Goal: Transaction & Acquisition: Purchase product/service

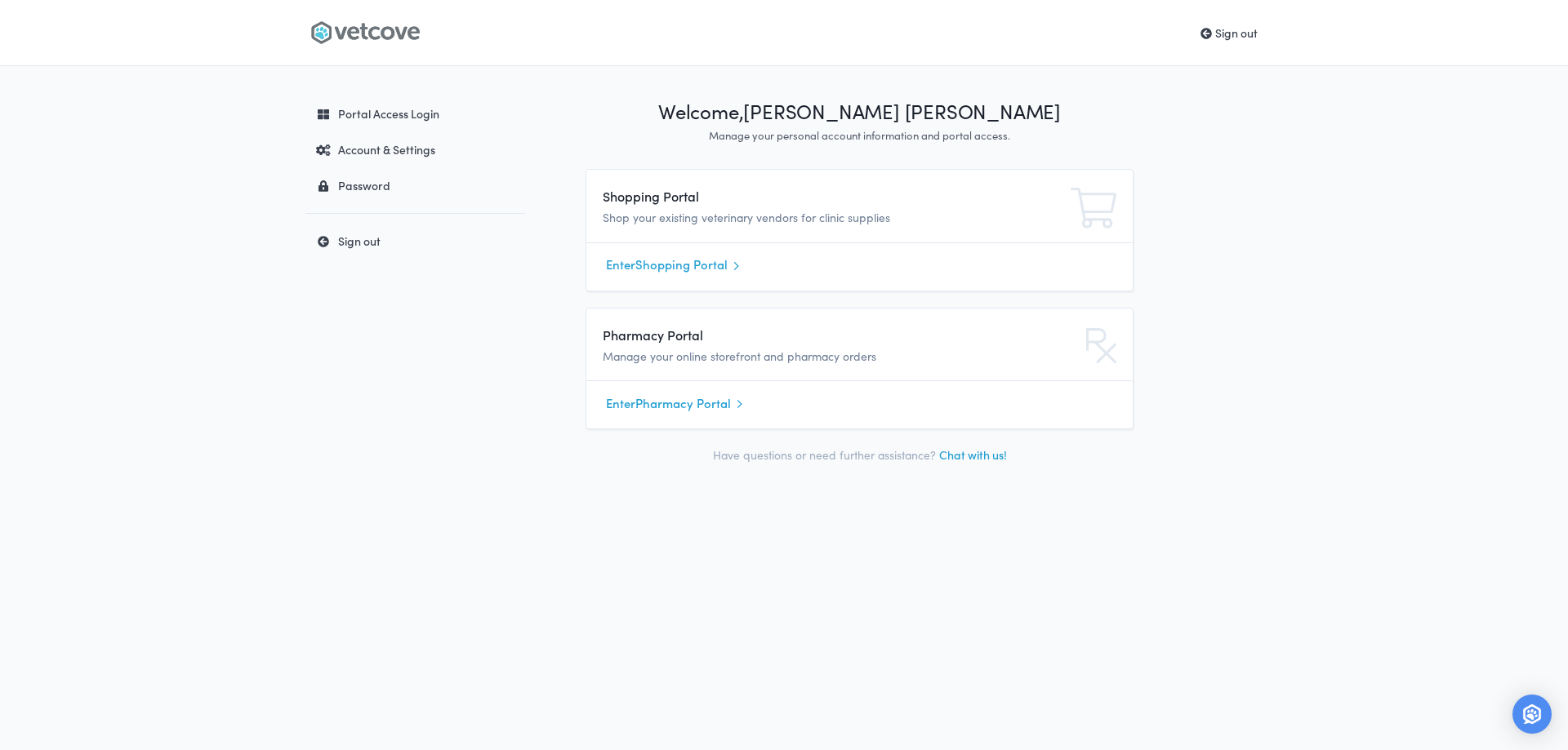
click at [658, 269] on link "Enter Shopping Portal" at bounding box center [860, 265] width 507 height 25
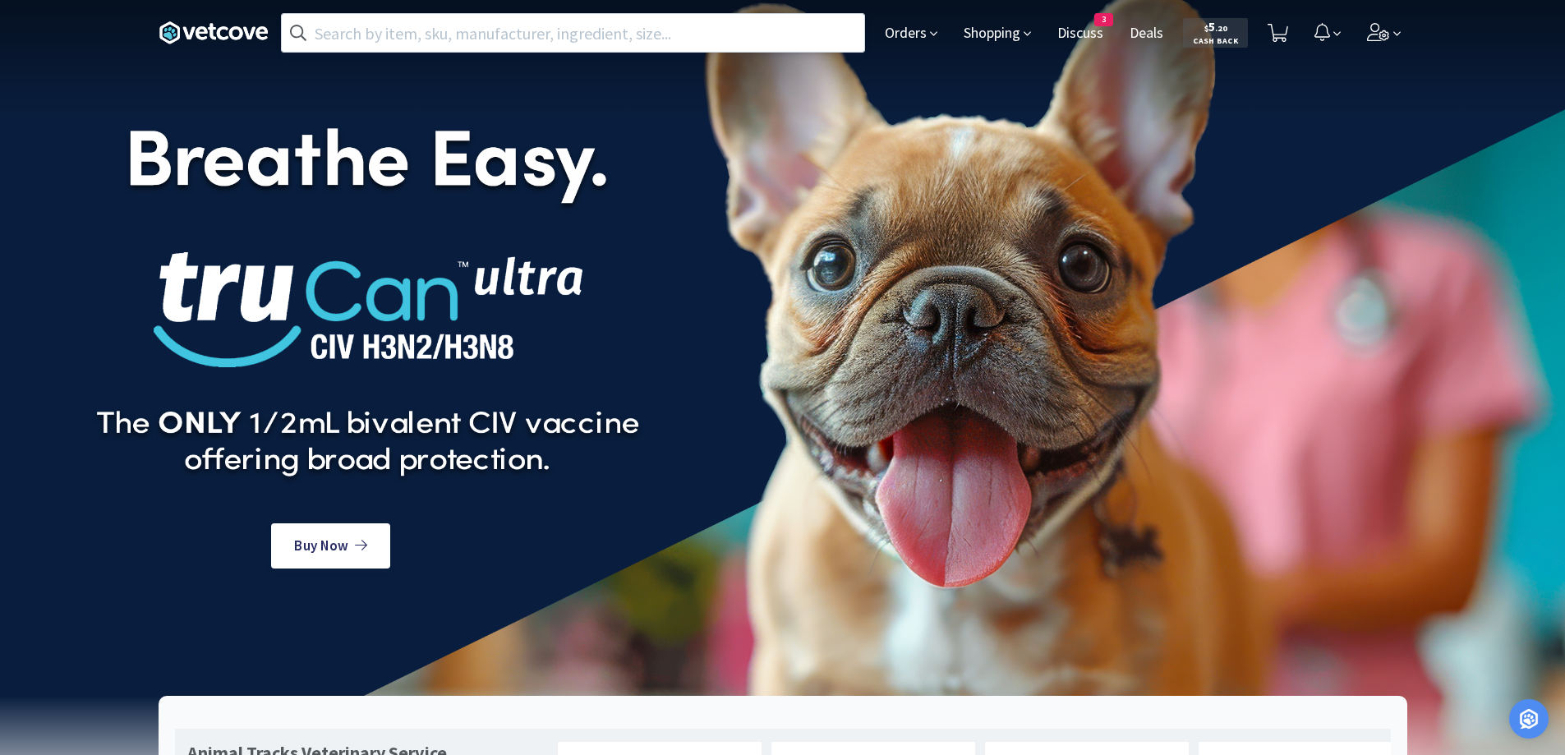
click at [710, 41] on input "text" at bounding box center [573, 33] width 583 height 38
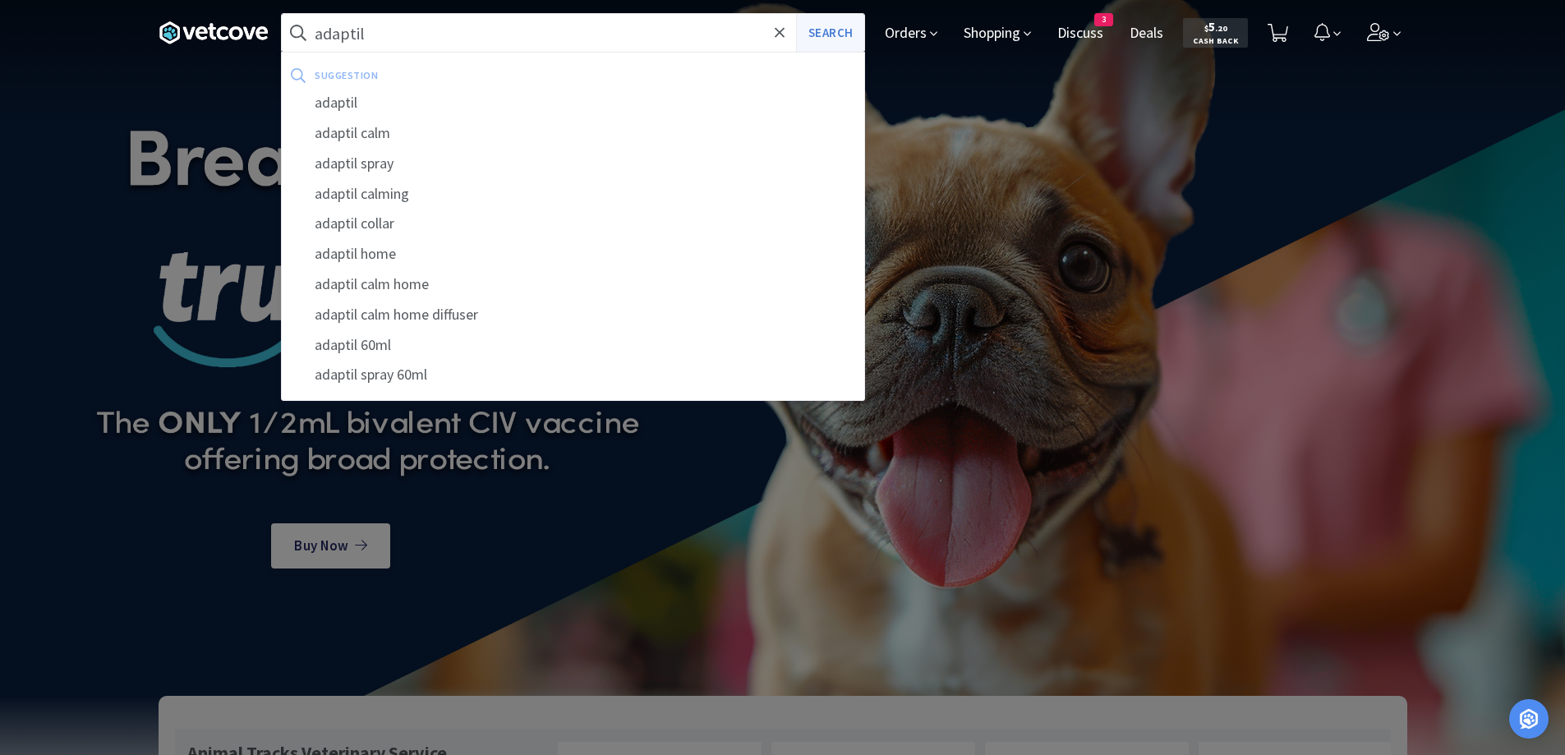
type input "adaptil"
click at [827, 35] on button "Search" at bounding box center [830, 33] width 68 height 38
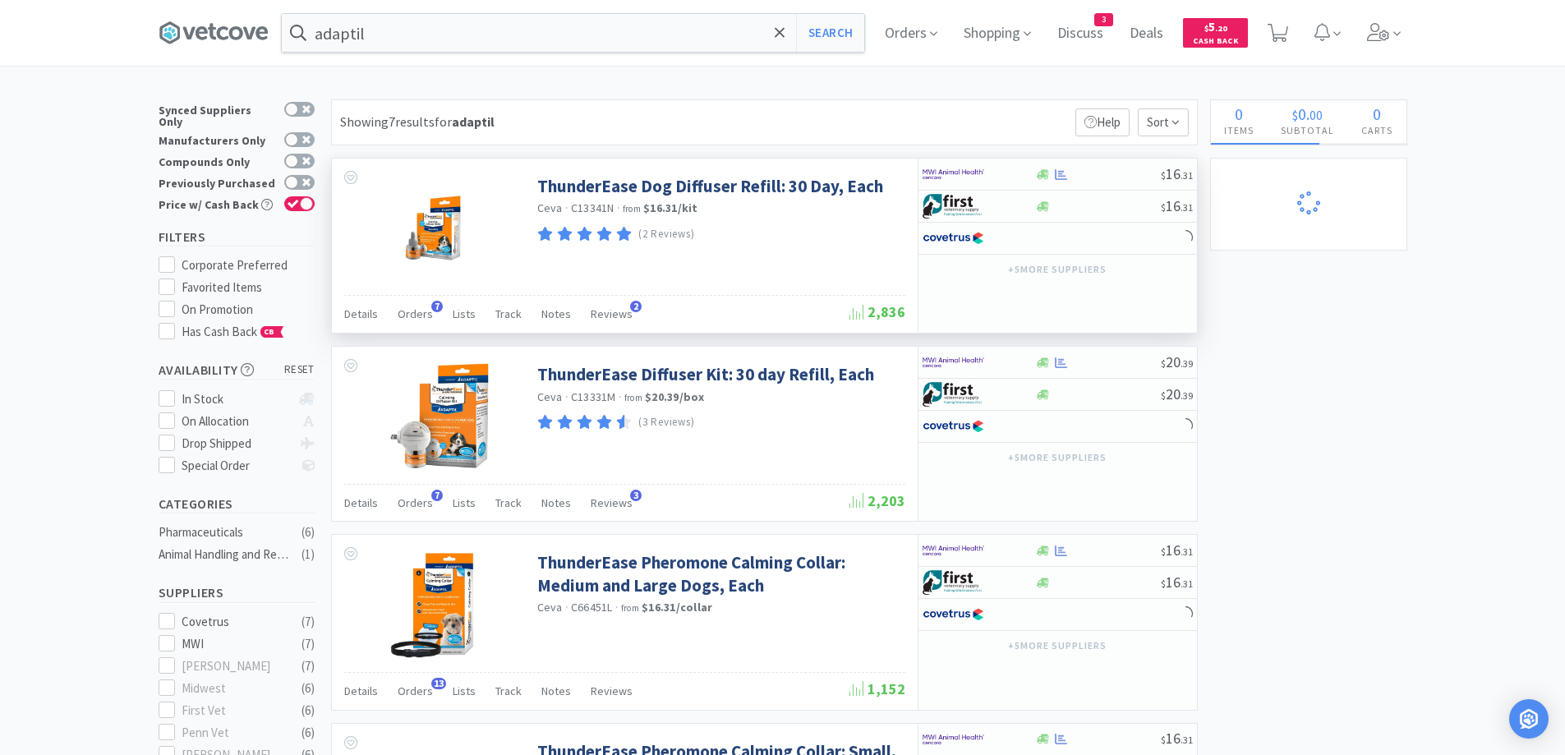
select select "1"
select select "6"
select select "1"
select select "2"
select select "3"
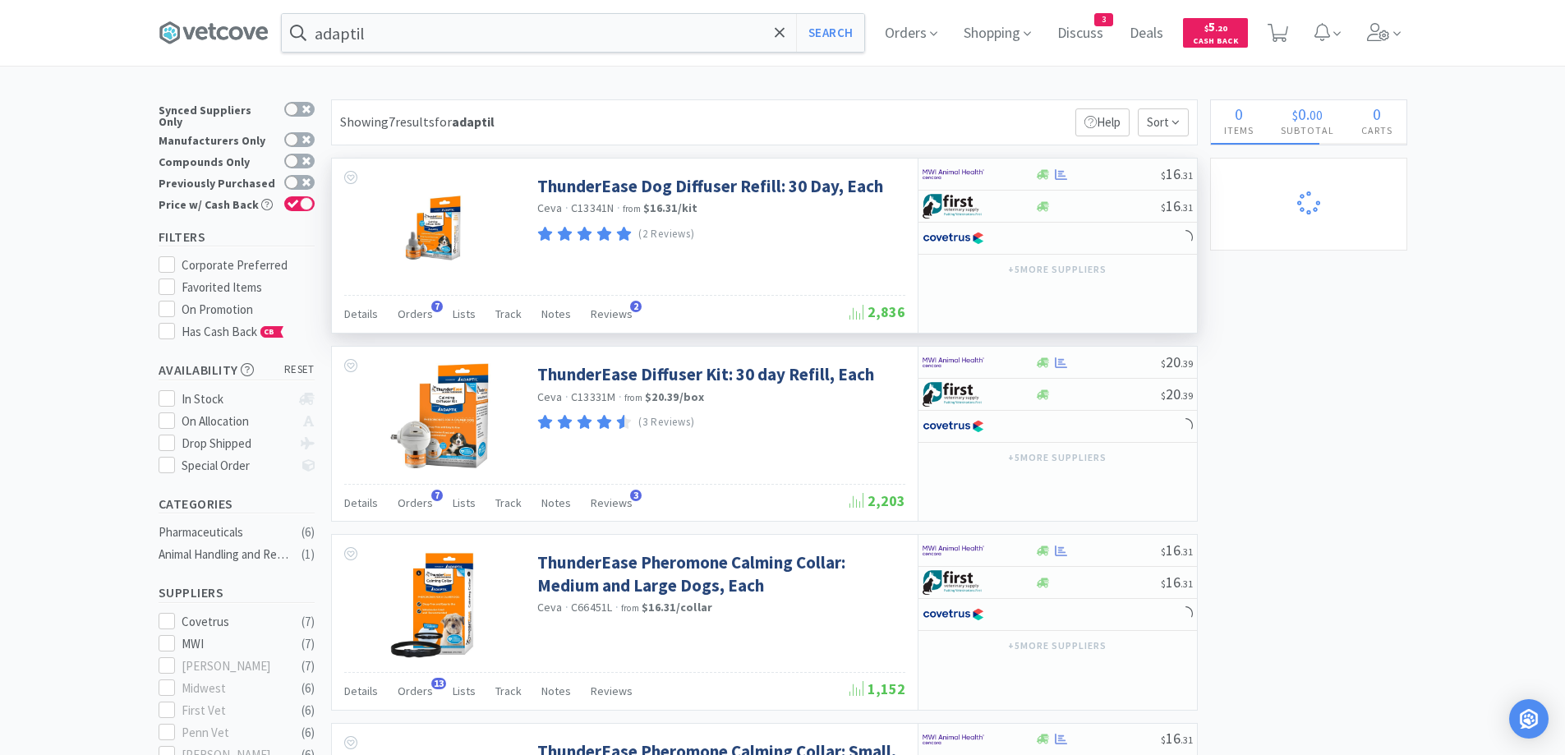
select select "4"
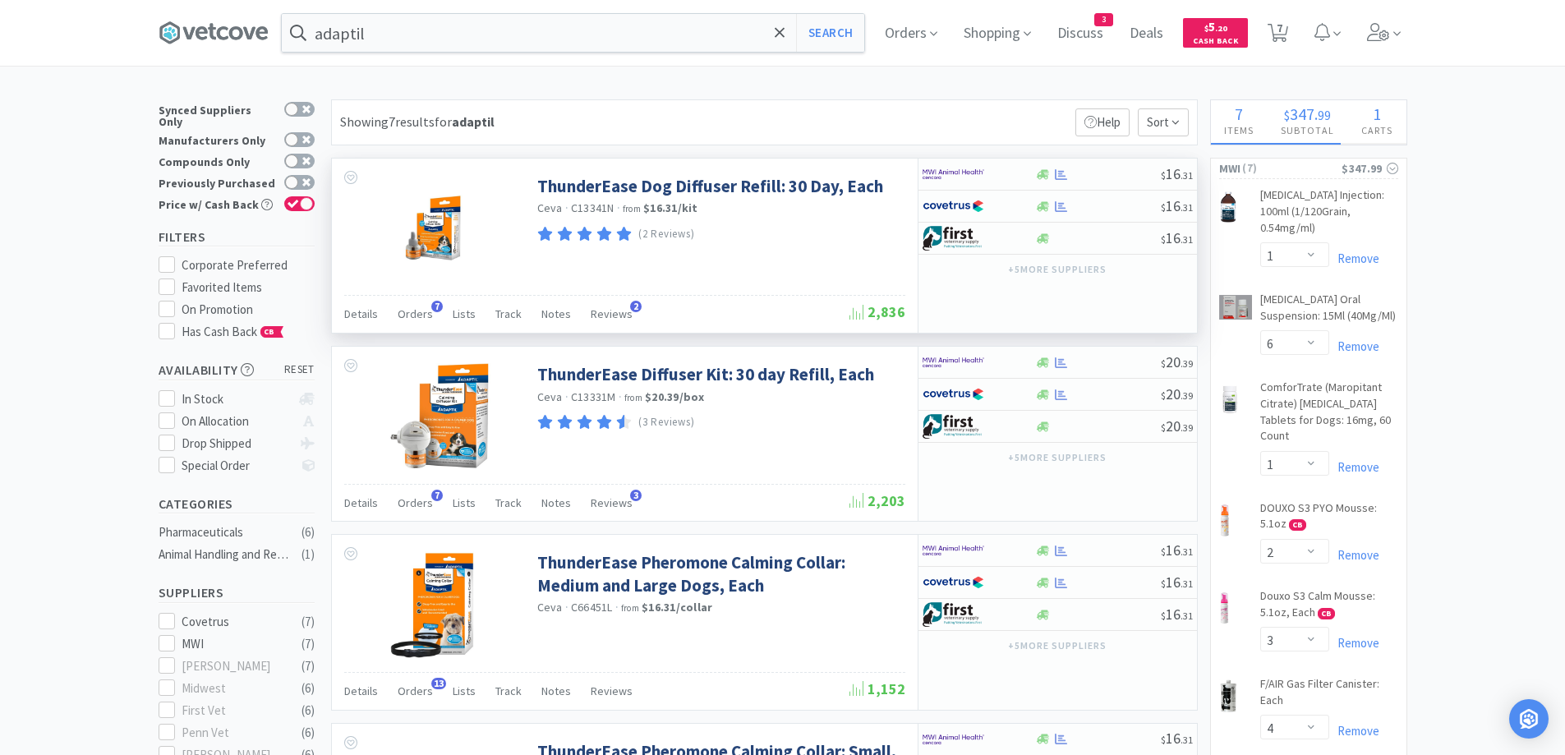
select select "2"
select select "1"
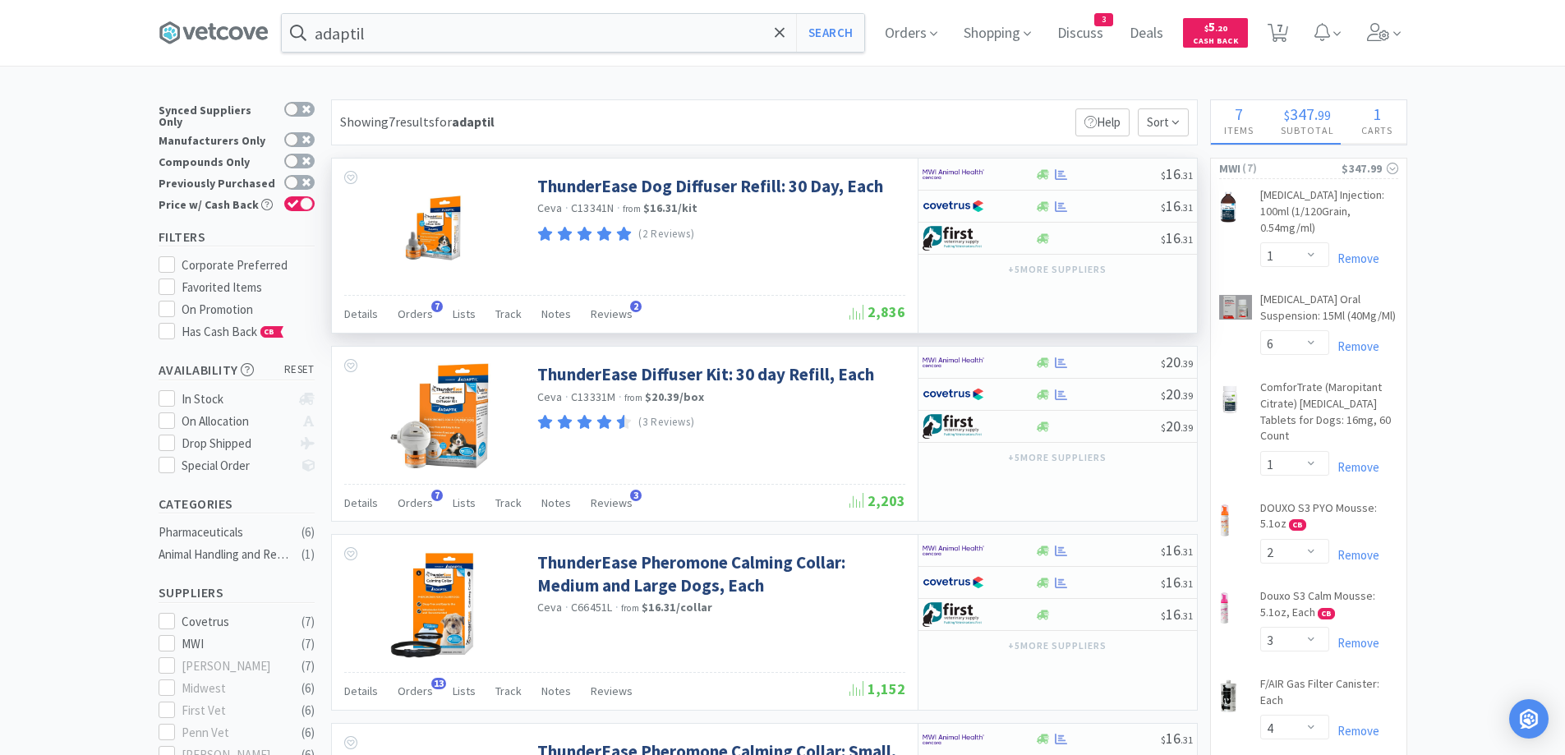
select select "2"
select select "3"
select select "1"
select select "2"
select select "3"
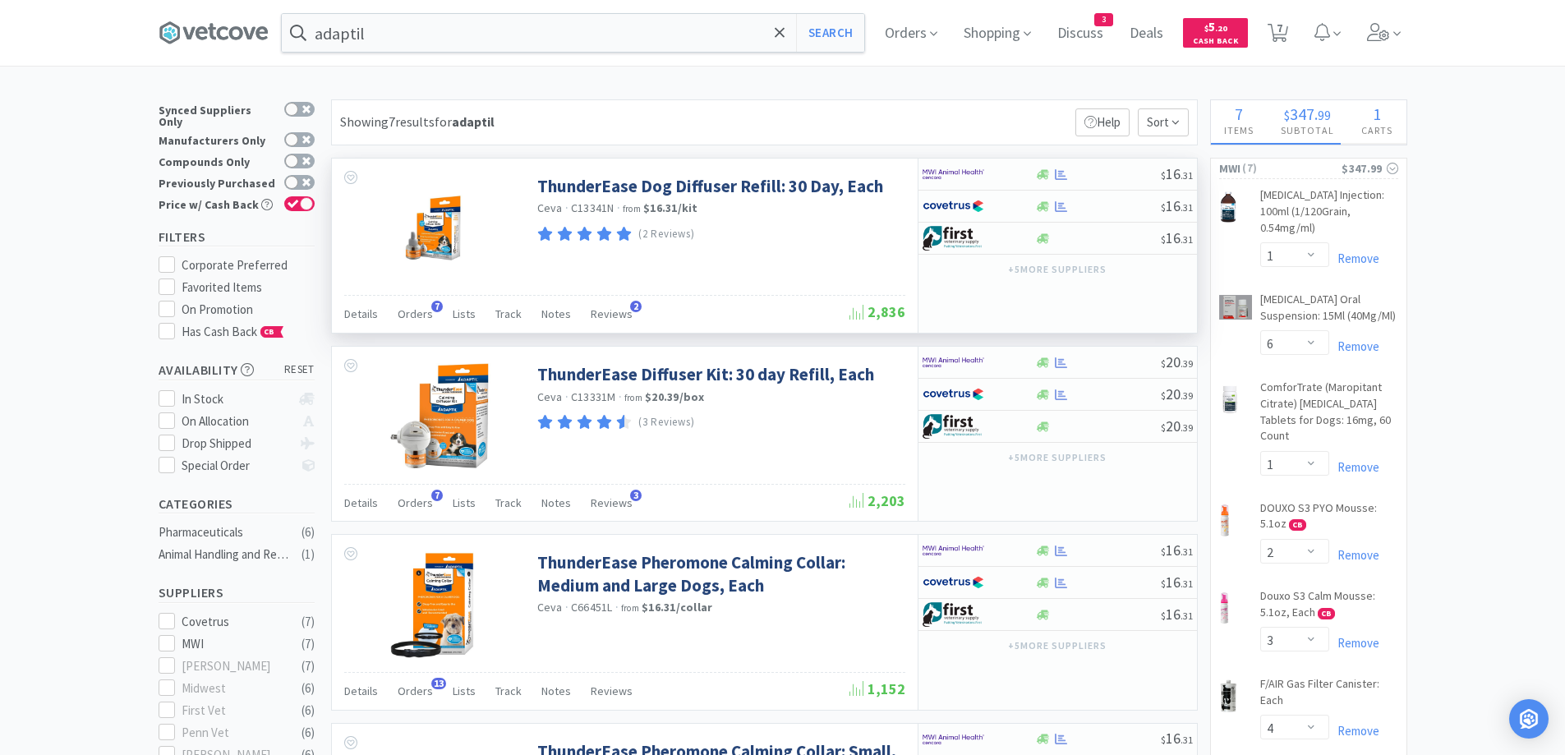
select select "6"
select select "1"
select select "5"
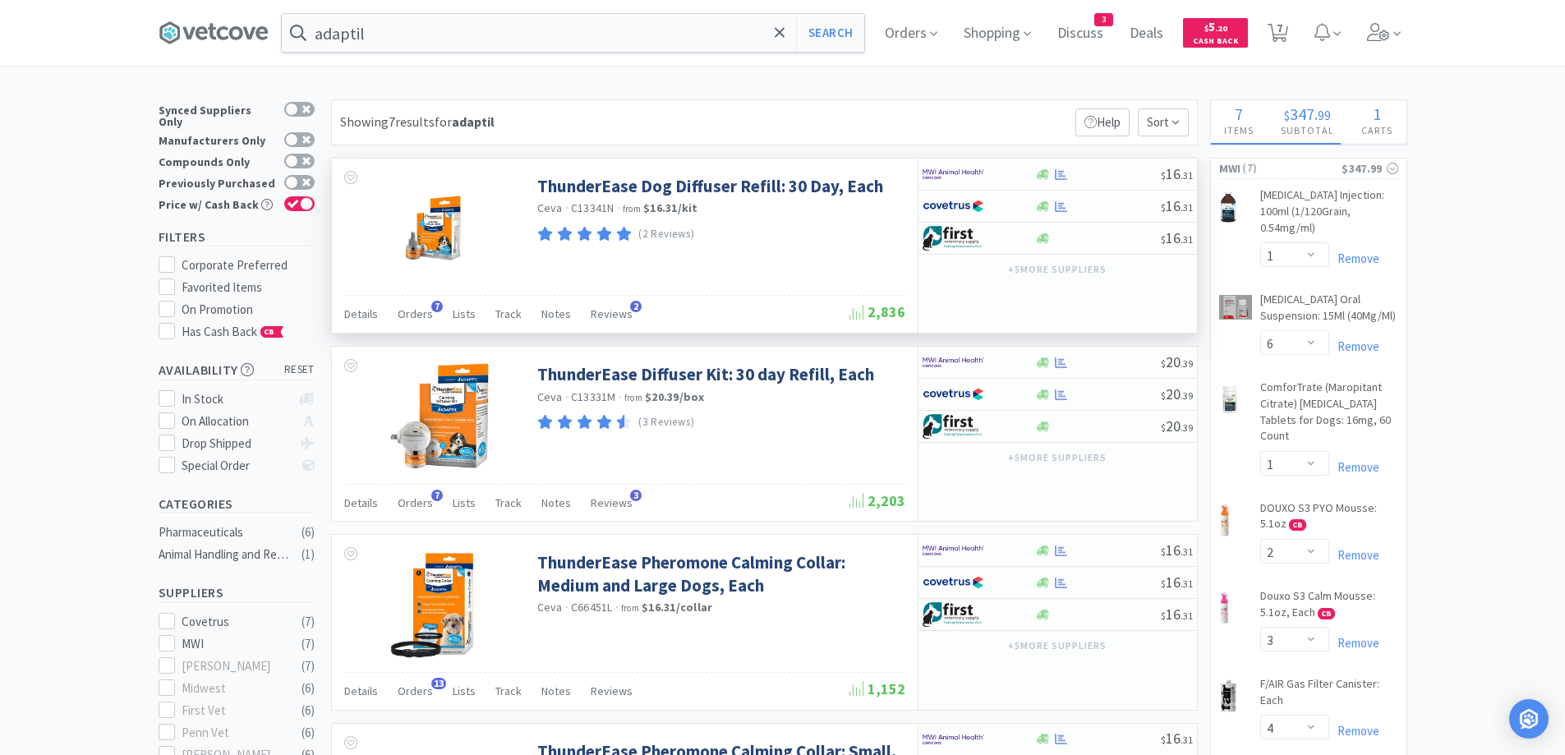
select select "2"
select select "1"
select select "2"
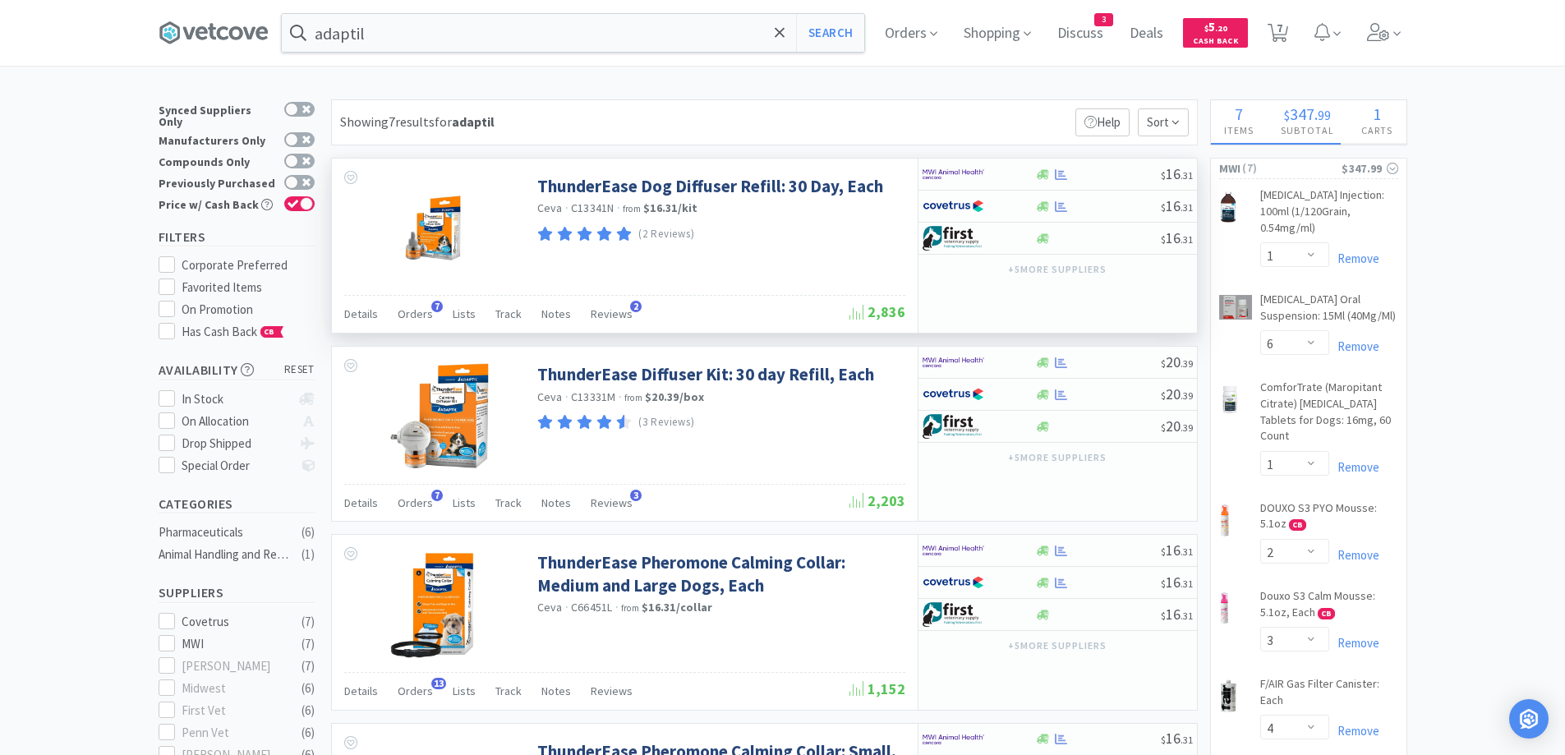
select select "2"
select select "1"
select select "6"
select select "2"
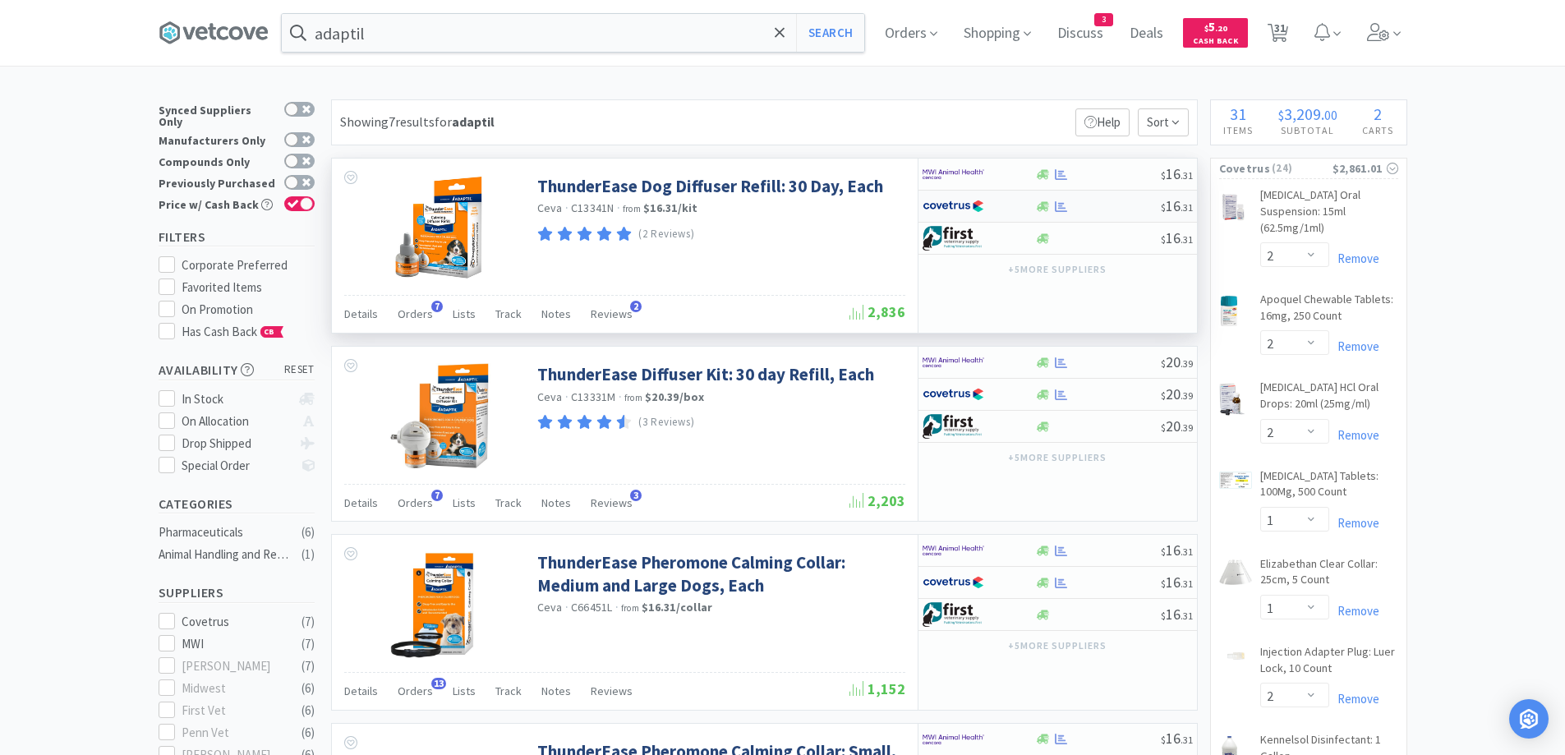
click at [1088, 204] on div at bounding box center [1098, 206] width 126 height 12
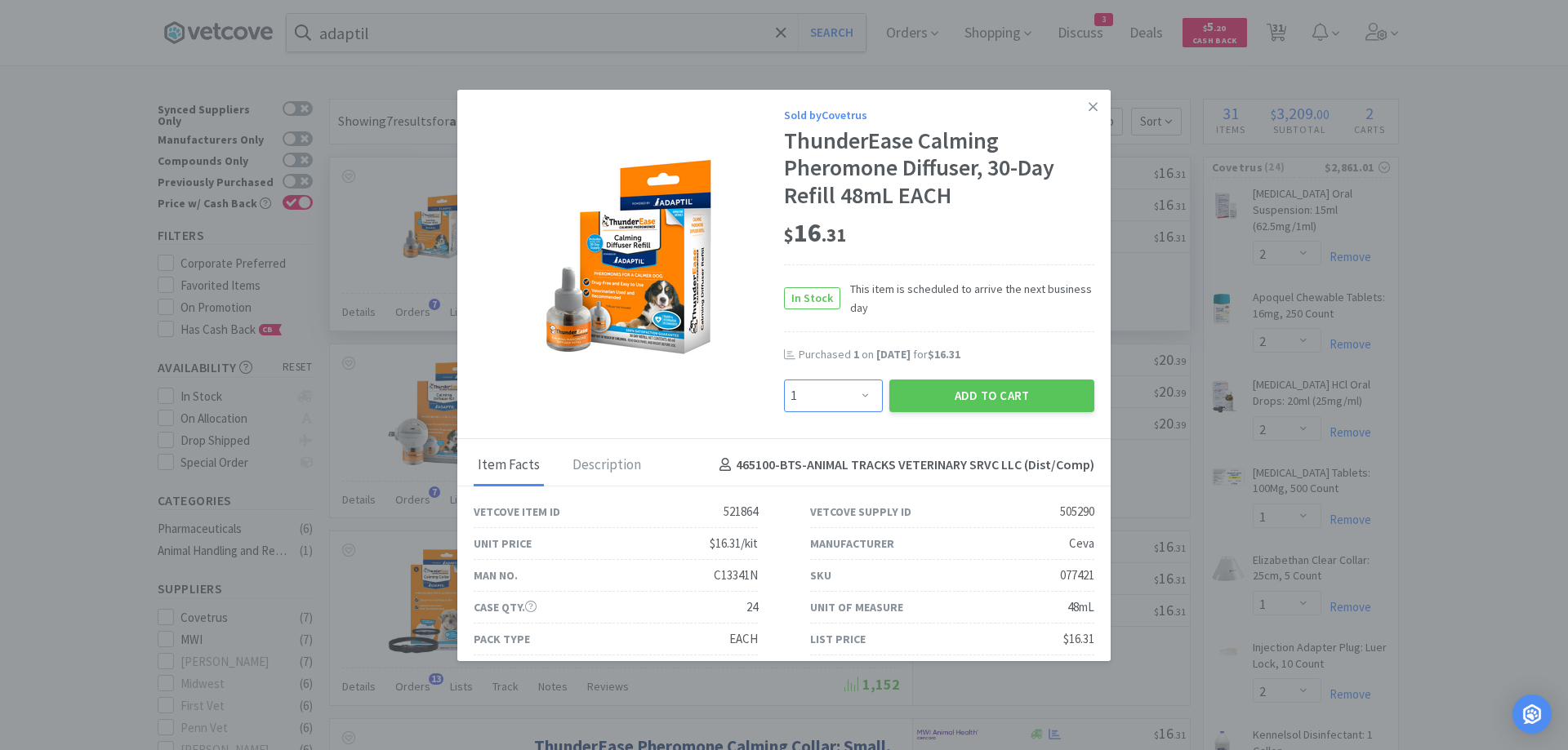
click at [820, 389] on select "Enter Quantity 1 2 3 4 5 6 7 8 9 10 11 12 13 14 15 16 17 18 19 20 Enter Quantity" at bounding box center [833, 395] width 98 height 33
select select "6"
click at [784, 379] on select "Enter Quantity 1 2 3 4 5 6 7 8 9 10 11 12 13 14 15 16 17 18 19 20 Enter Quantity" at bounding box center [833, 395] width 98 height 33
click at [969, 405] on button "Add to Cart" at bounding box center [992, 395] width 205 height 33
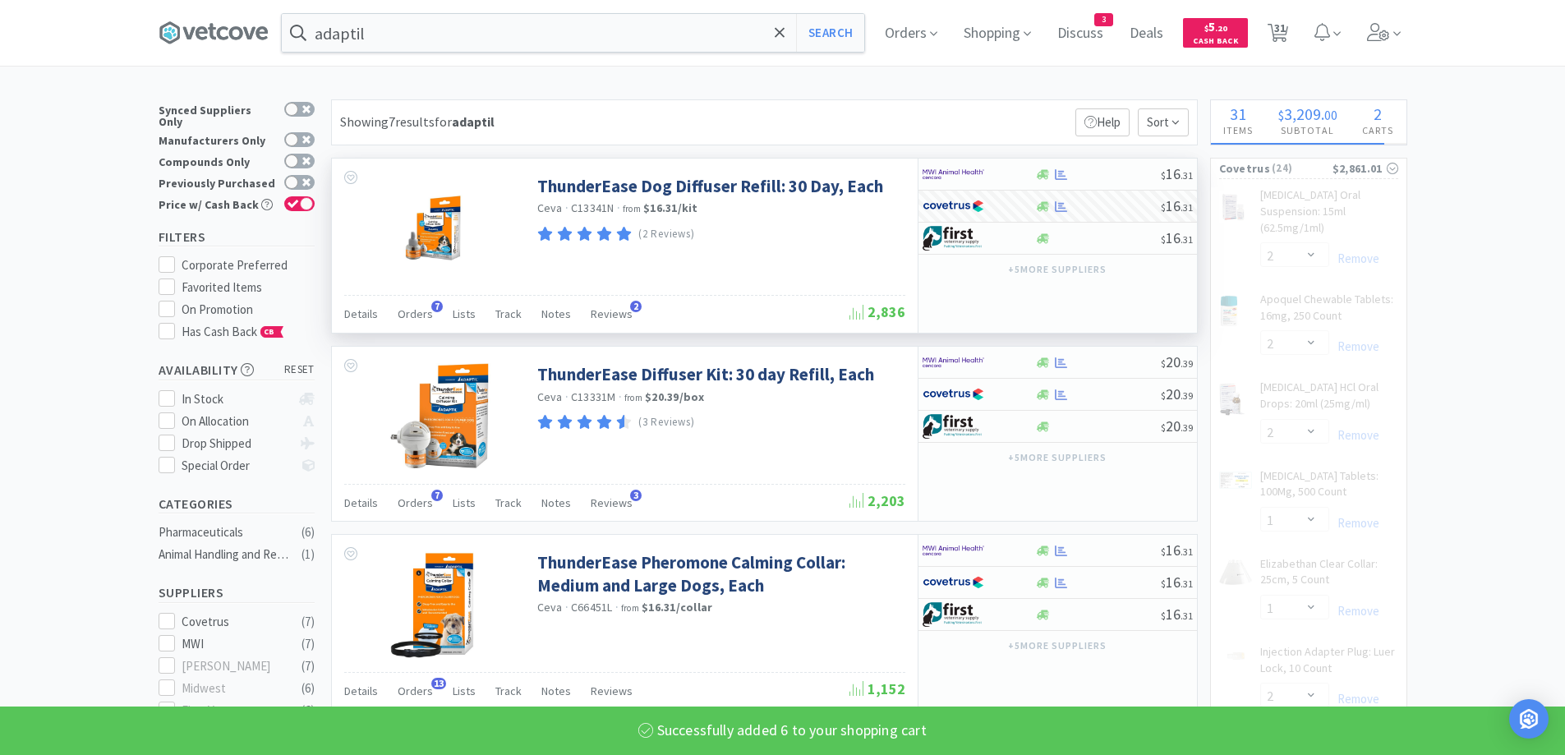
select select "6"
select select "2"
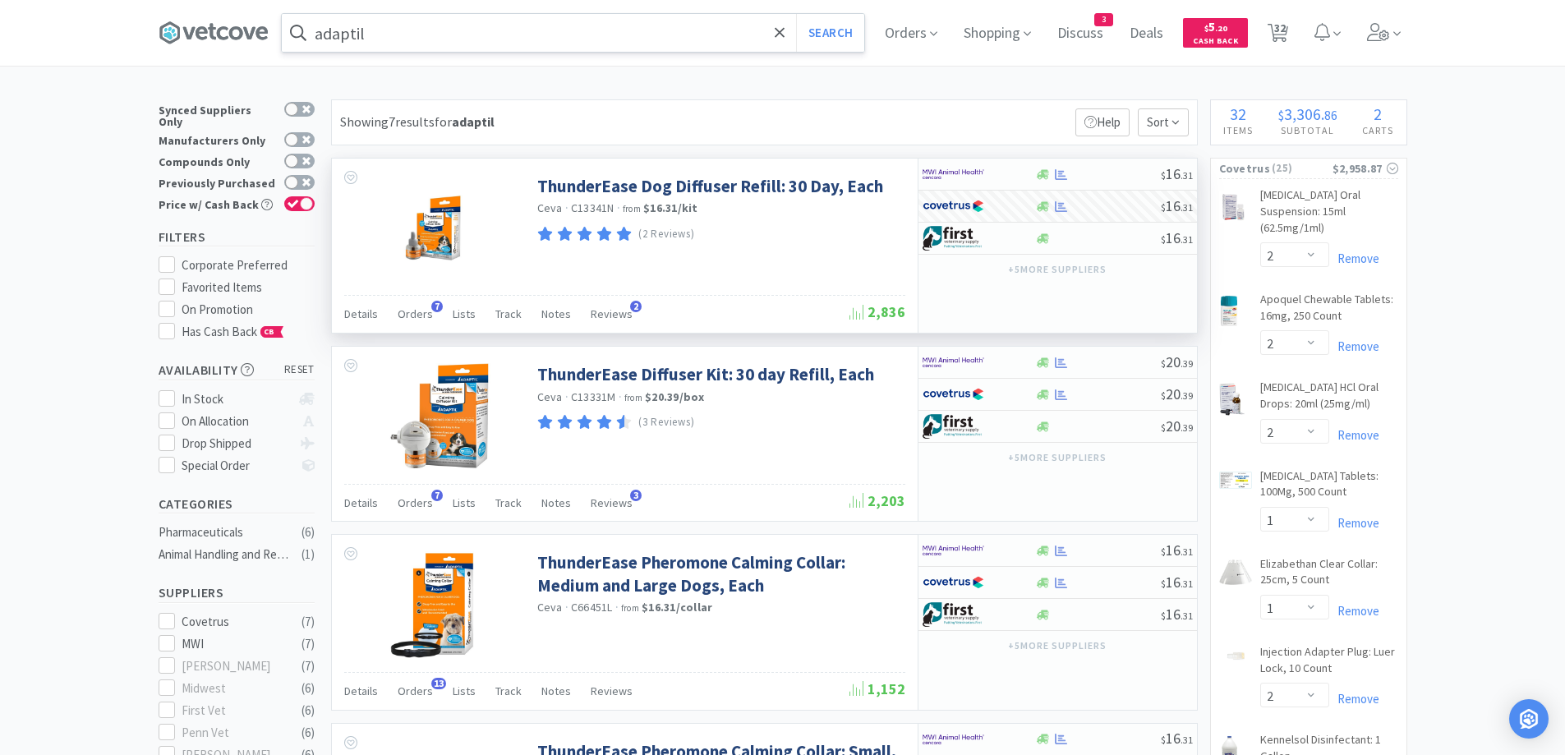
click at [388, 36] on input "adaptil" at bounding box center [573, 33] width 583 height 38
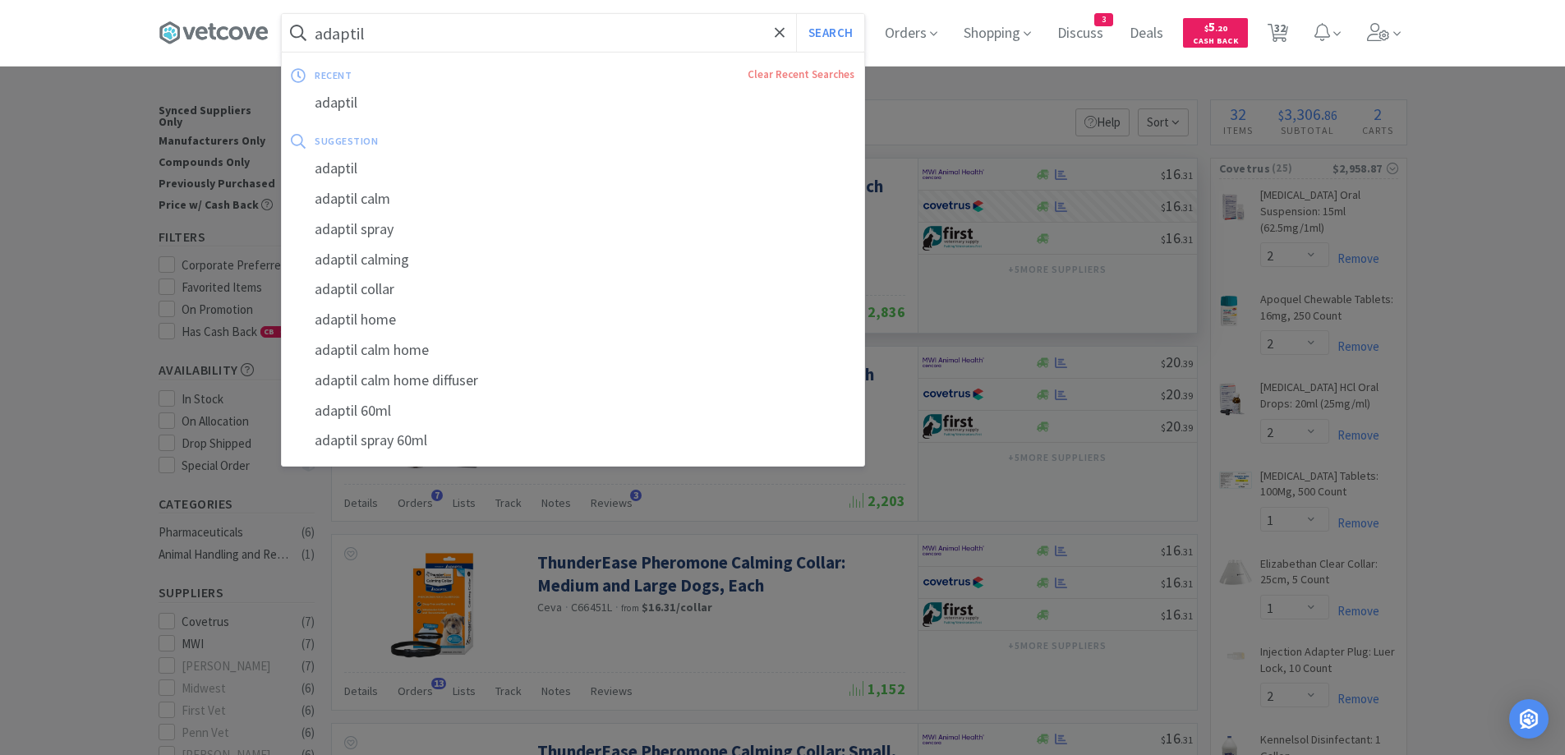
click at [388, 36] on input "adaptil" at bounding box center [573, 33] width 583 height 38
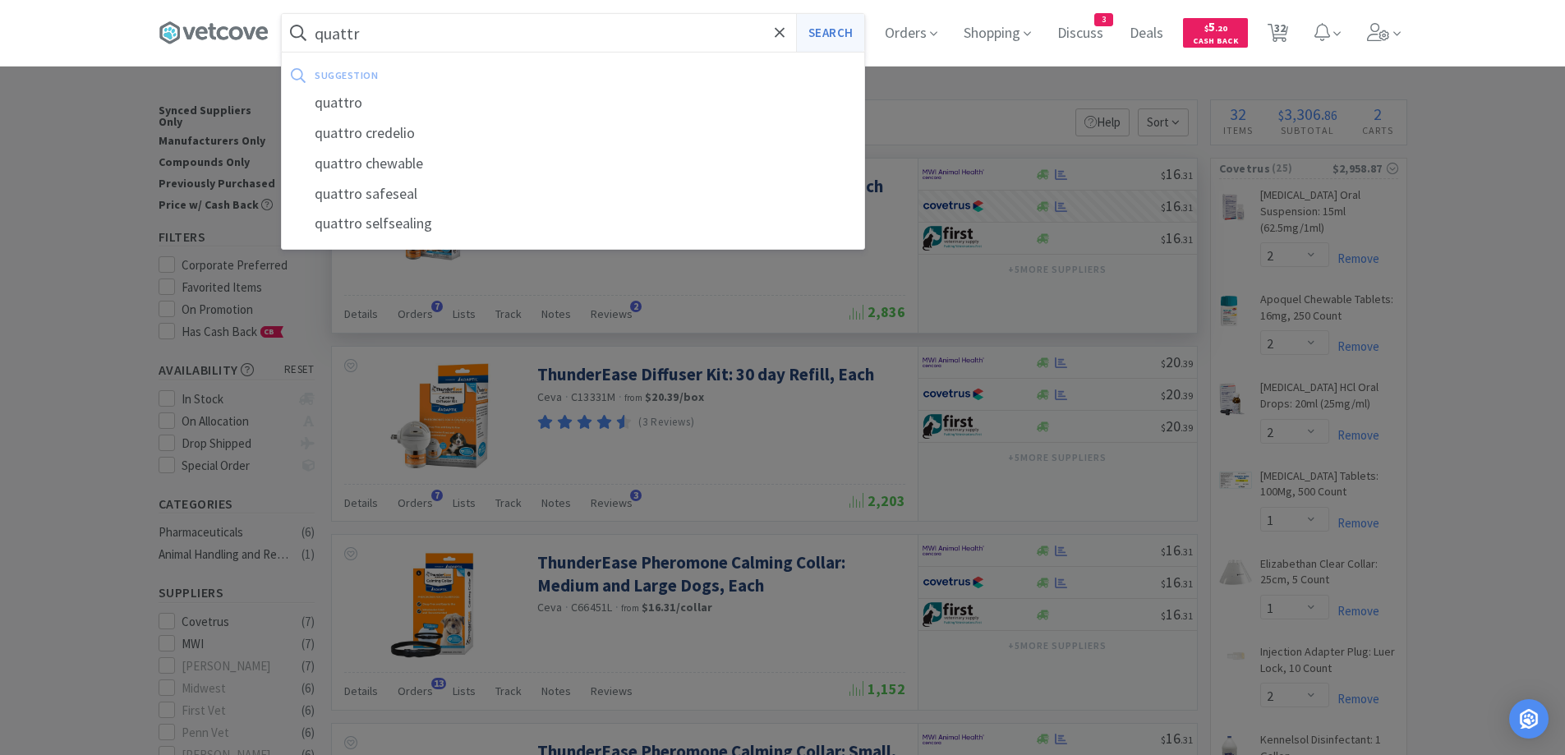
type input "quattr"
click at [831, 37] on button "Search" at bounding box center [830, 33] width 68 height 38
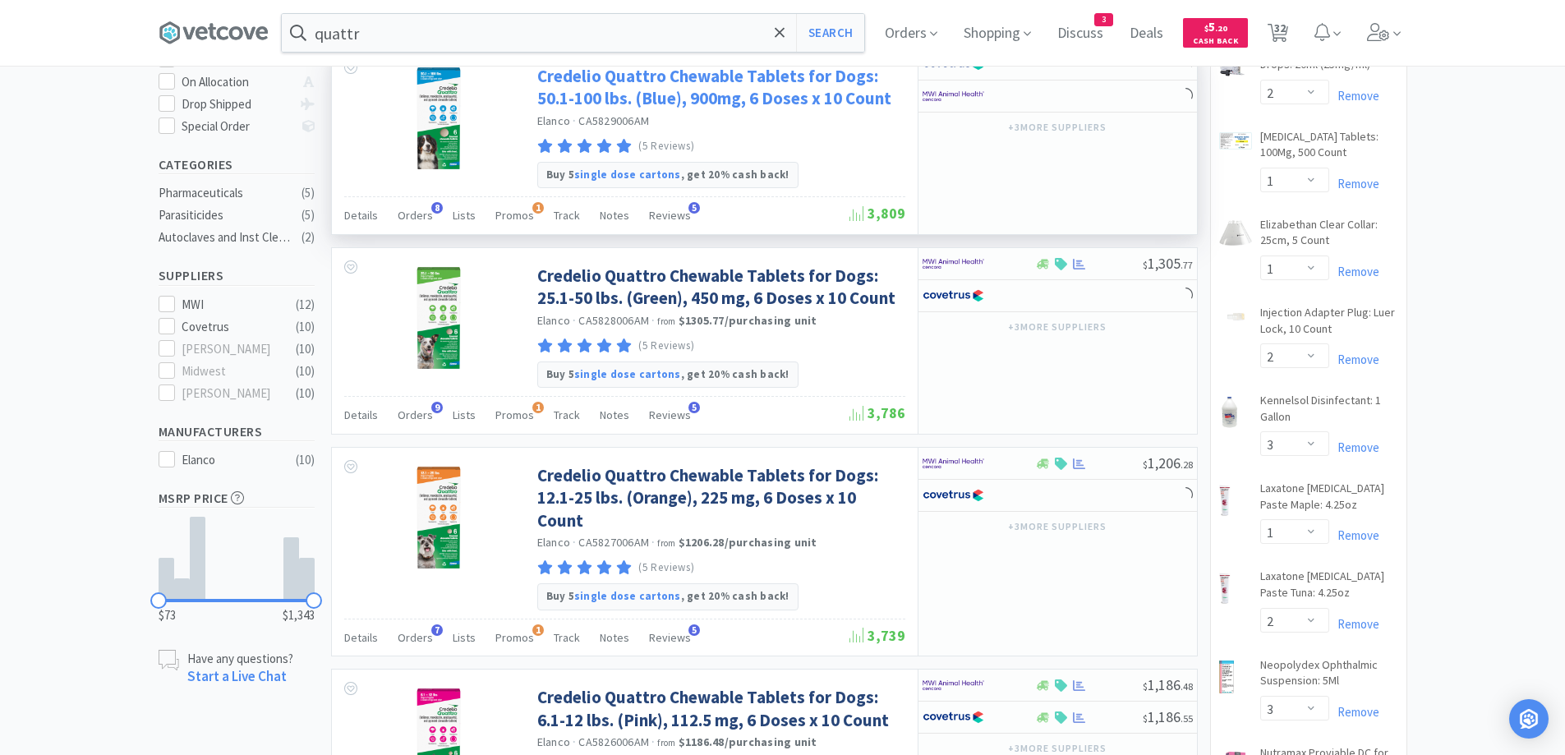
scroll to position [411, 0]
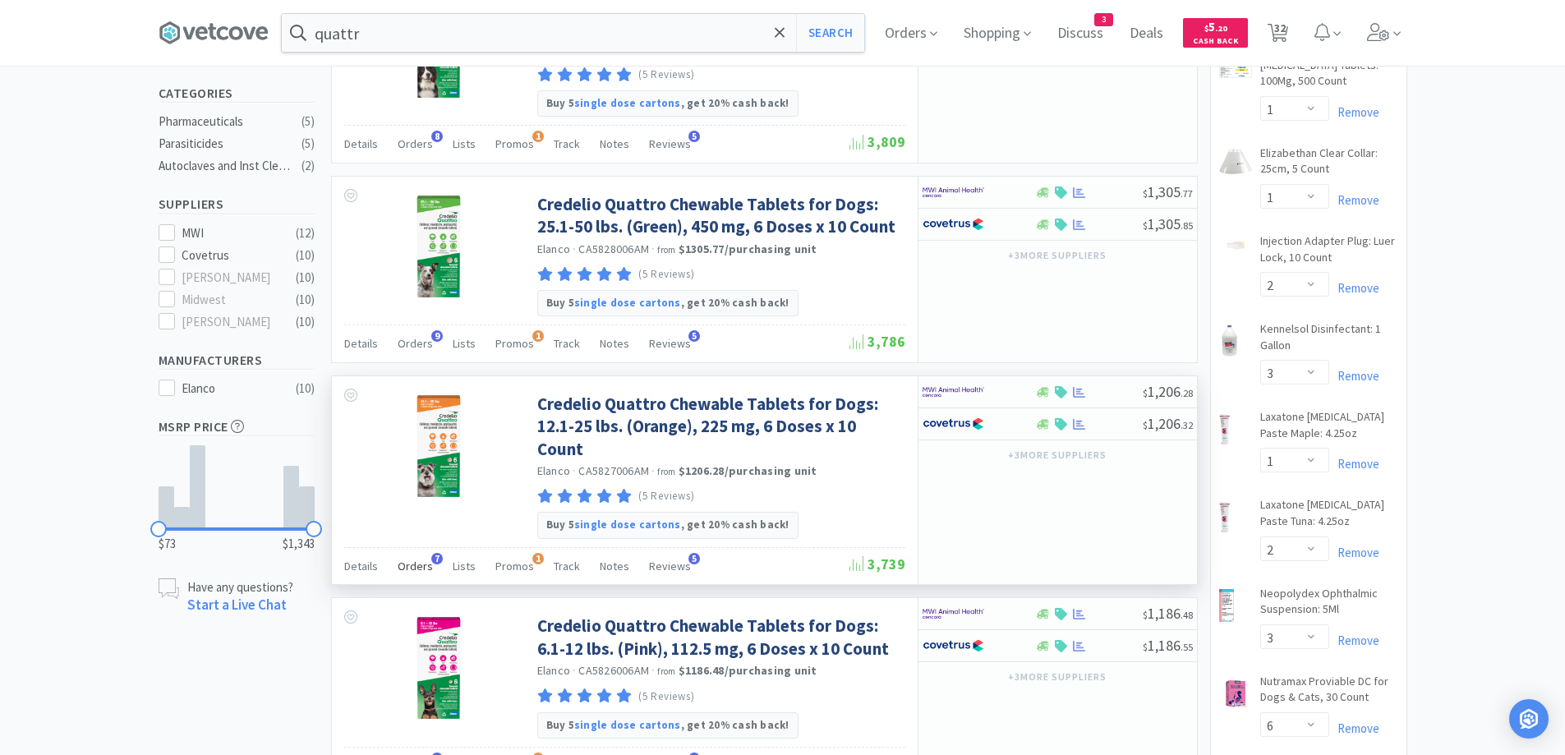
click at [426, 566] on span "Orders" at bounding box center [415, 566] width 35 height 15
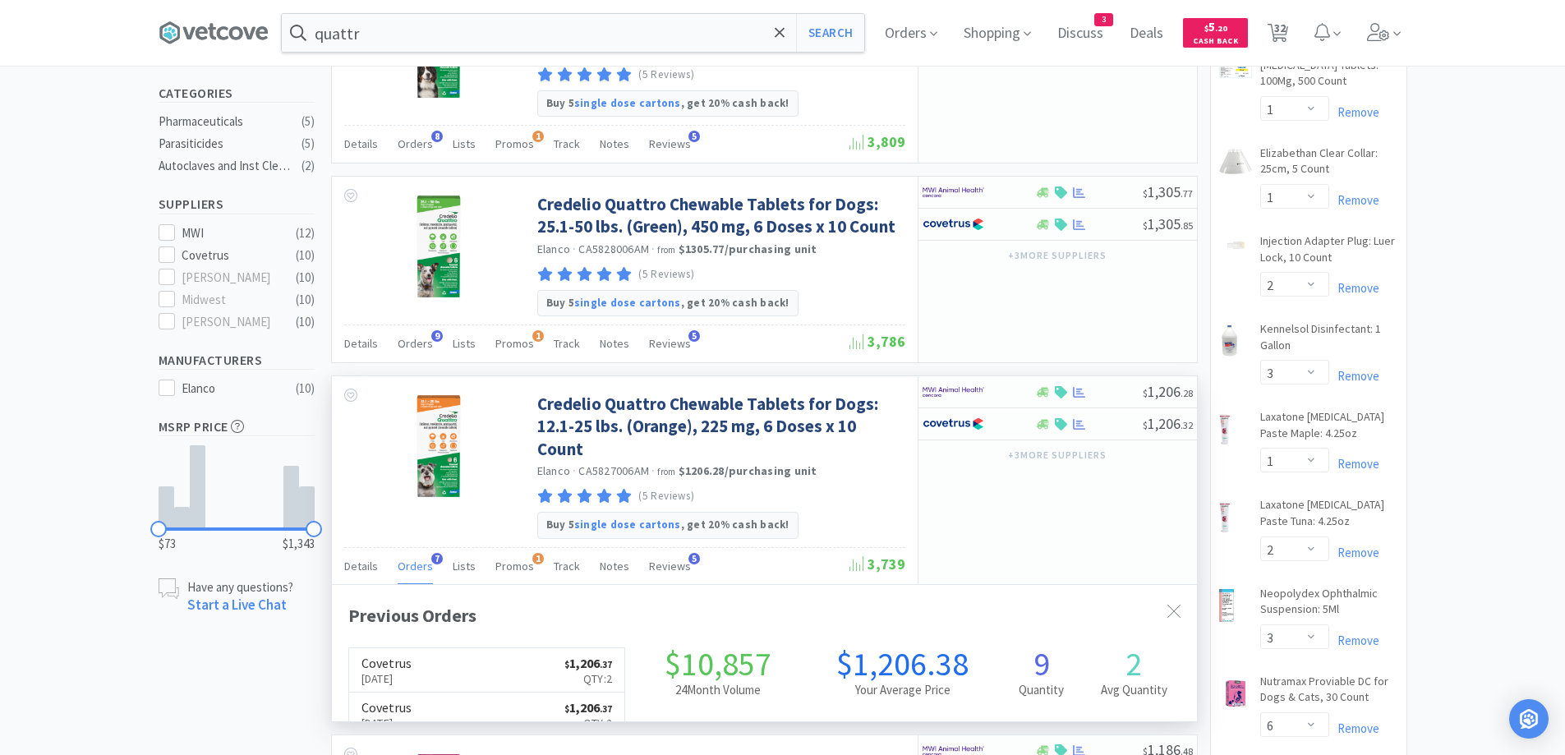
scroll to position [426, 865]
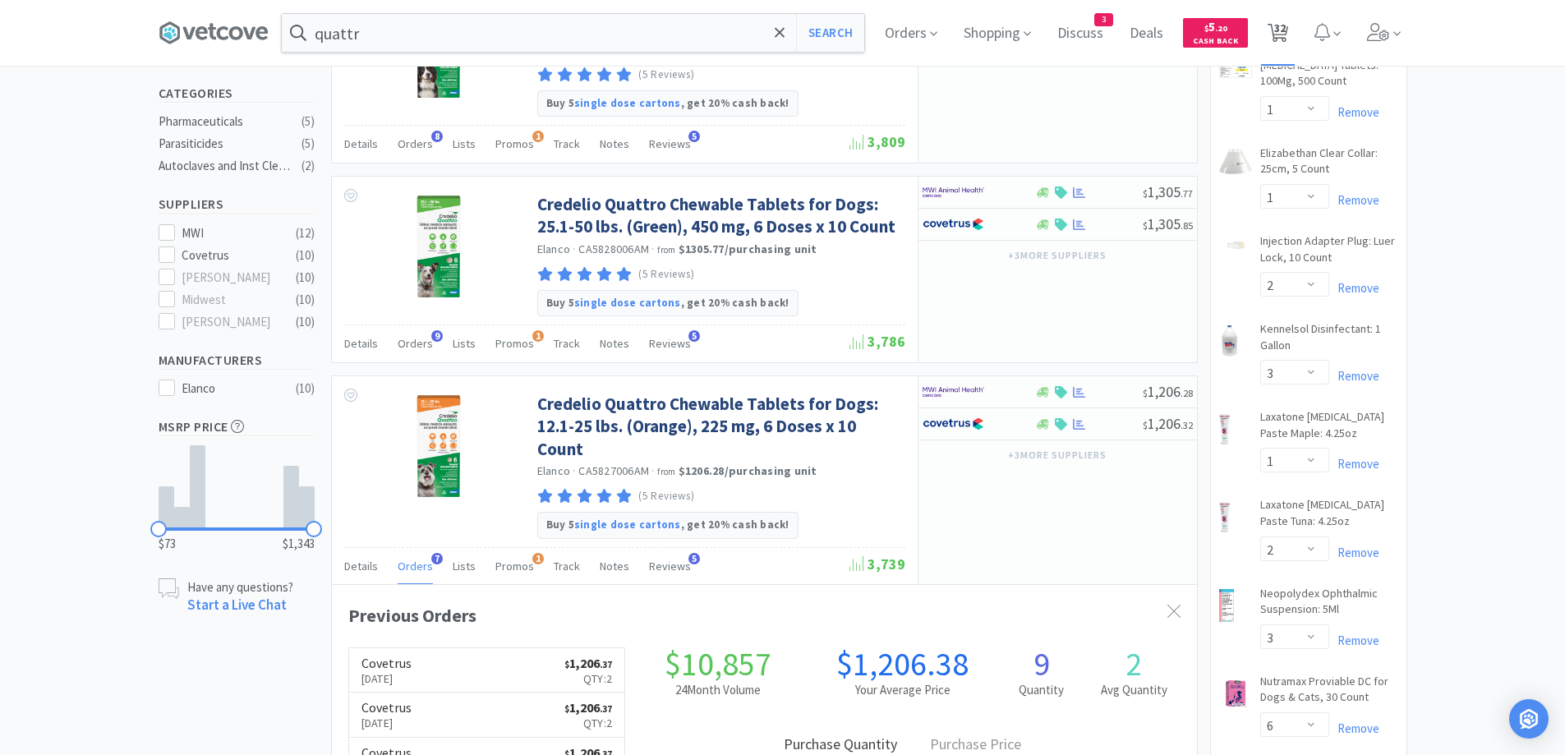
click at [1288, 39] on icon at bounding box center [1278, 33] width 21 height 18
select select "2"
select select "1"
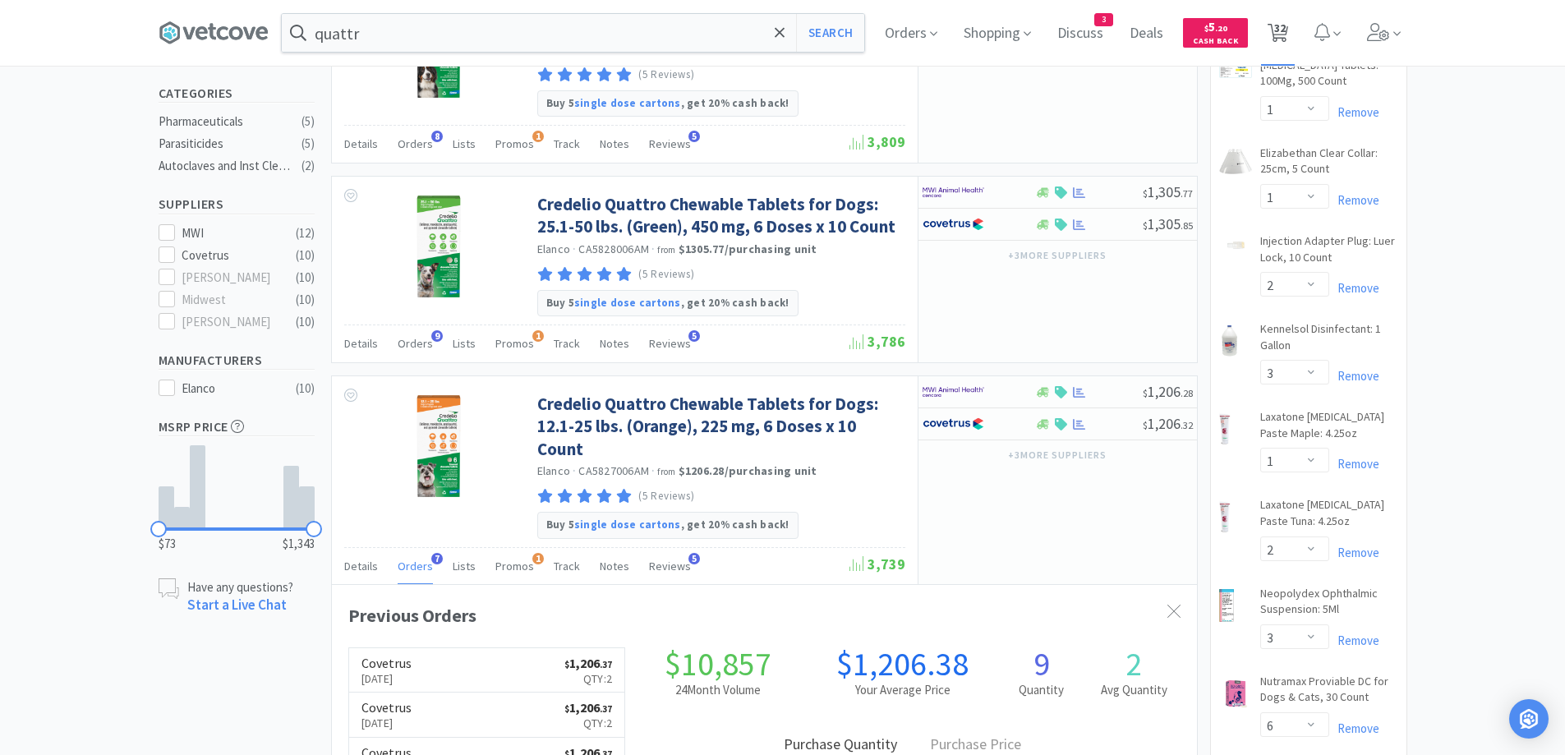
select select "1"
select select "2"
select select "3"
select select "1"
select select "2"
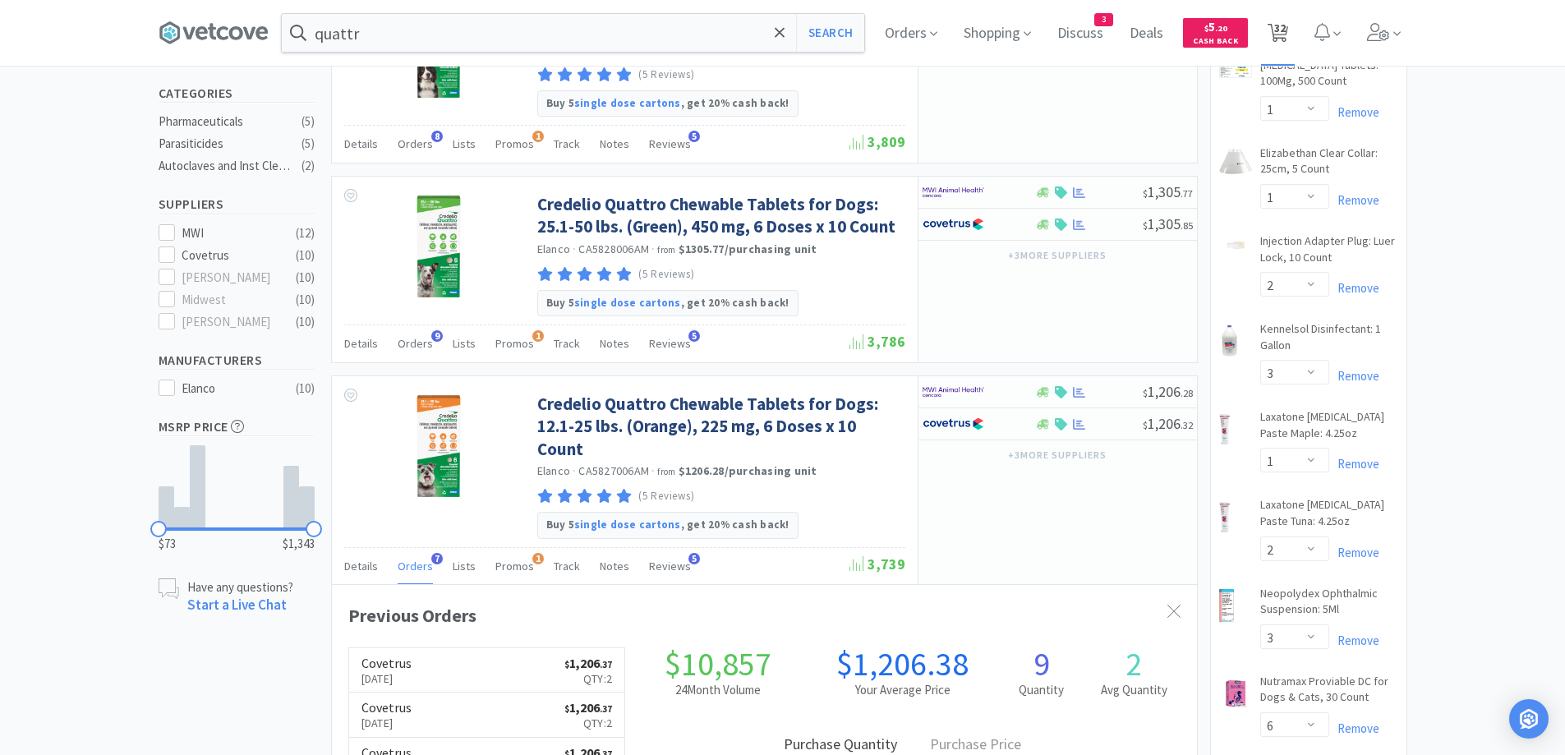
select select "3"
select select "6"
select select "1"
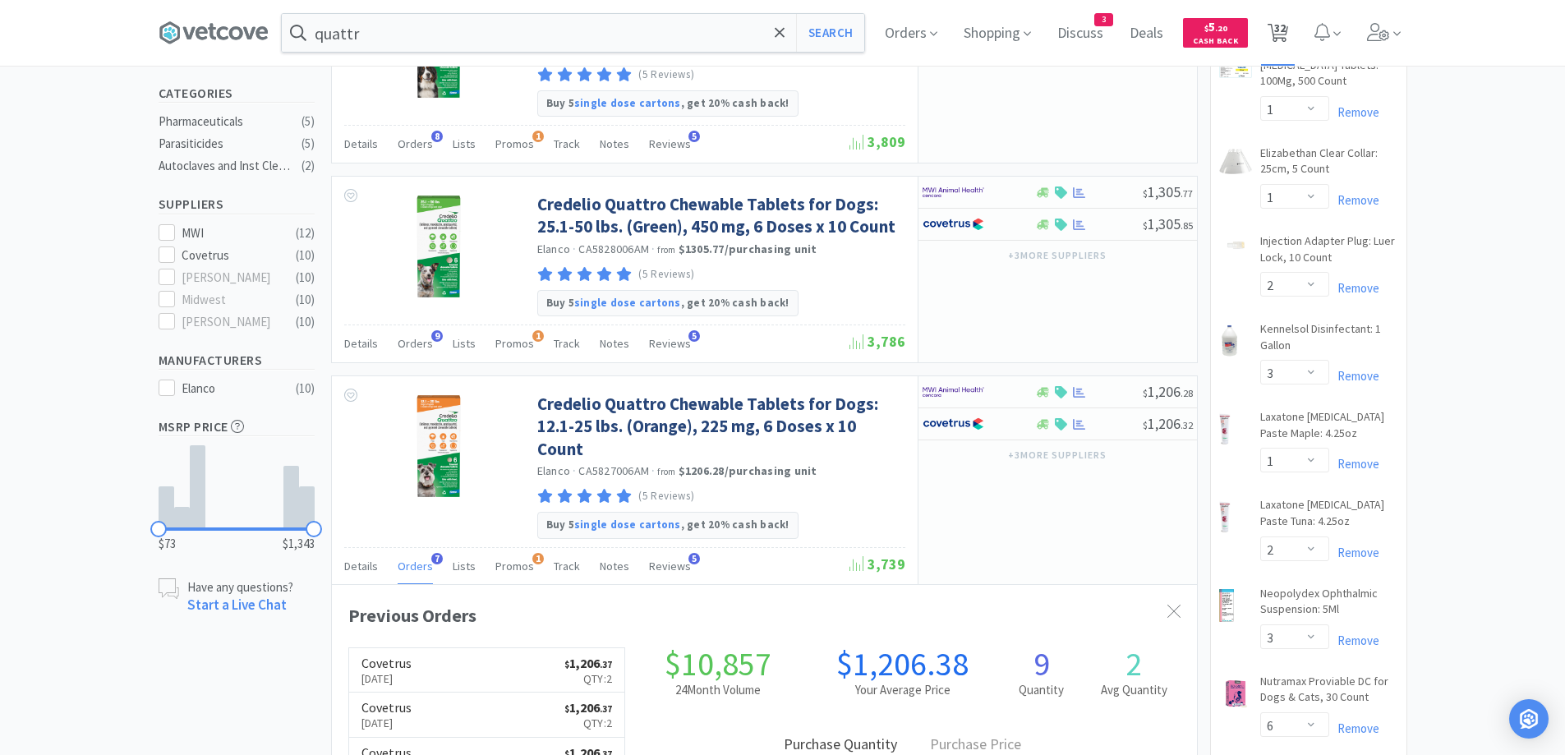
select select "5"
select select "2"
select select "1"
select select "2"
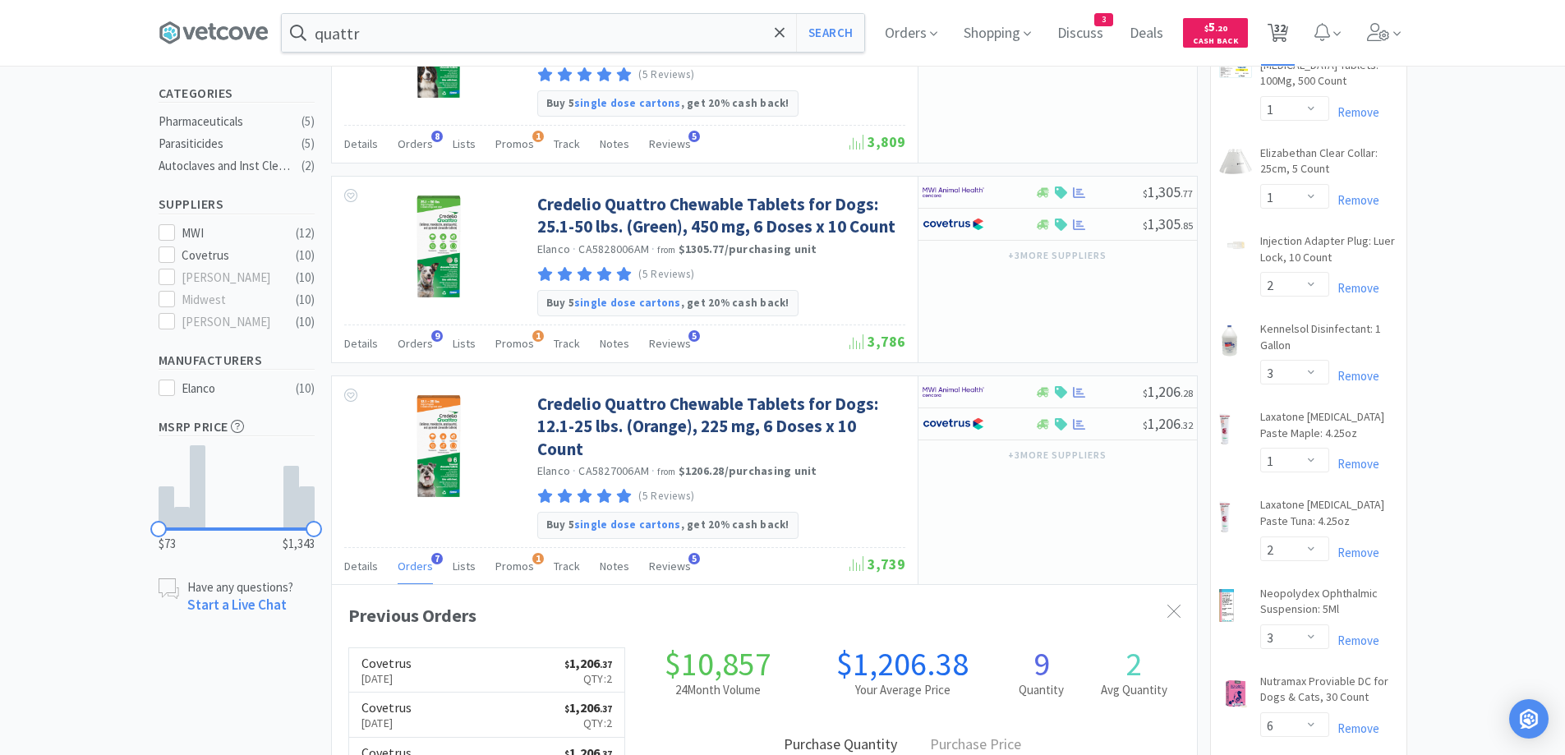
select select "2"
select select "1"
select select "6"
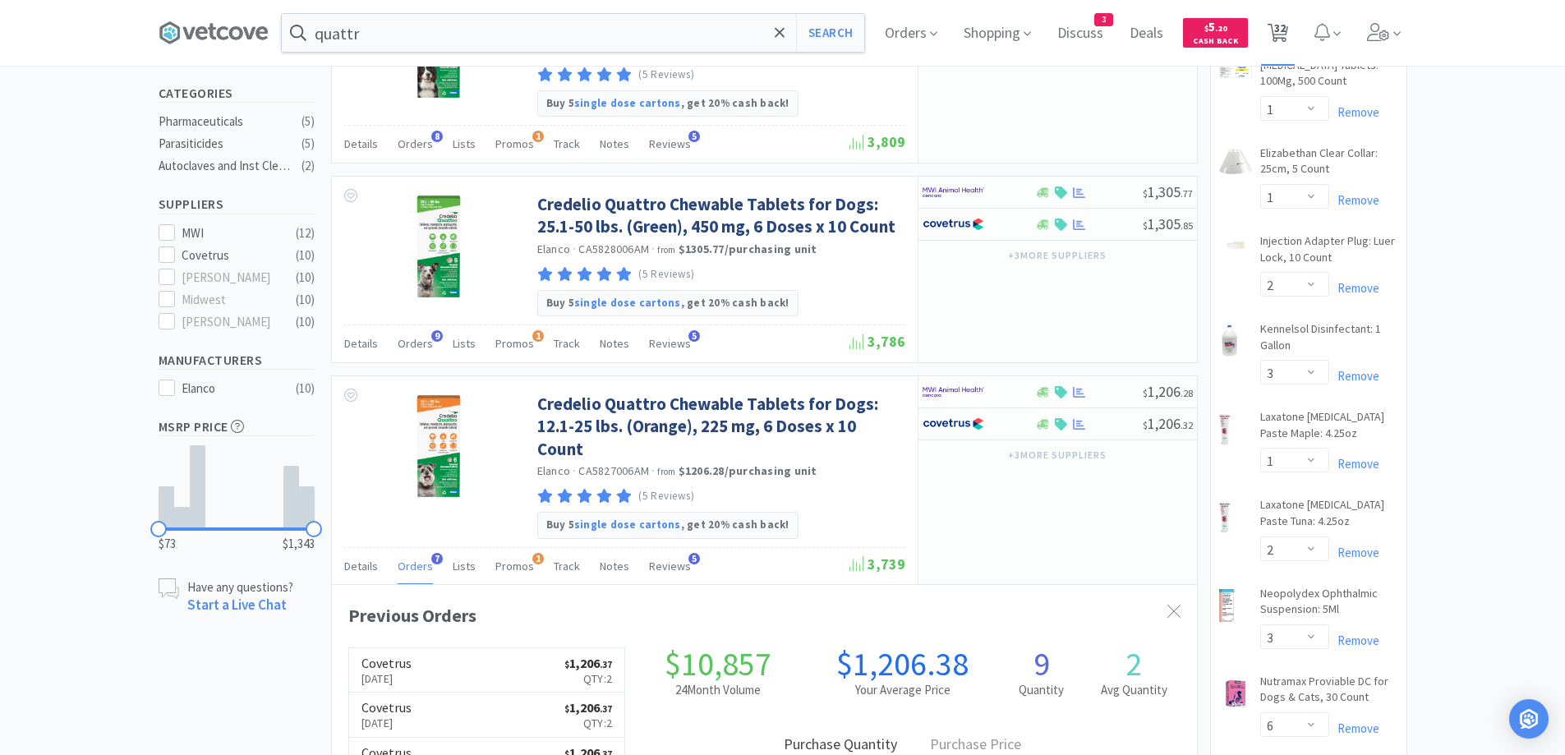
select select "2"
select select "1"
select select "6"
select select "1"
select select "2"
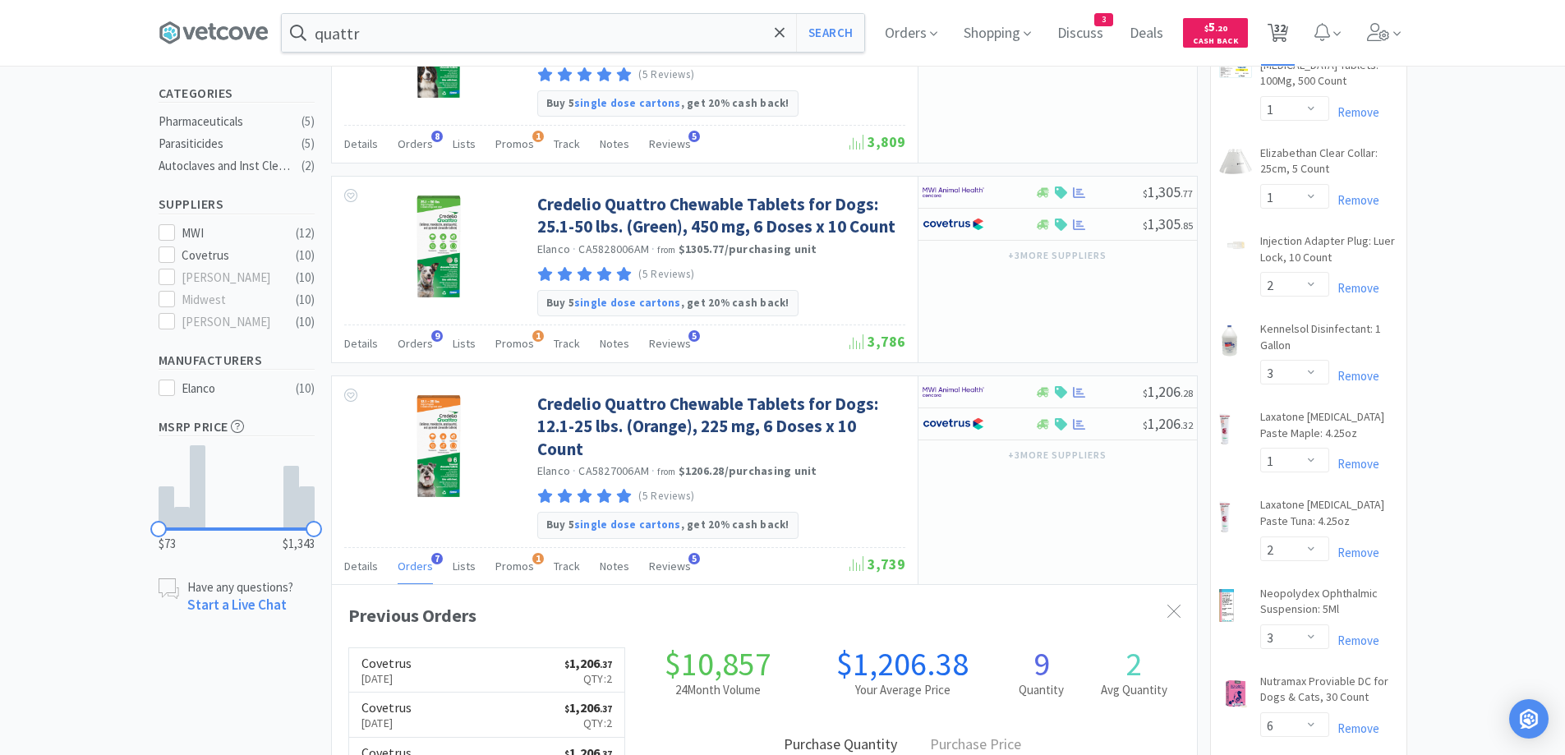
select select "3"
select select "4"
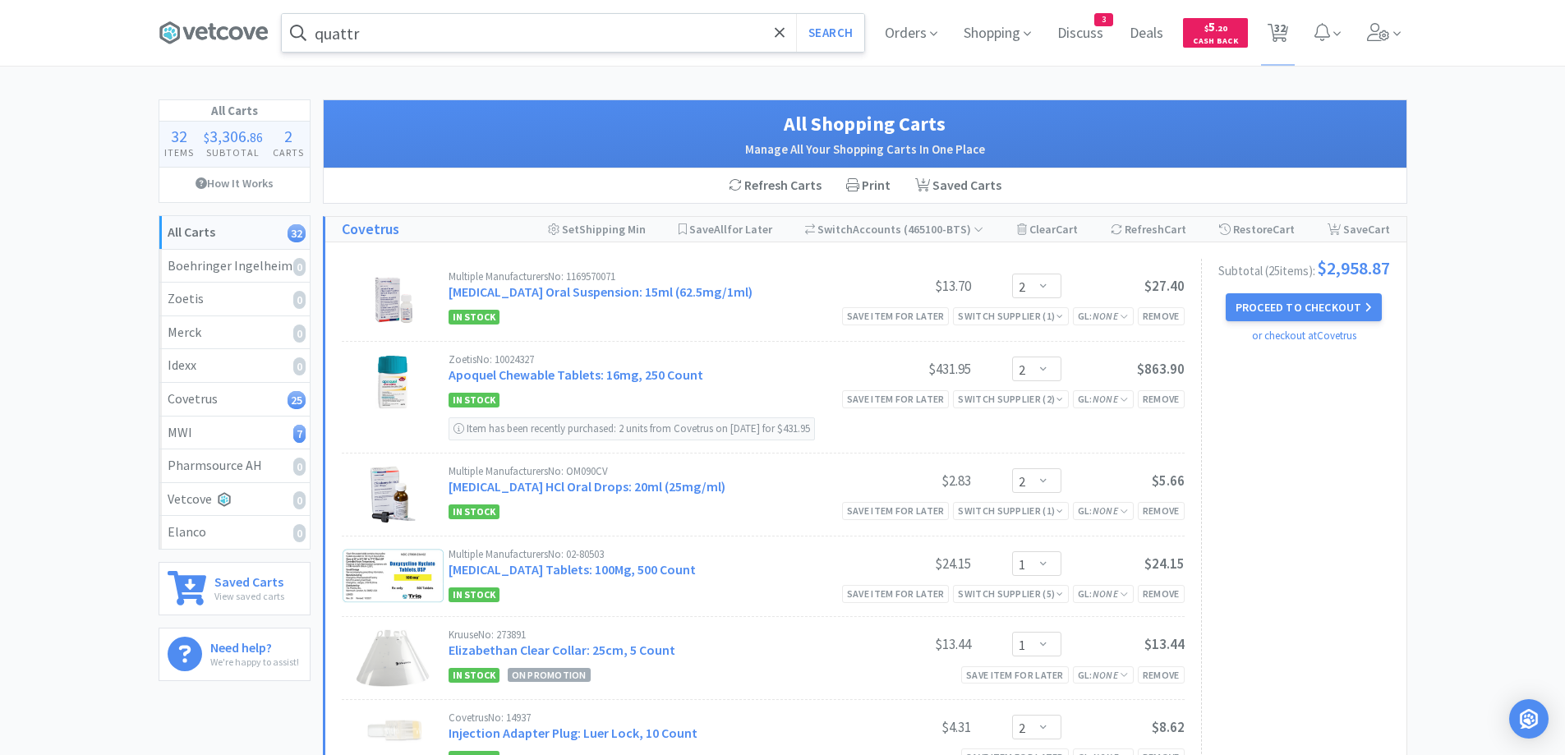
click at [526, 34] on input "quattr" at bounding box center [573, 33] width 583 height 38
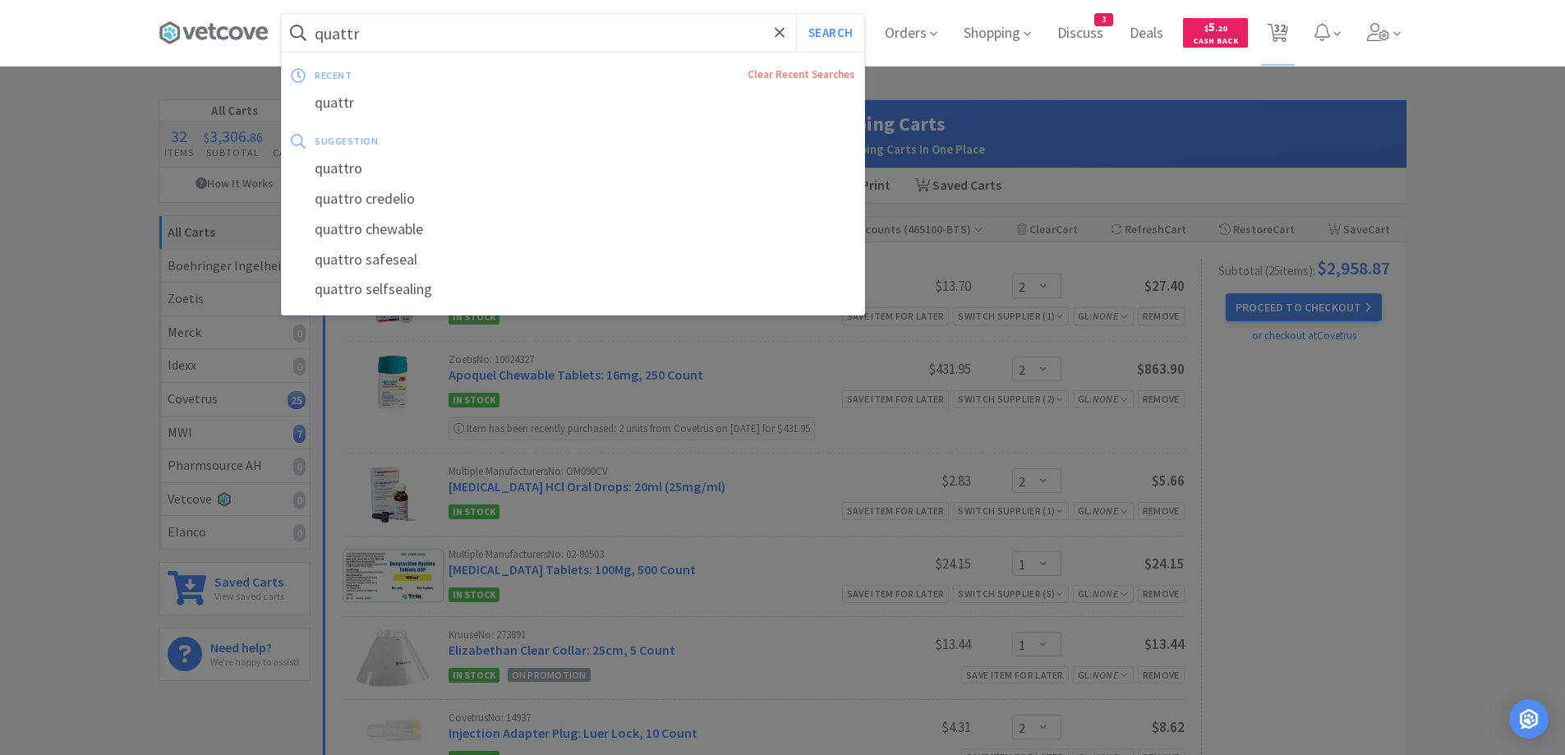
click at [526, 34] on input "quattr" at bounding box center [573, 33] width 583 height 38
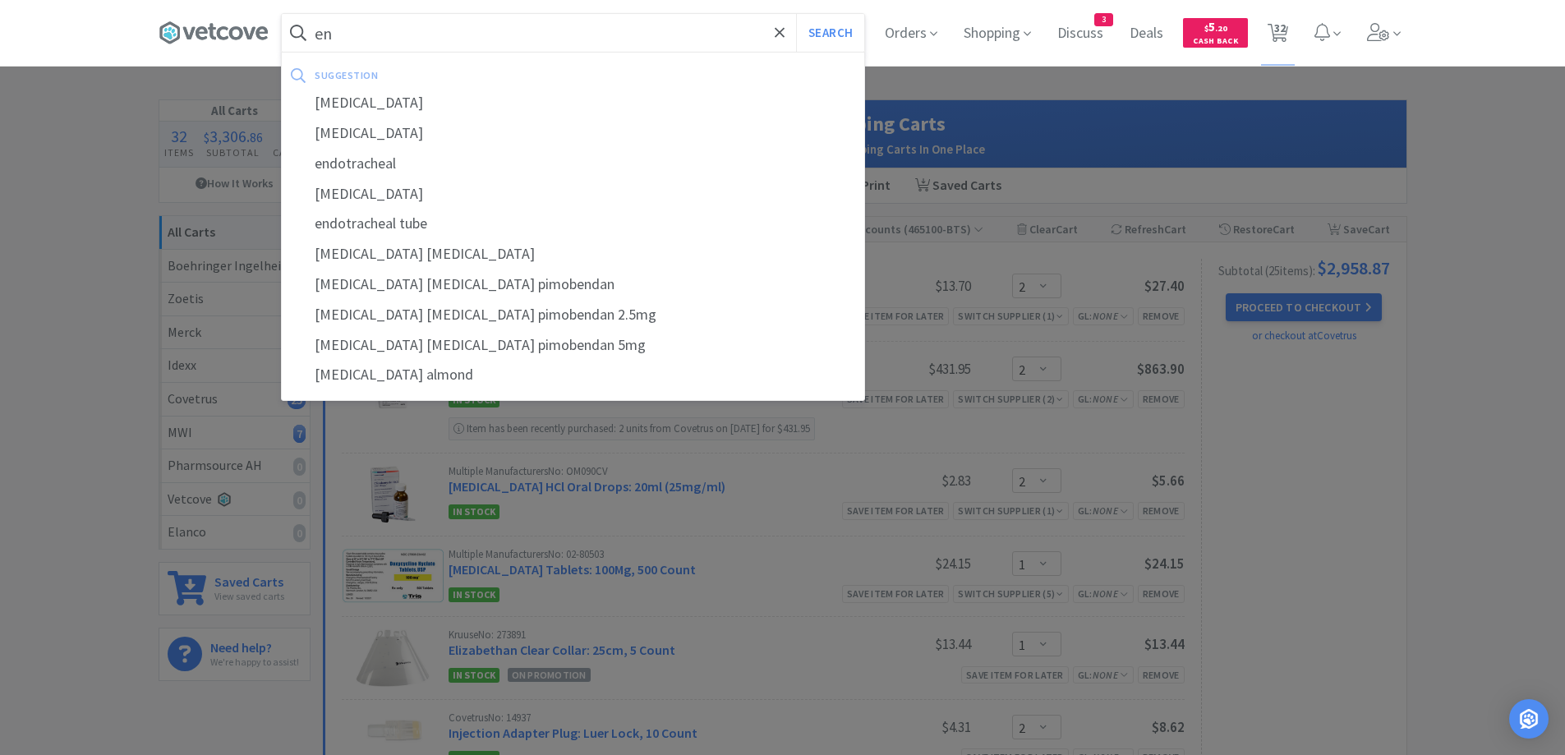
type input "en"
click at [796, 14] on button "Search" at bounding box center [830, 33] width 68 height 38
select select "2"
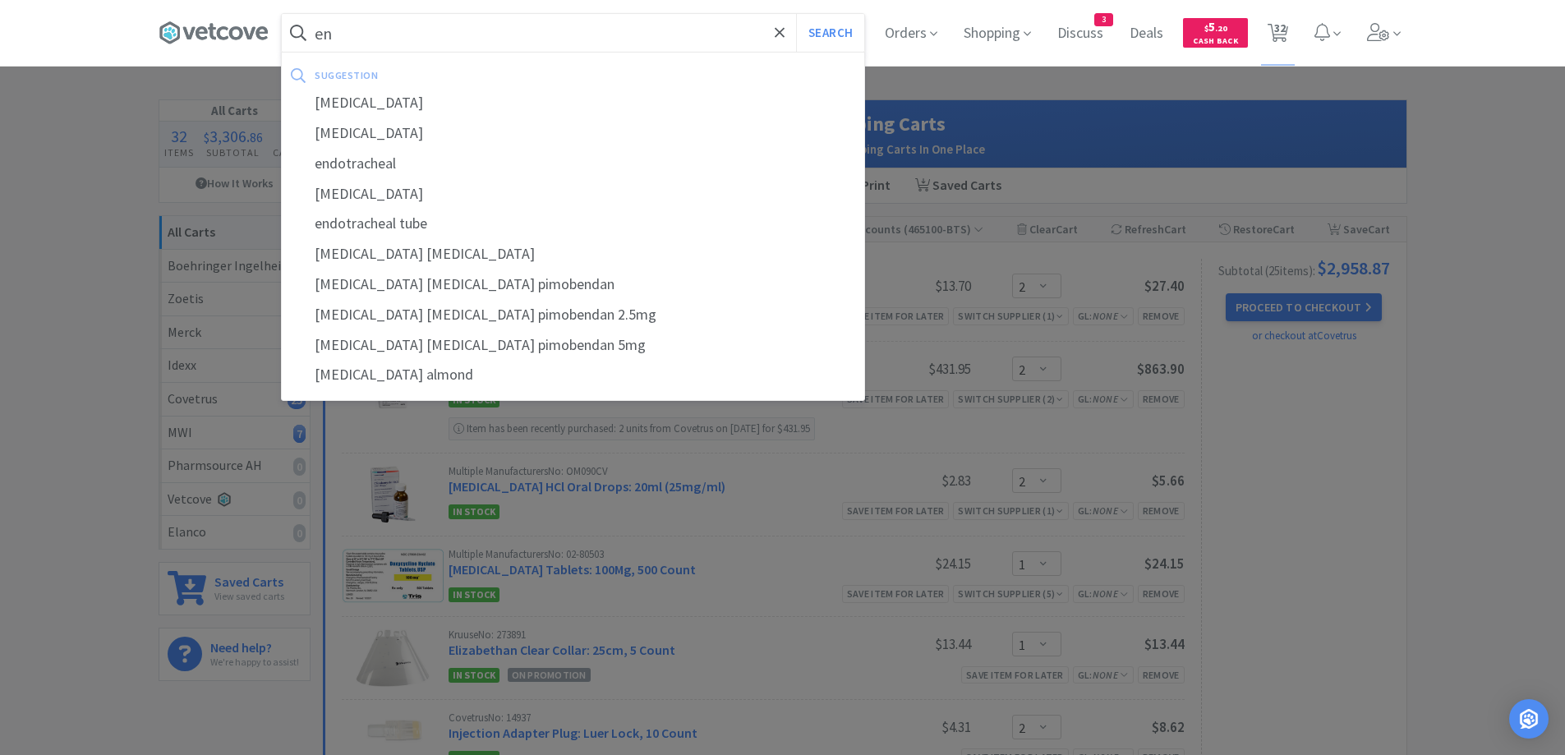
select select "1"
select select "2"
select select "3"
select select "1"
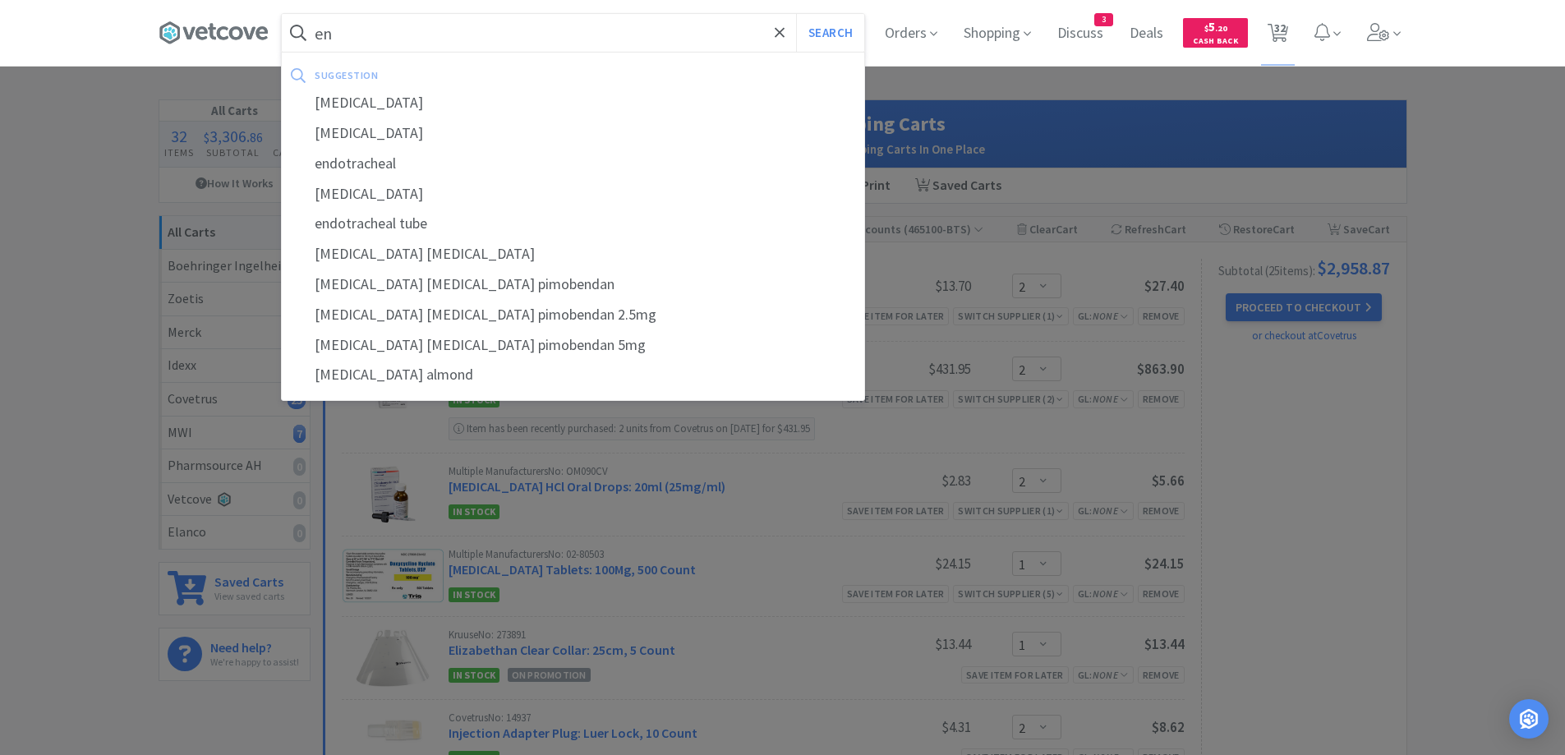
select select "2"
select select "3"
select select "6"
select select "1"
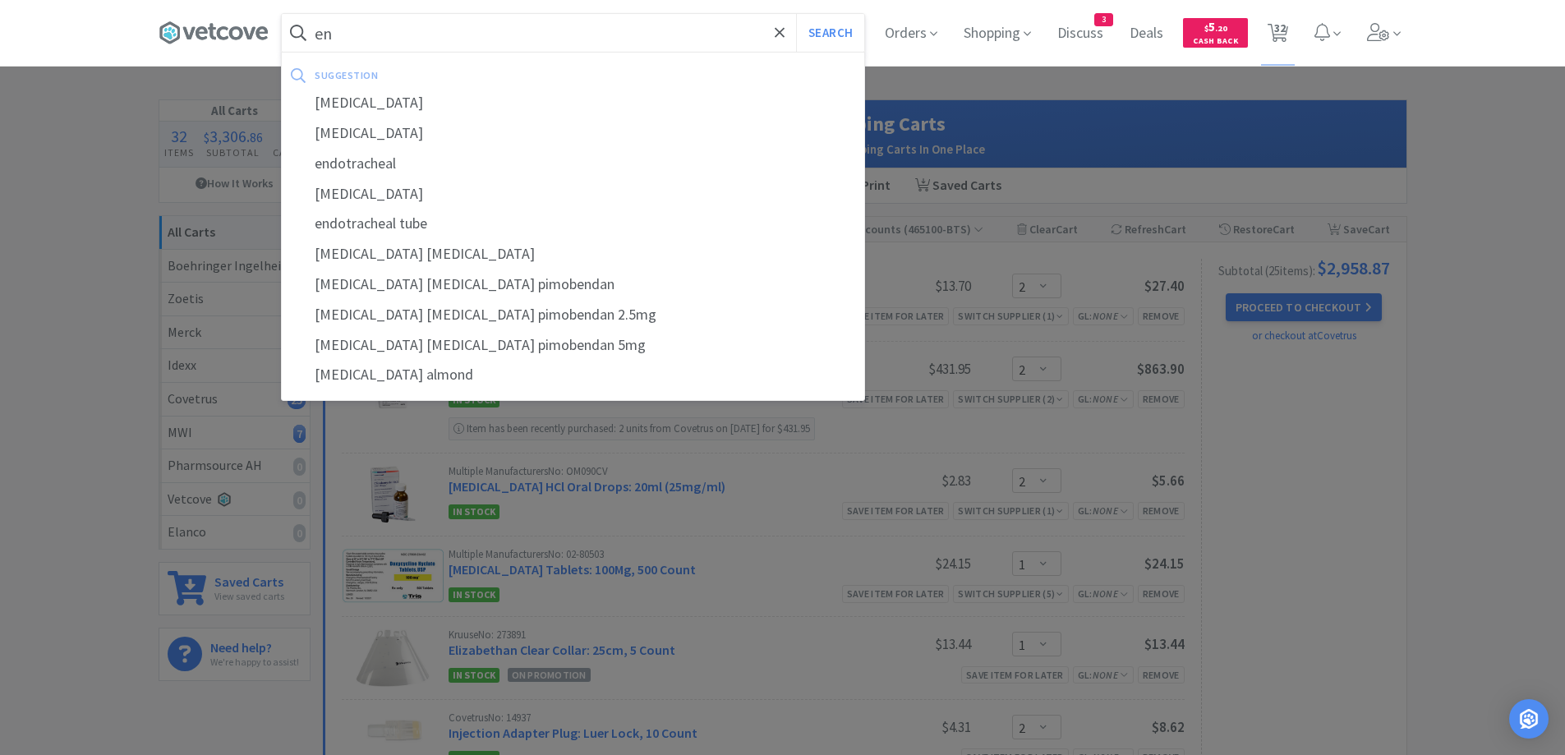
select select "1"
select select "5"
select select "2"
select select "1"
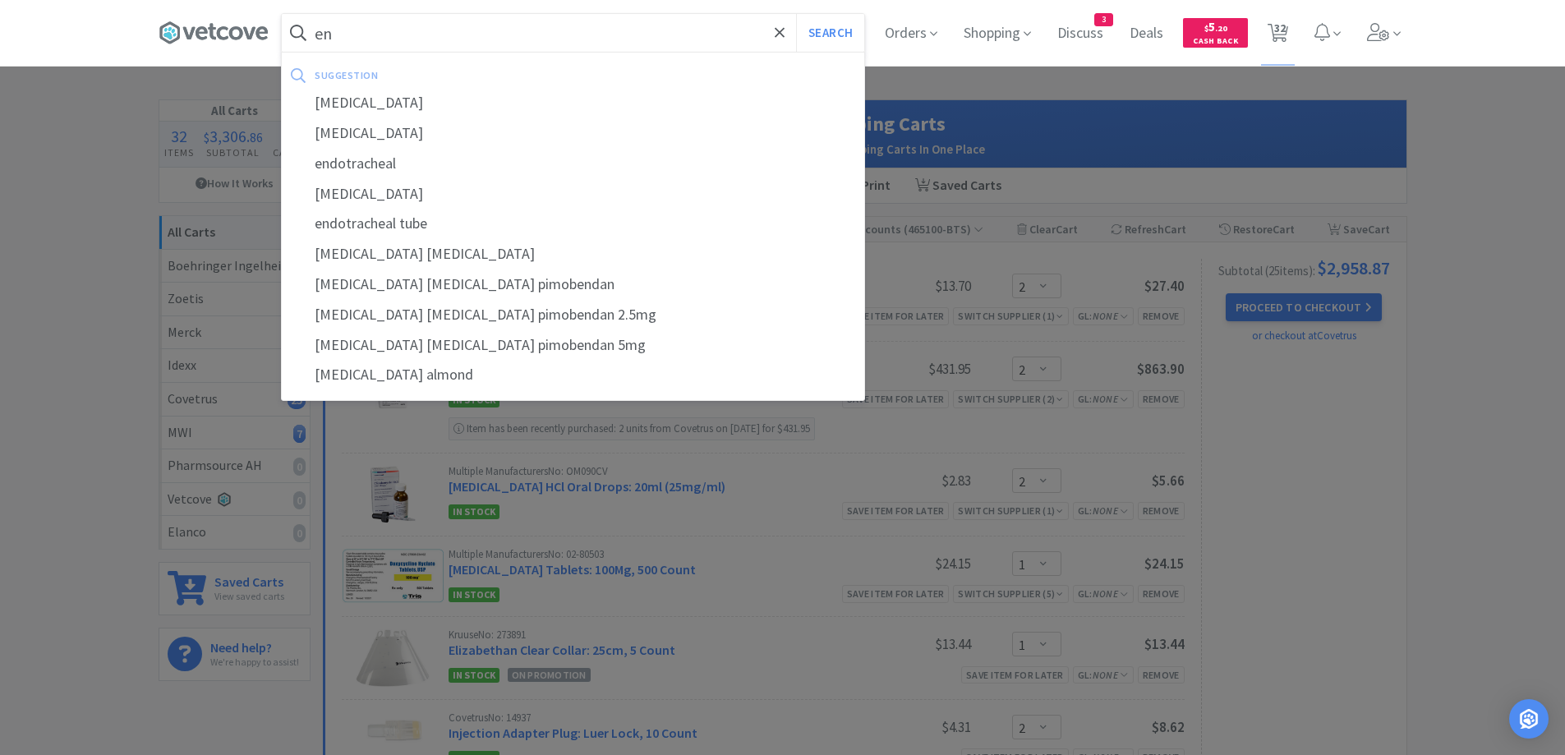
select select "2"
select select "1"
select select "6"
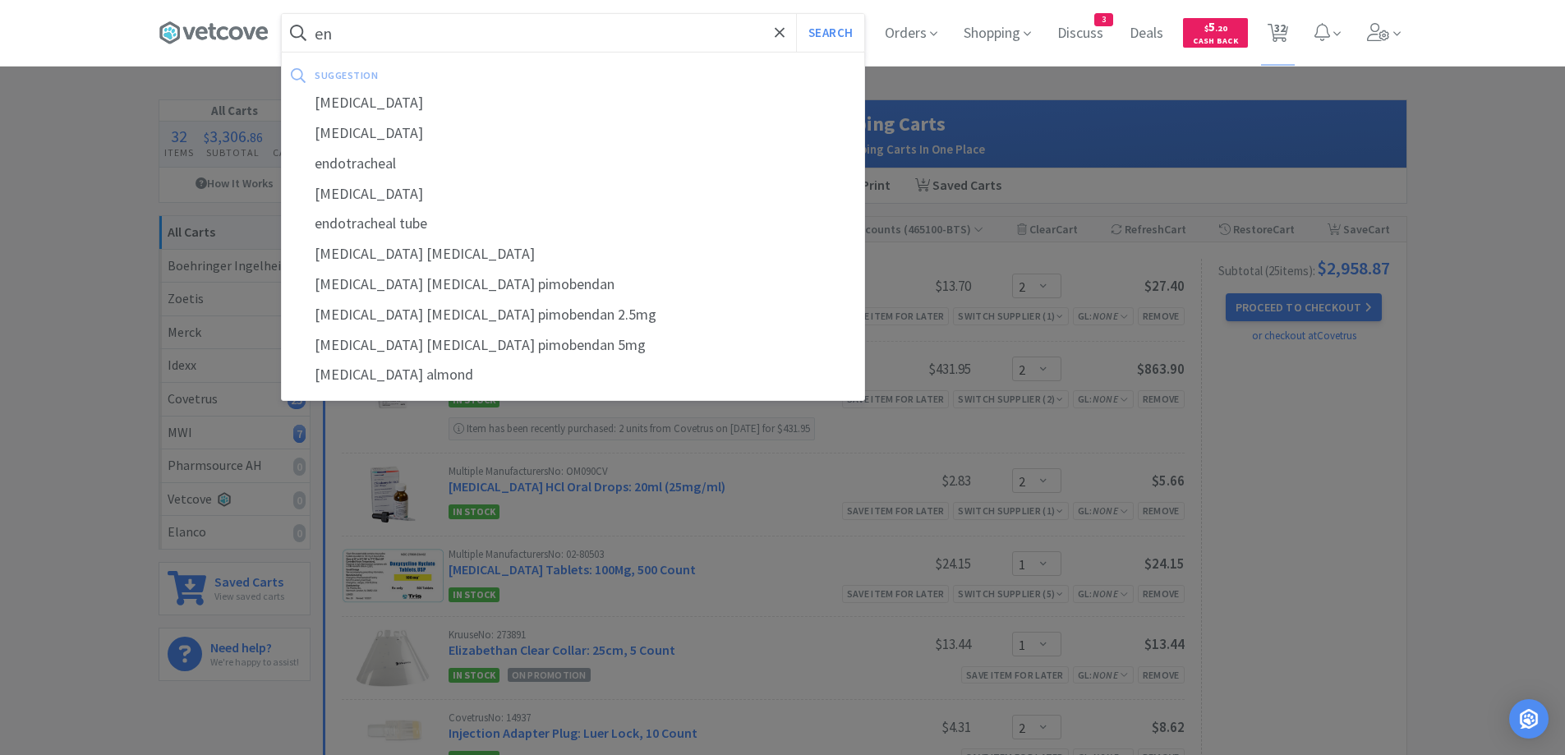
select select "6"
select select "2"
select select "1"
select select "6"
select select "1"
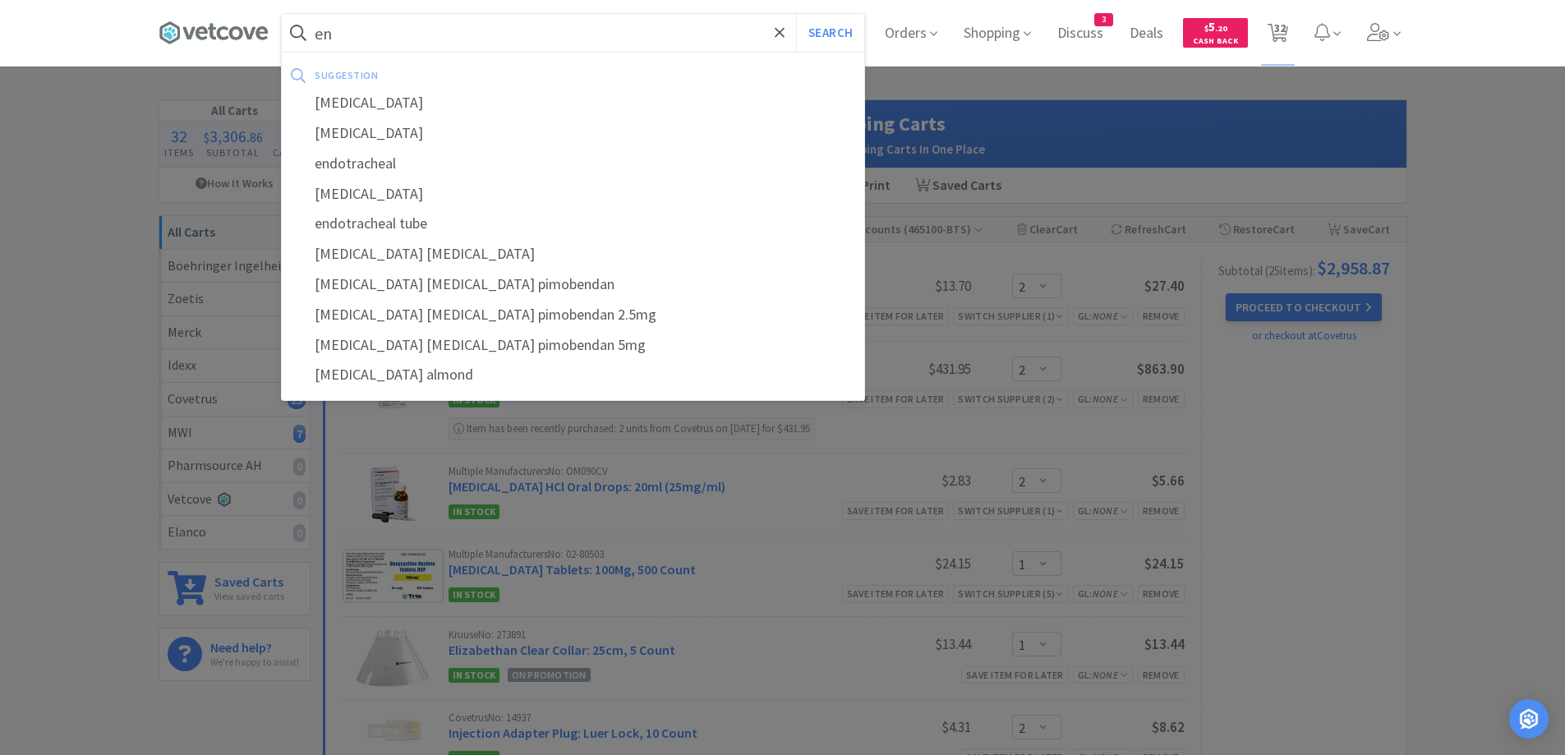
select select "2"
select select "3"
select select "4"
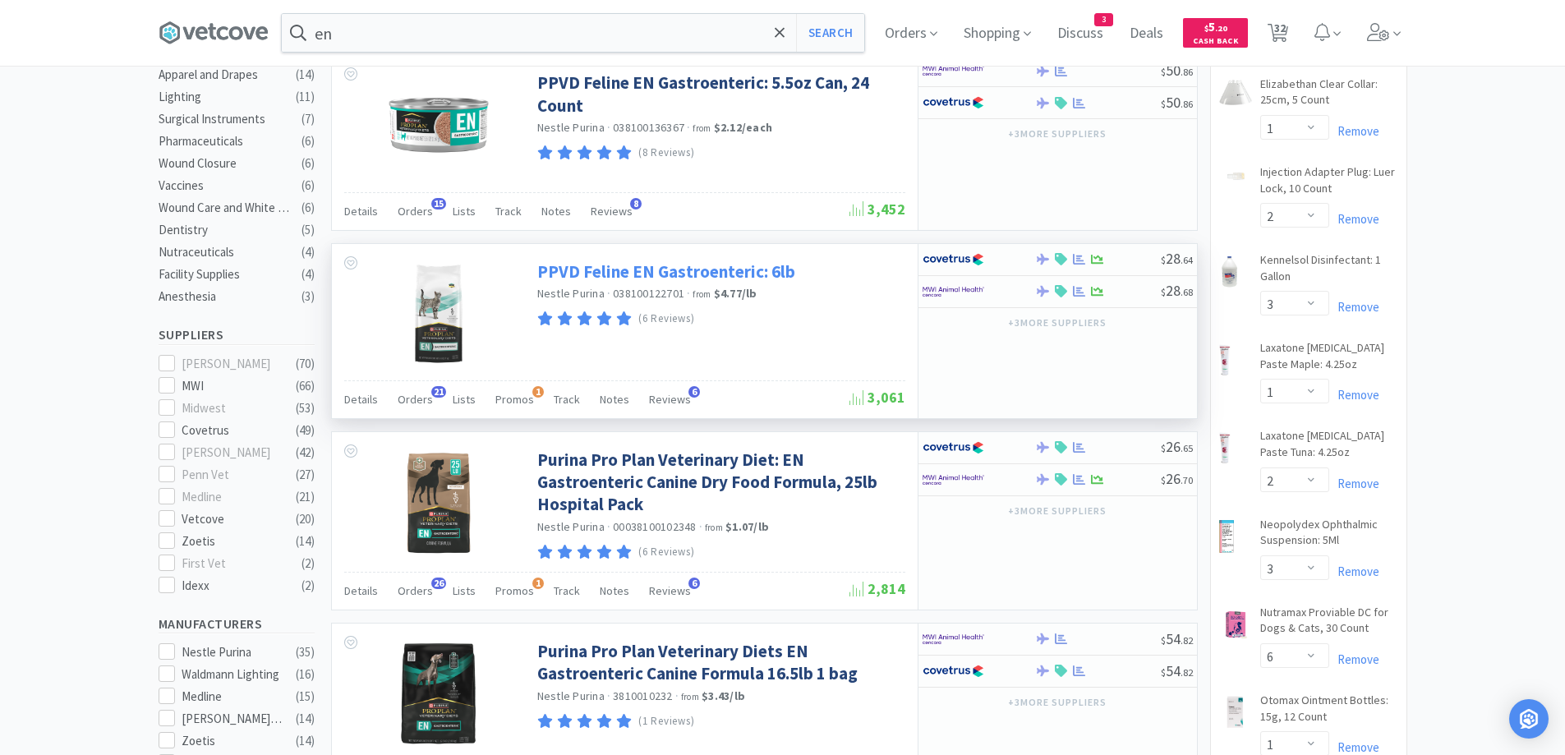
scroll to position [575, 0]
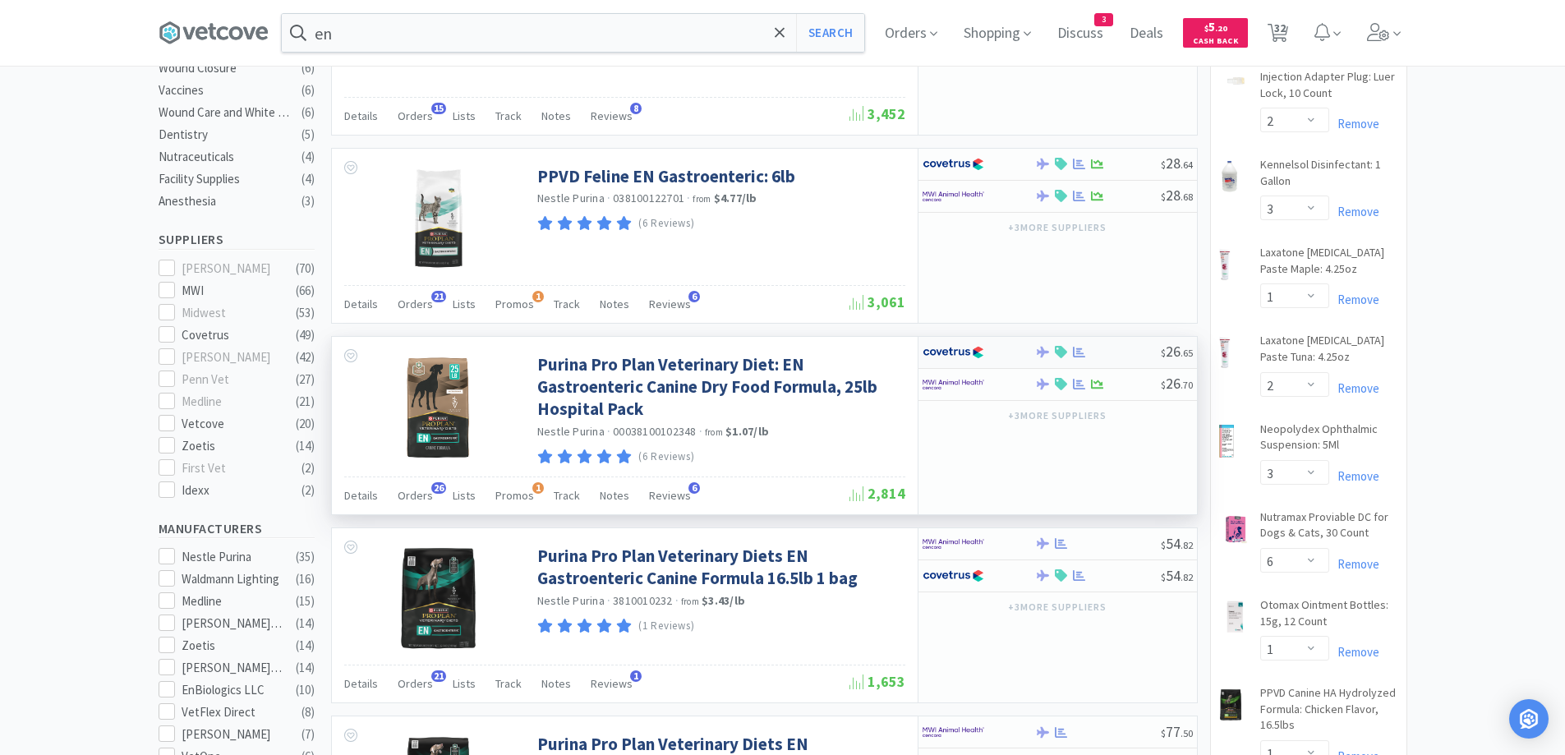
click at [1117, 344] on div "$ 26 . 65" at bounding box center [1058, 353] width 279 height 32
select select "1"
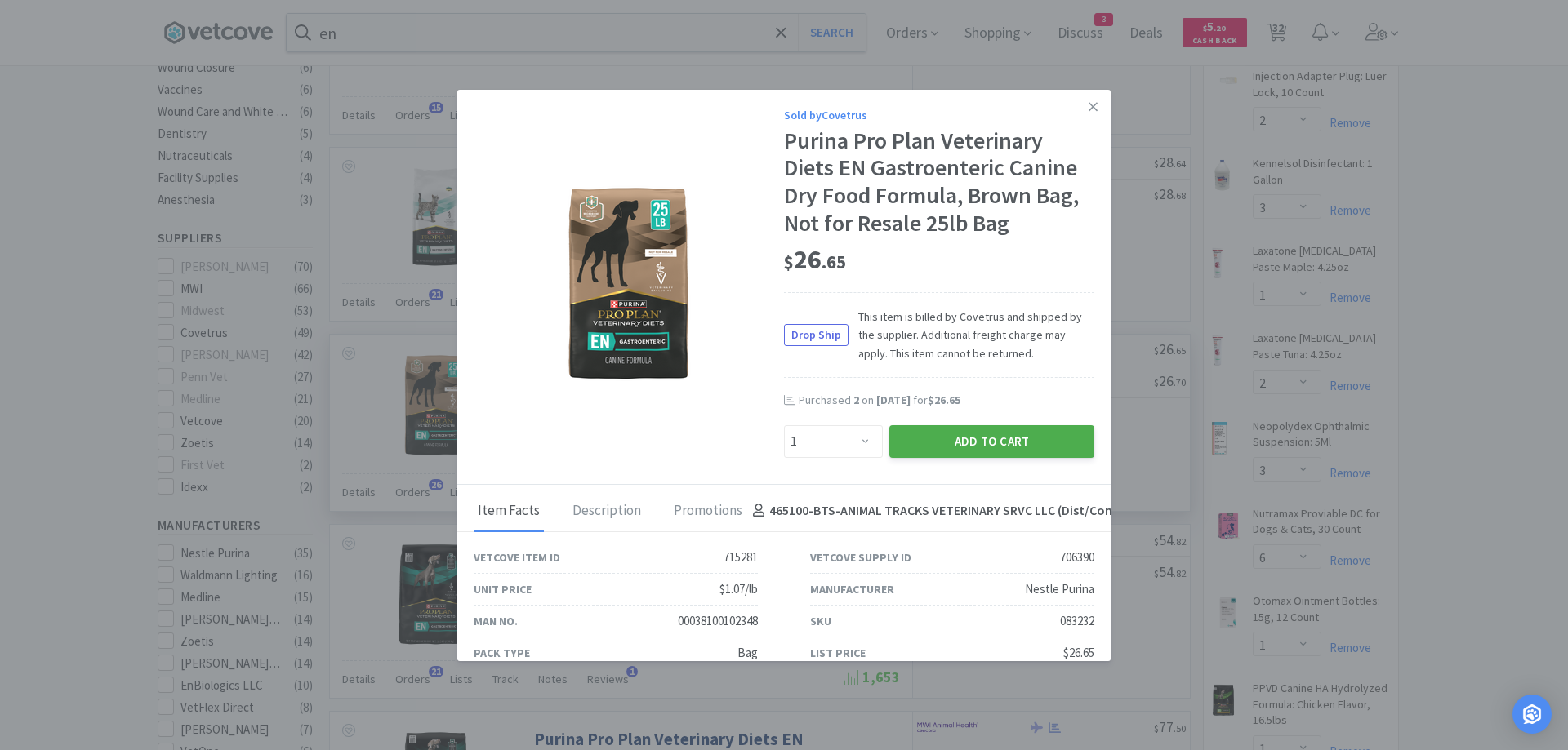
click at [1033, 436] on button "Add to Cart" at bounding box center [992, 441] width 205 height 33
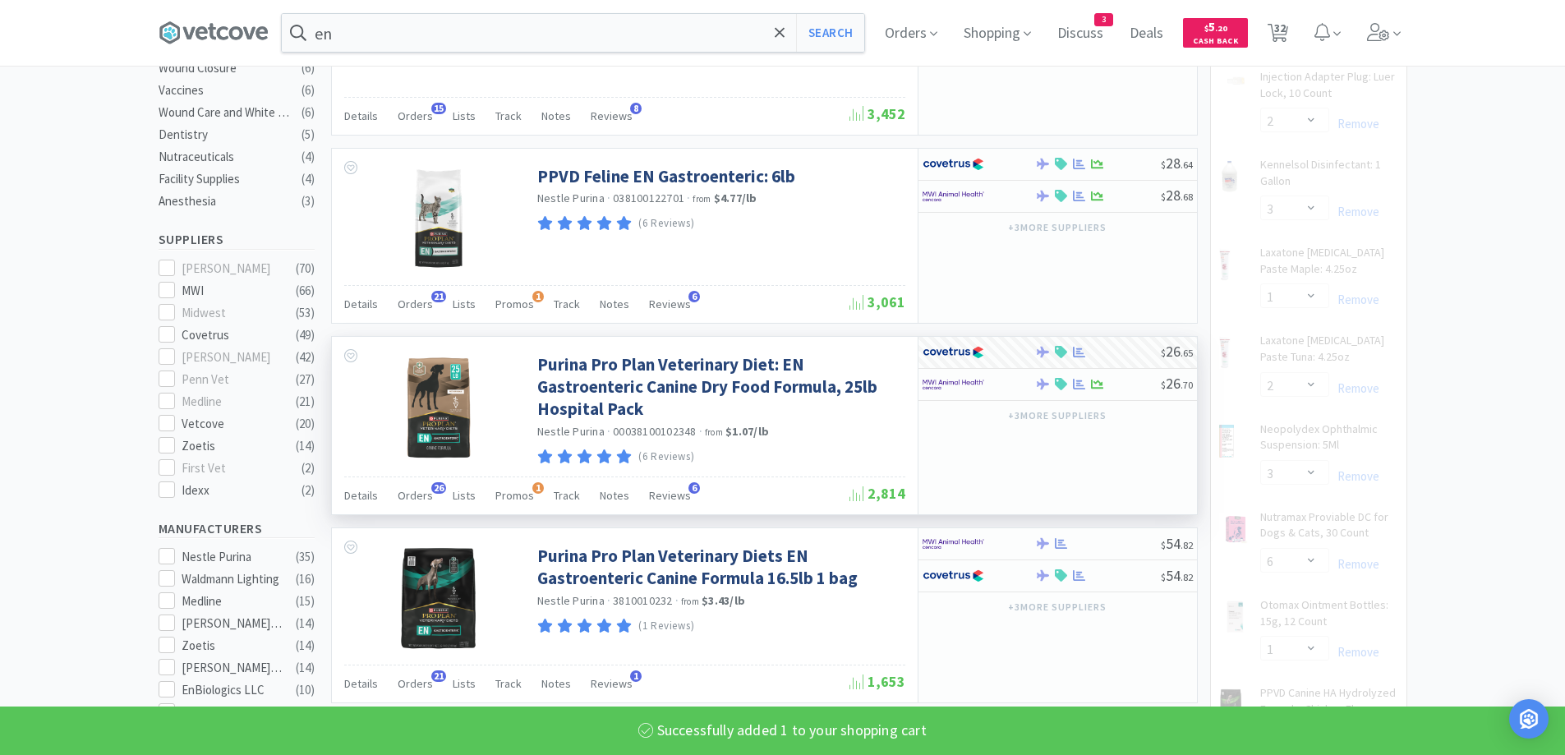
select select "1"
select select "2"
select select "1"
select select "6"
select select "2"
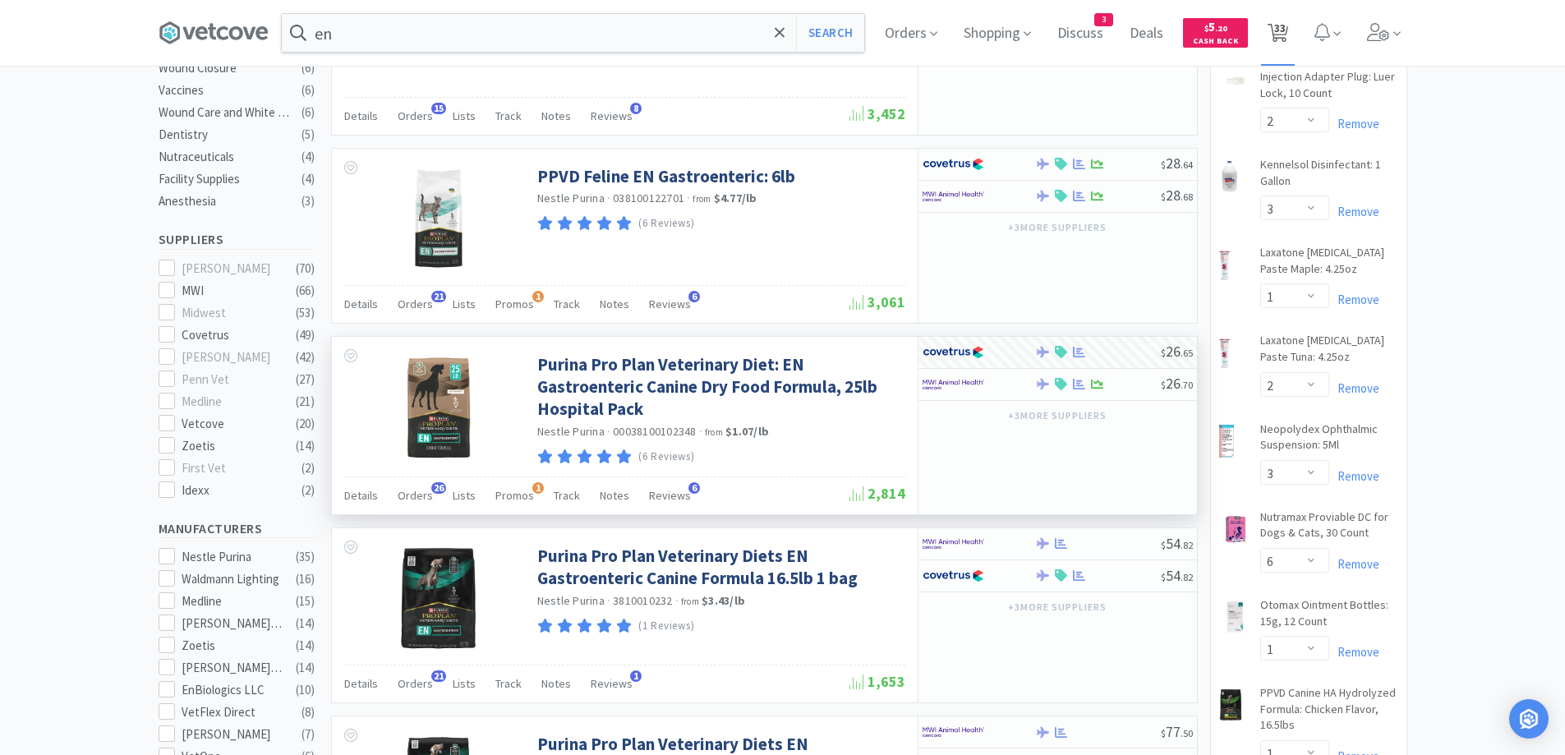
click at [1281, 35] on span "33" at bounding box center [1280, 28] width 12 height 66
select select "2"
select select "1"
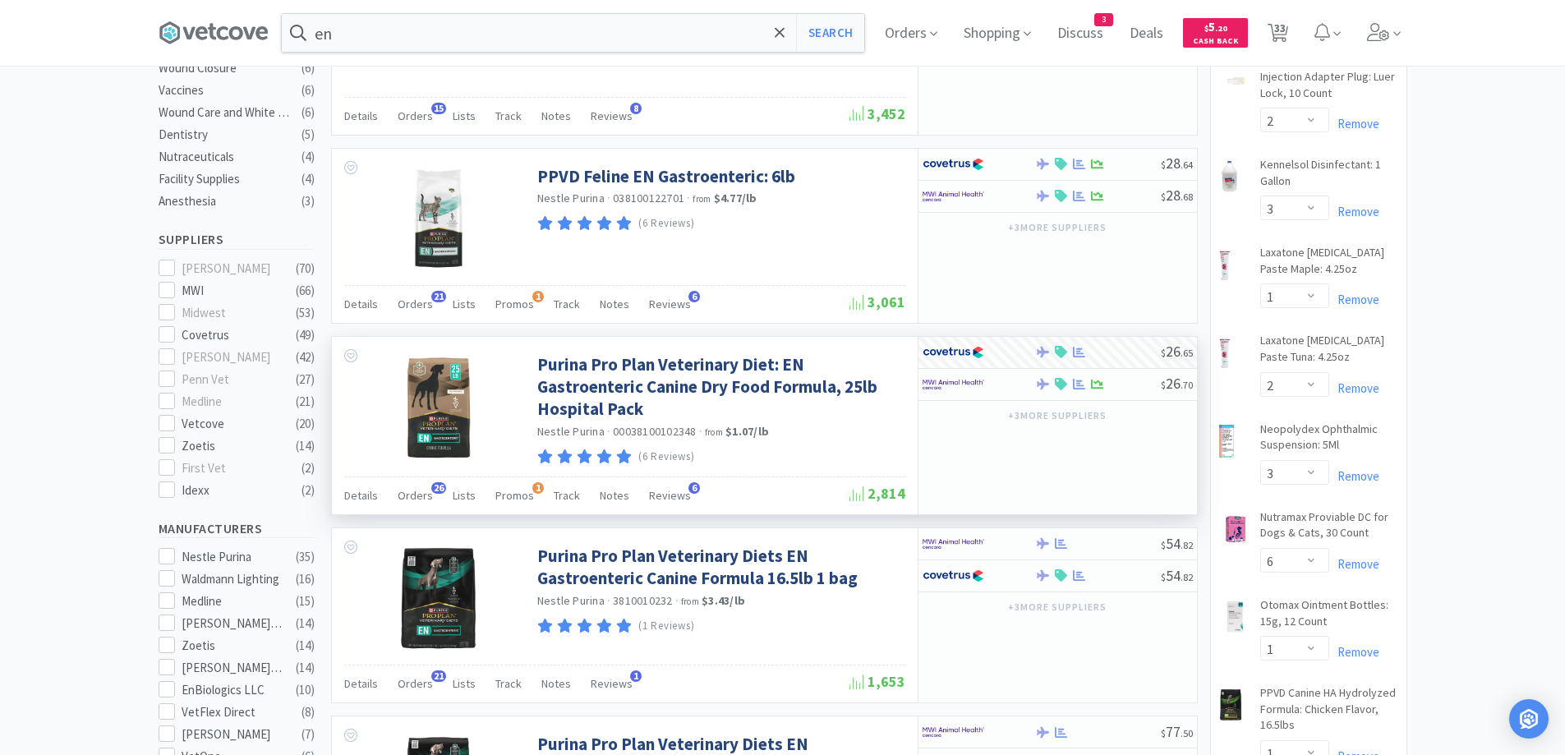
select select "1"
select select "2"
select select "3"
select select "1"
select select "2"
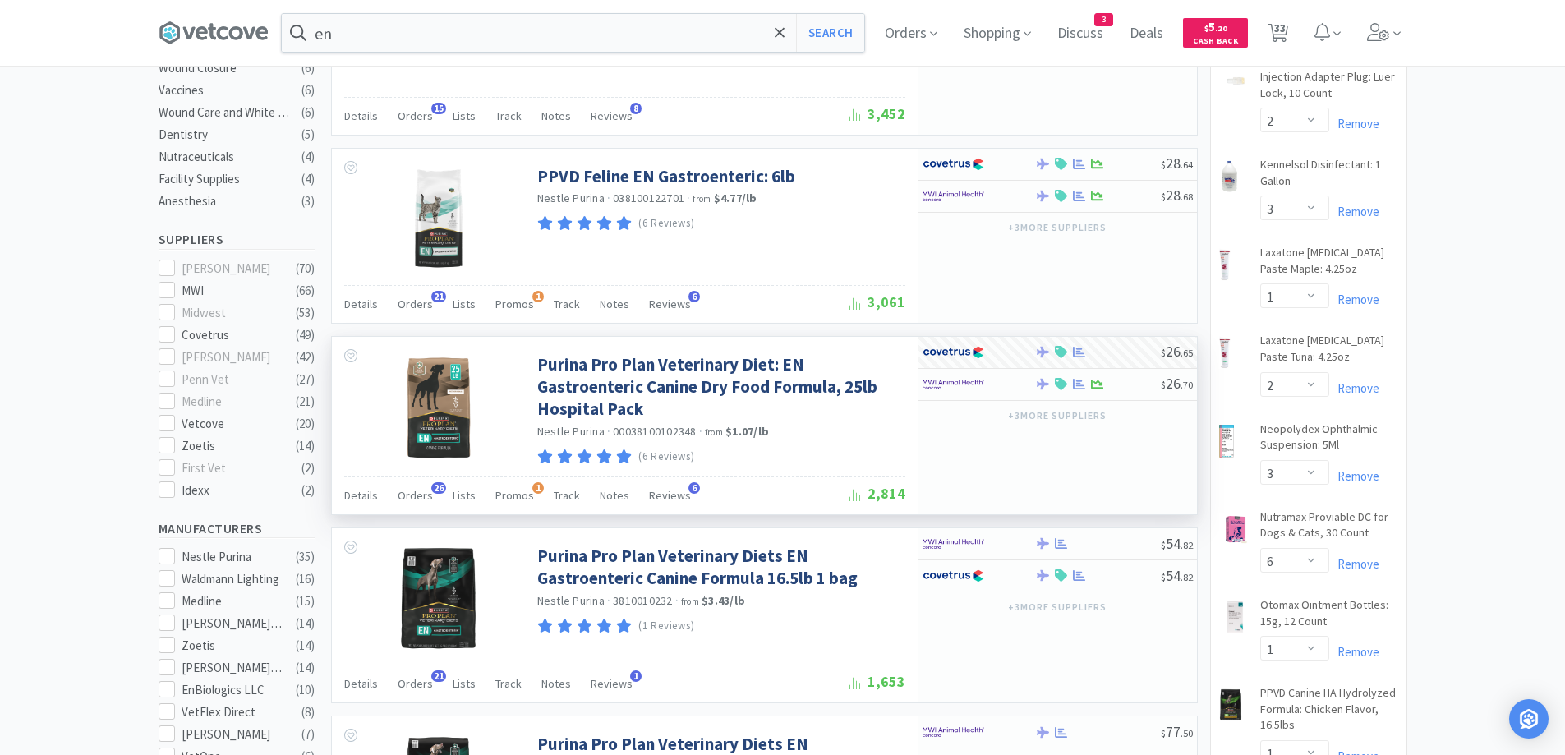
select select "3"
select select "6"
select select "1"
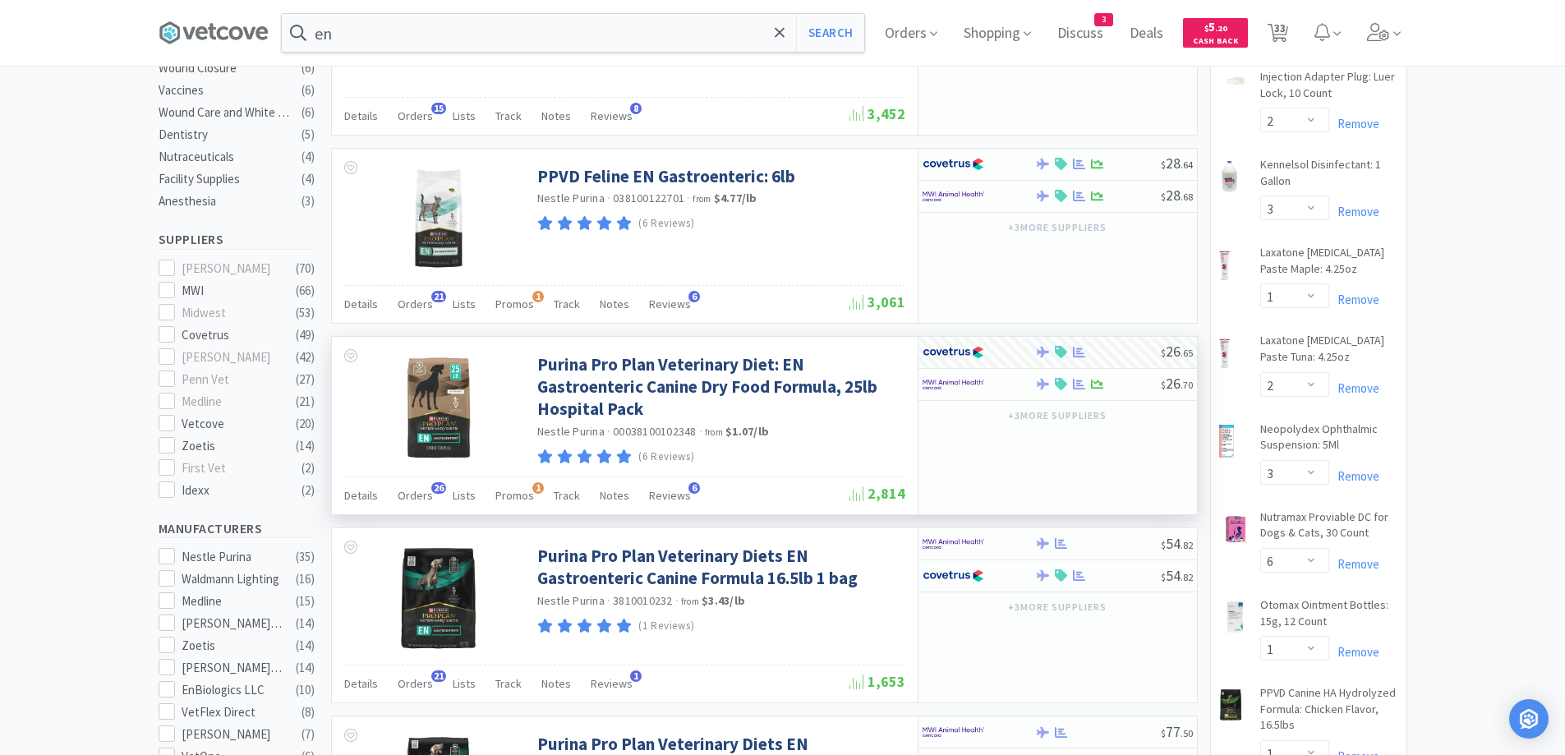
select select "5"
select select "2"
select select "1"
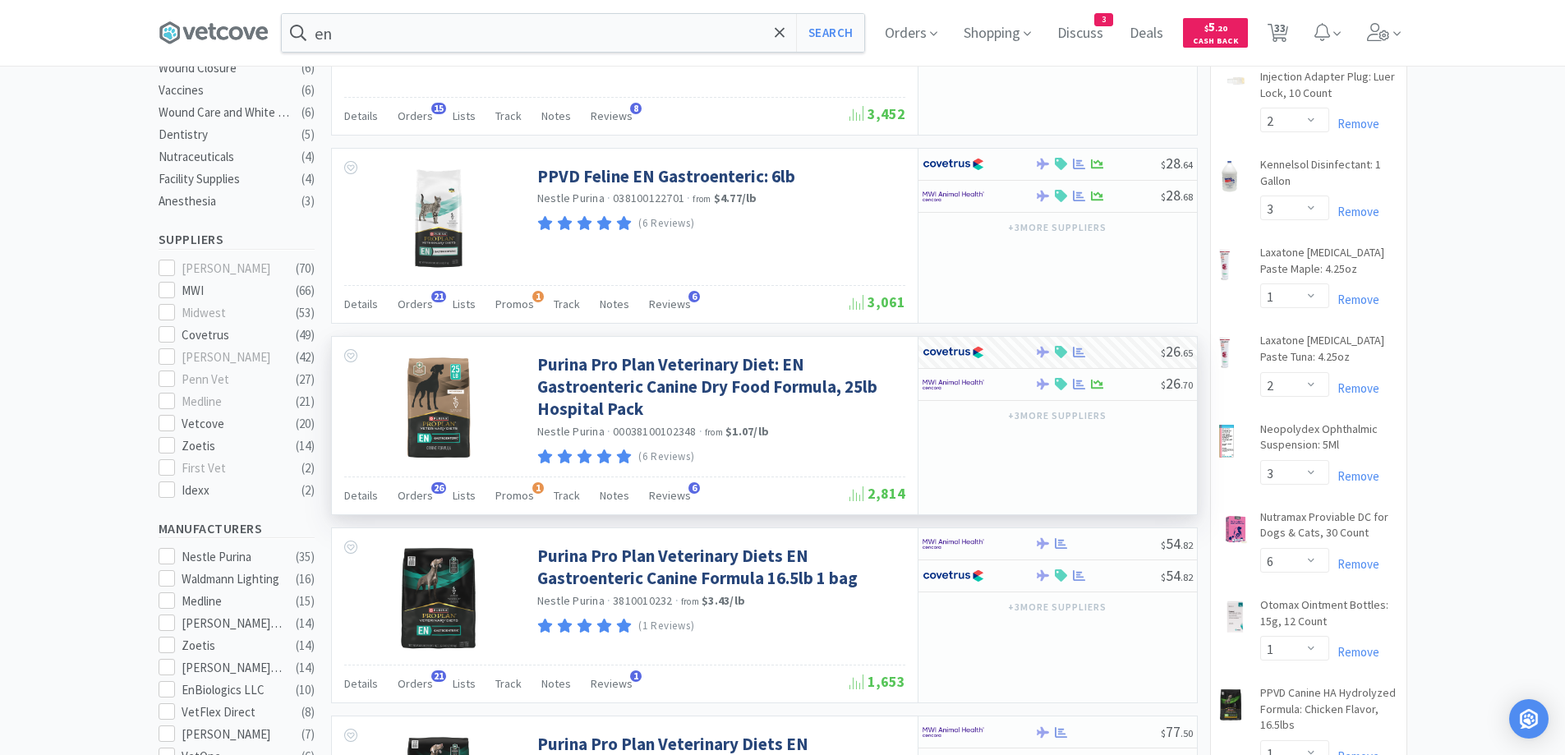
select select "2"
select select "1"
select select "6"
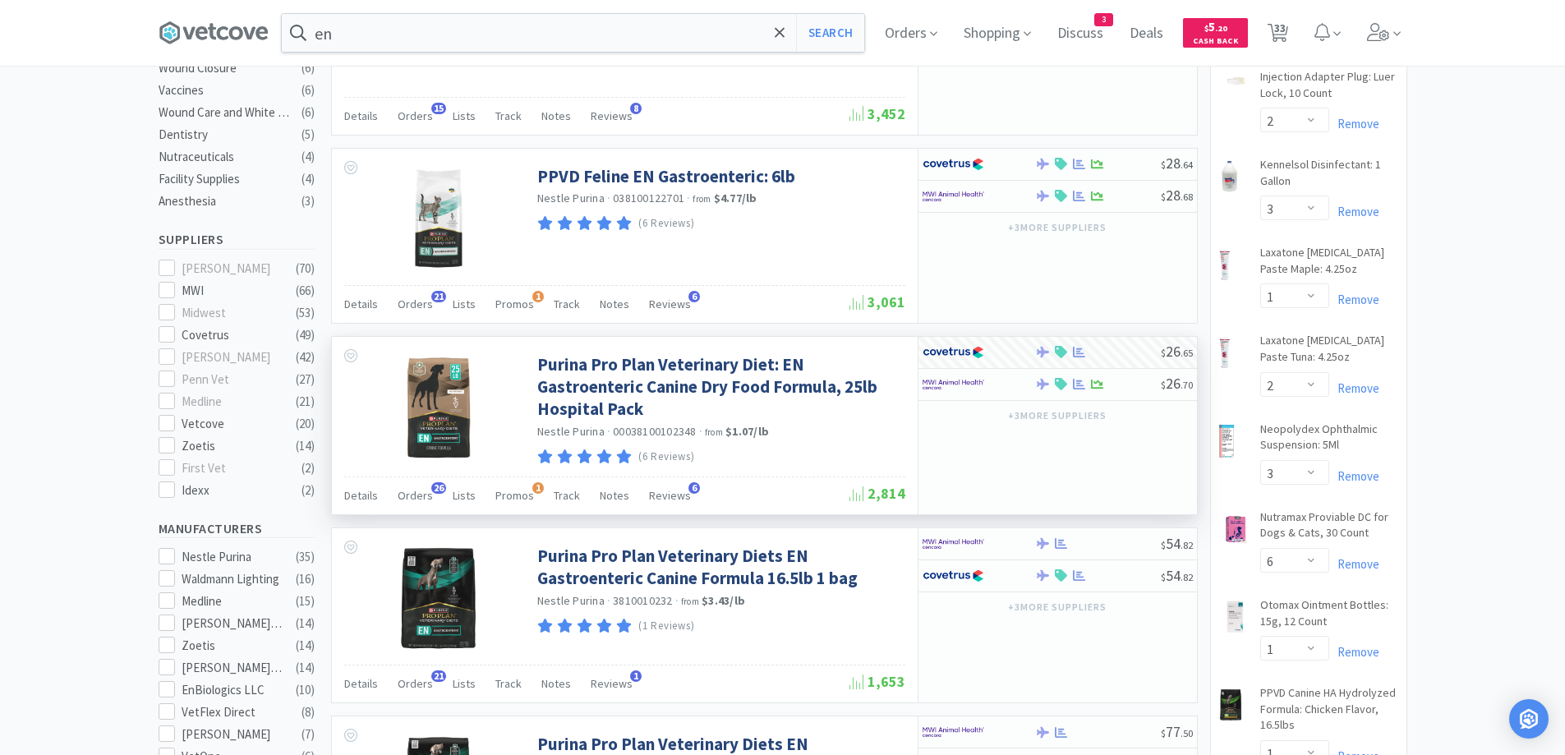
select select "6"
select select "2"
select select "1"
select select "6"
select select "1"
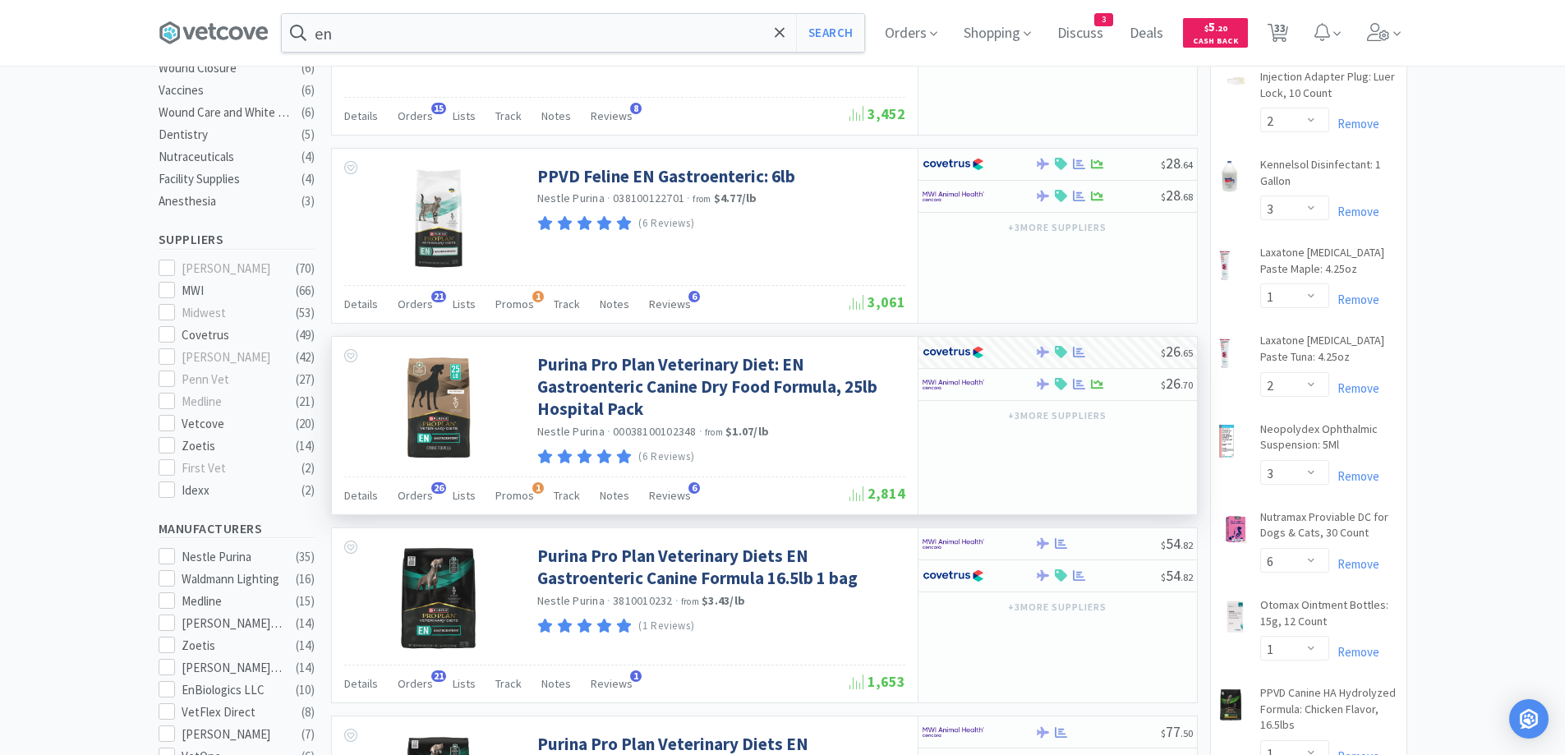
select select "2"
select select "3"
select select "4"
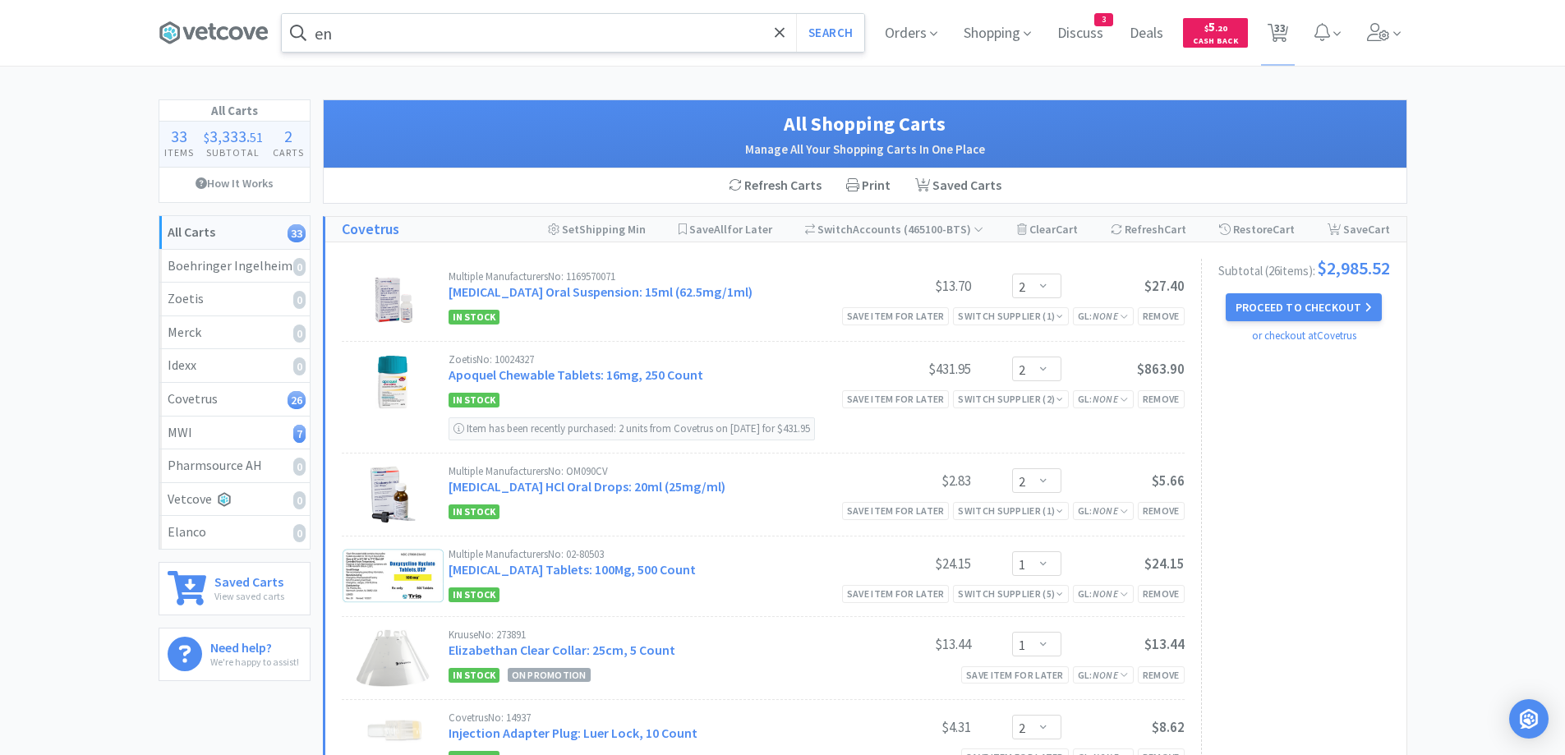
click at [391, 39] on input "en" at bounding box center [573, 33] width 583 height 38
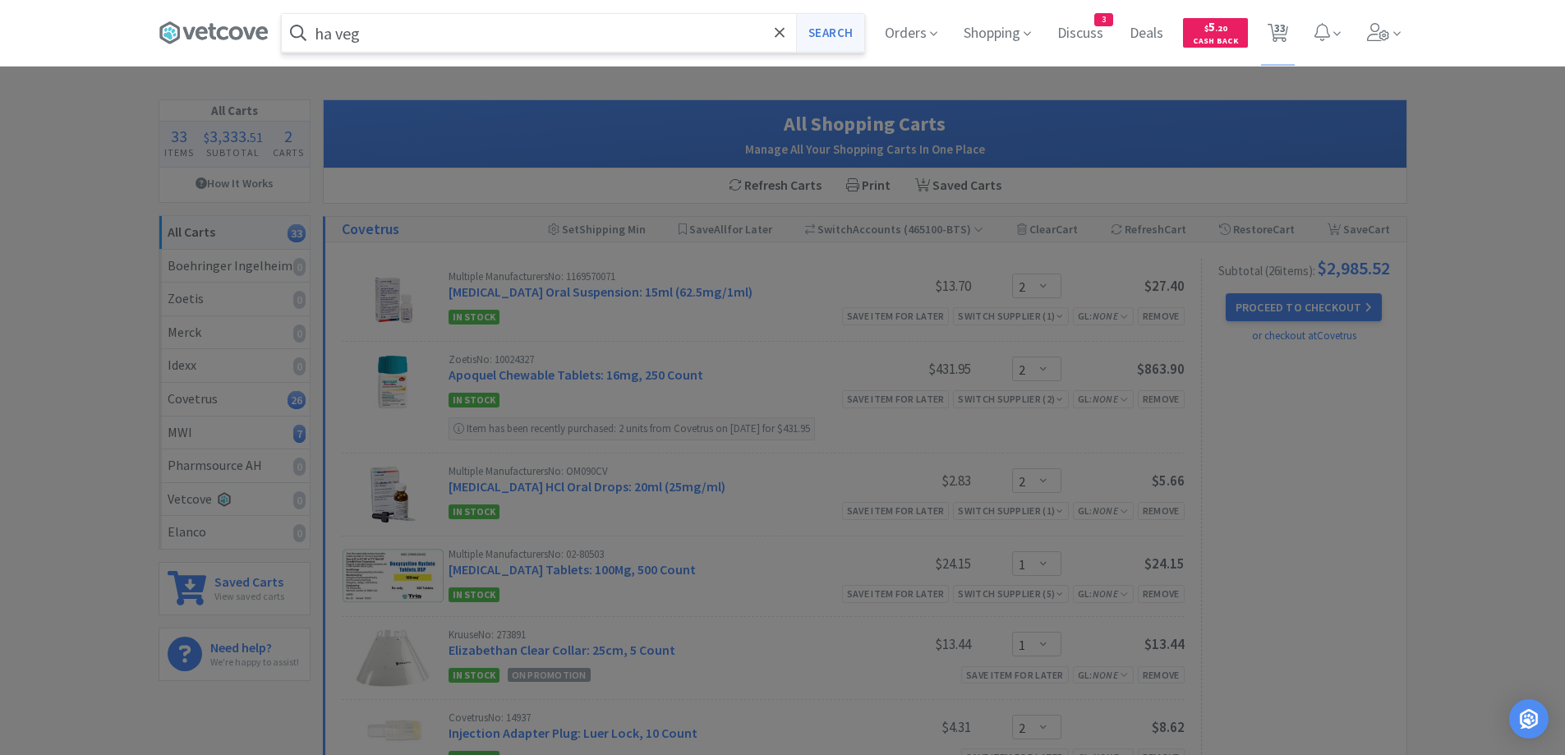
type input "ha veg"
click at [830, 36] on button "Search" at bounding box center [830, 33] width 68 height 38
select select "2"
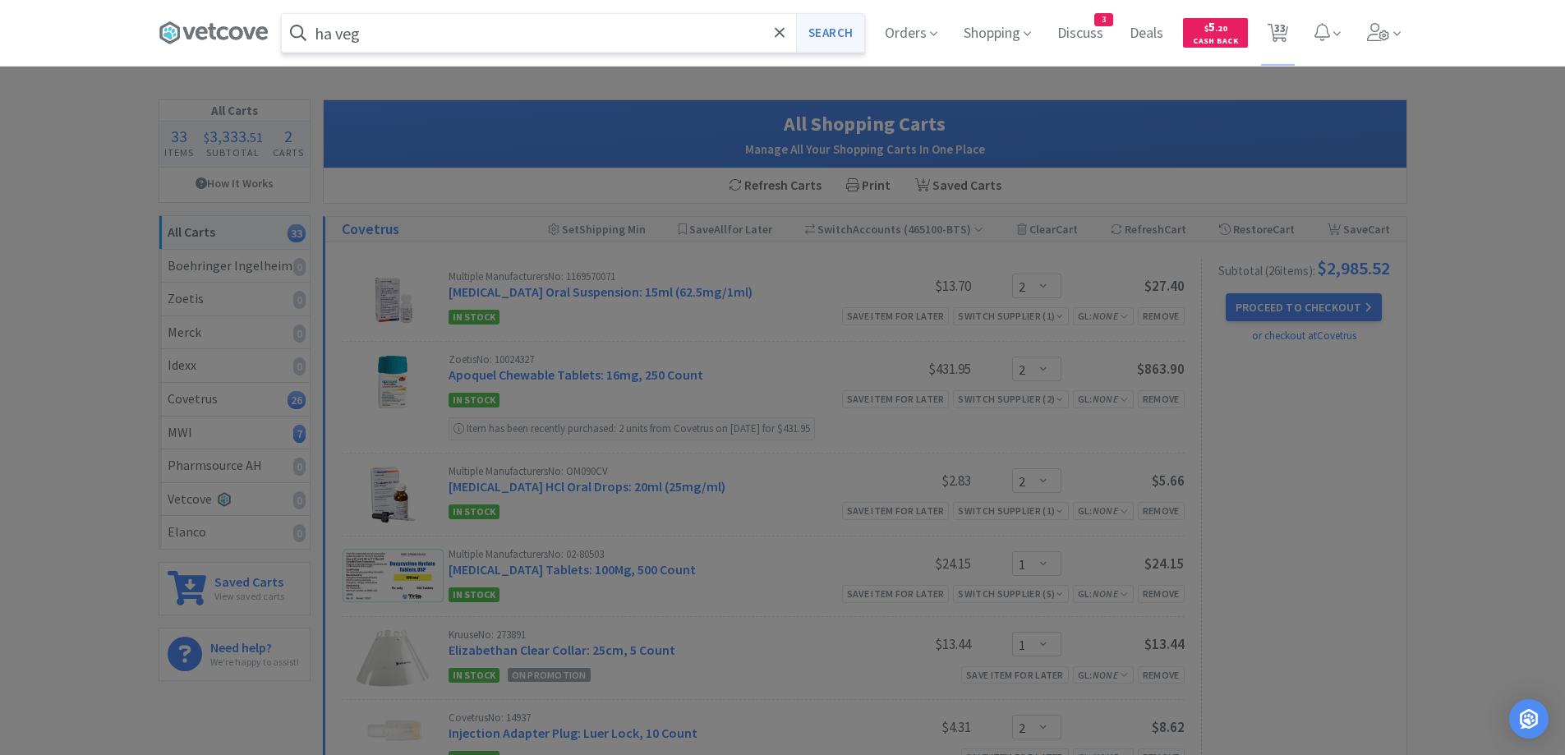
select select "1"
select select "2"
select select "3"
select select "1"
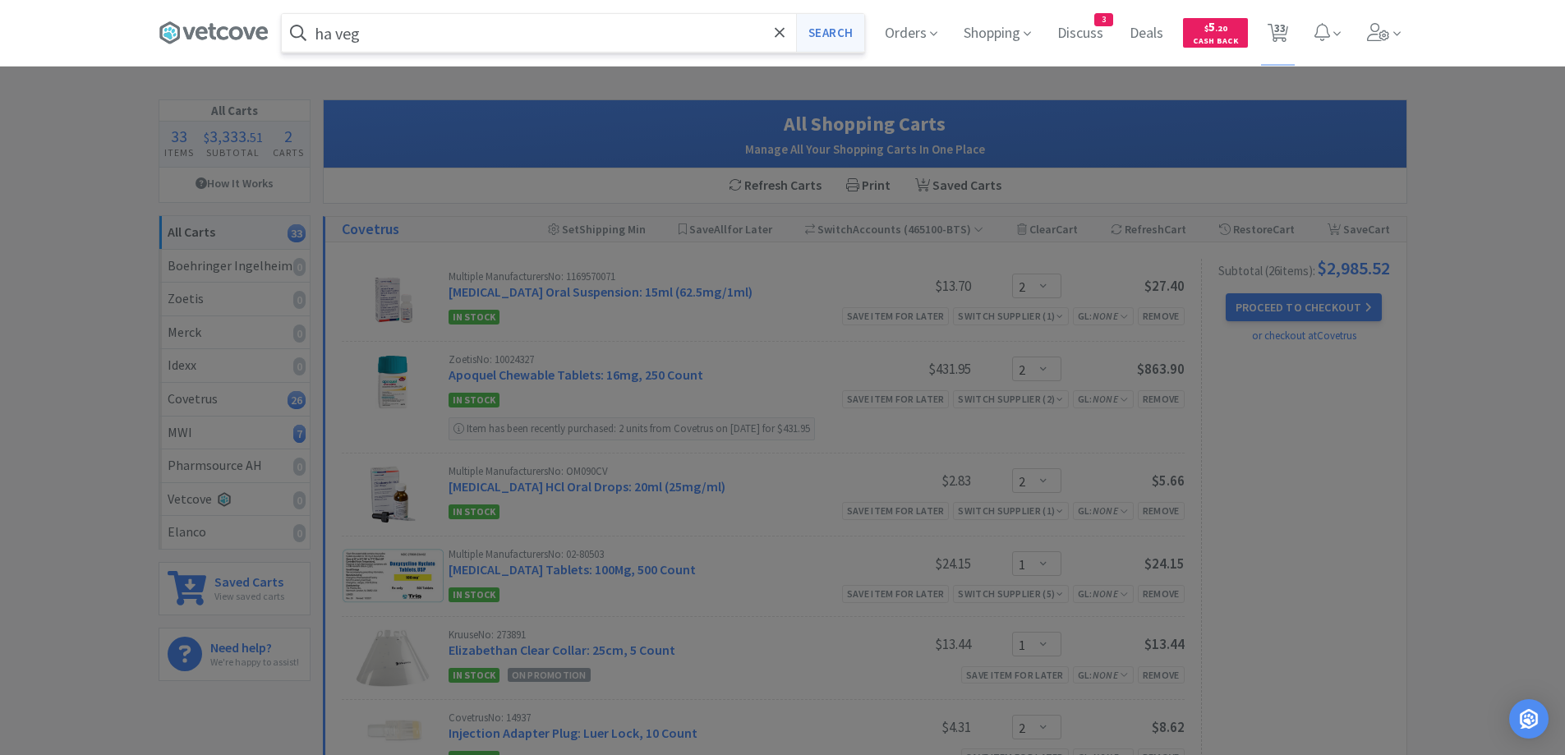
select select "2"
select select "3"
select select "6"
select select "1"
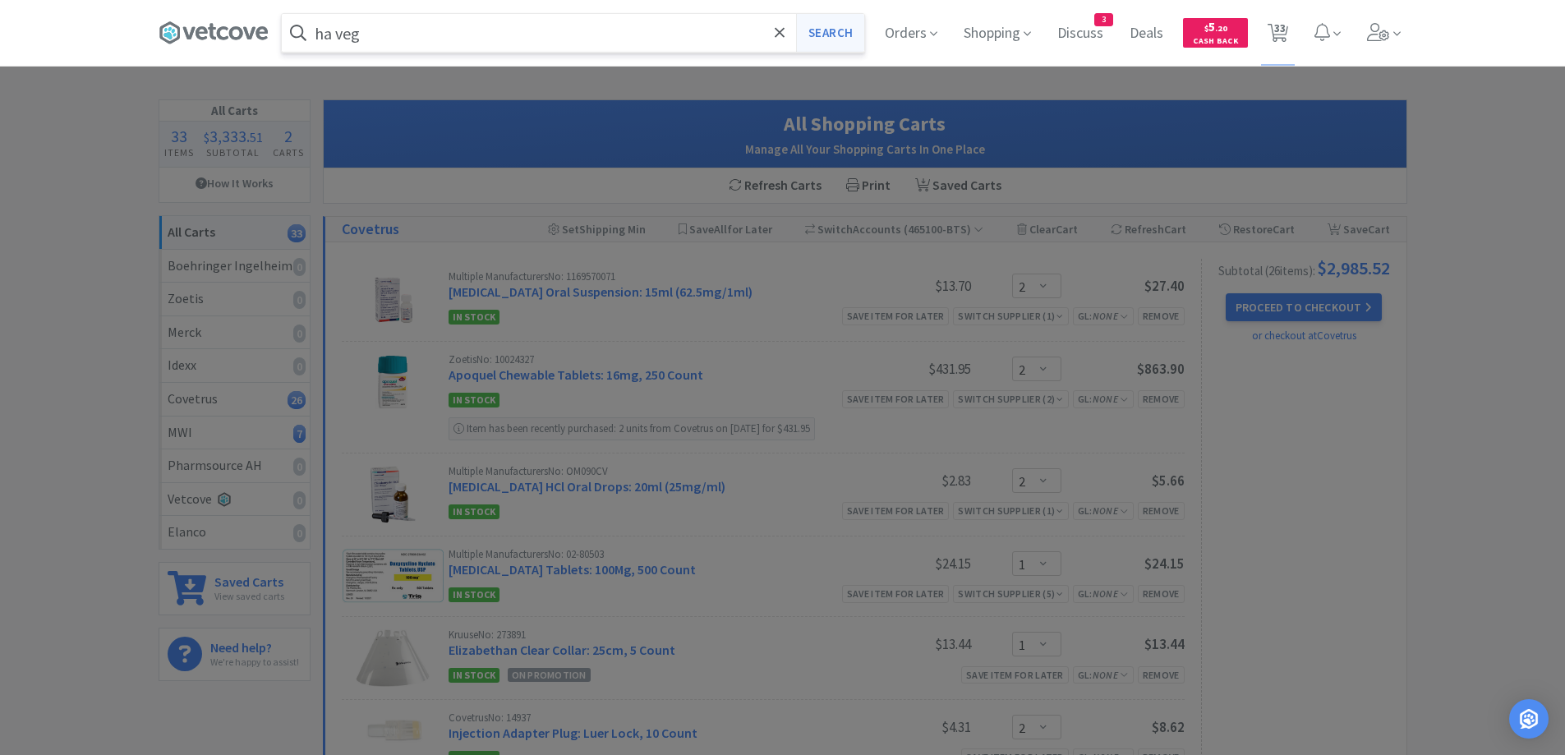
select select "1"
select select "5"
select select "2"
select select "1"
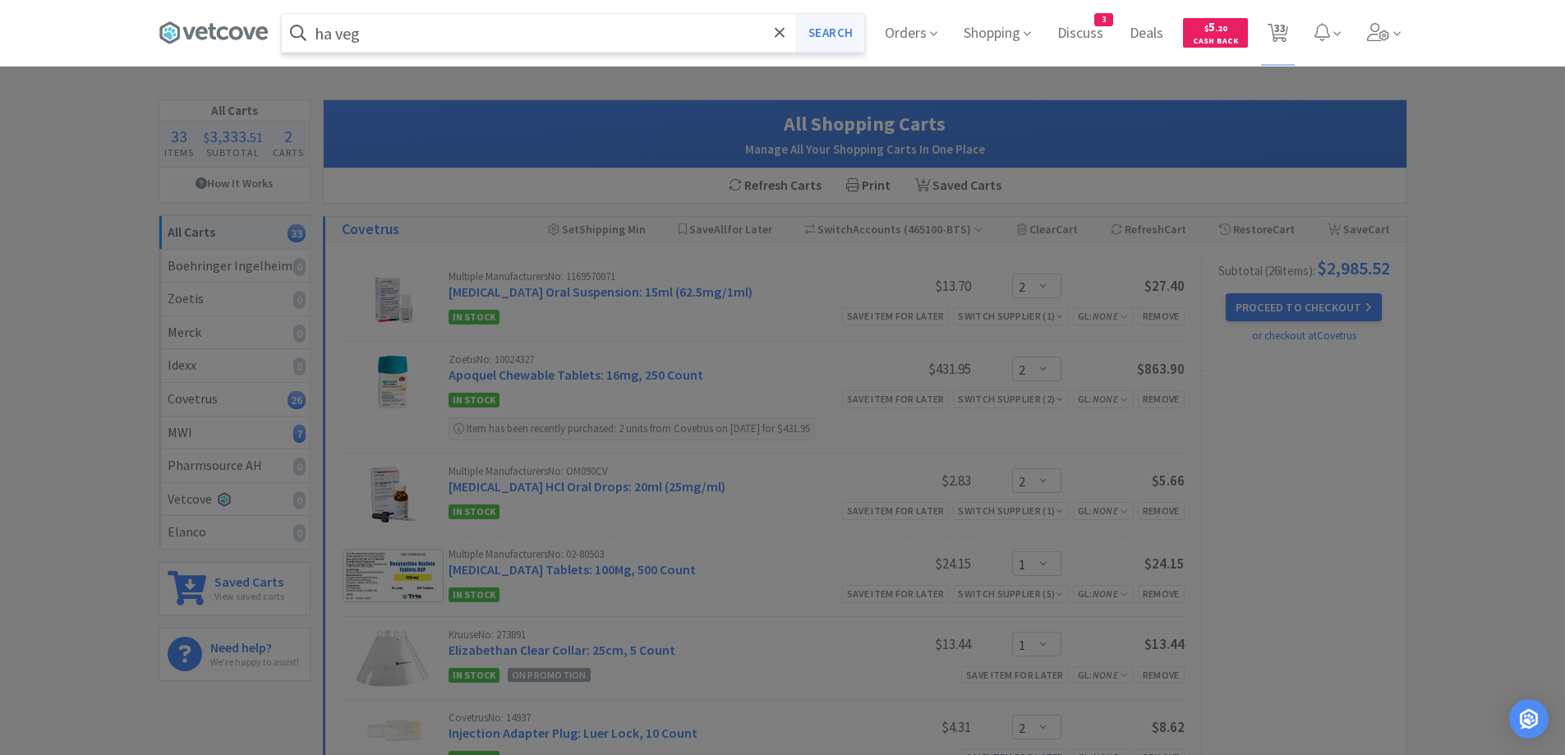
select select "1"
select select "2"
select select "1"
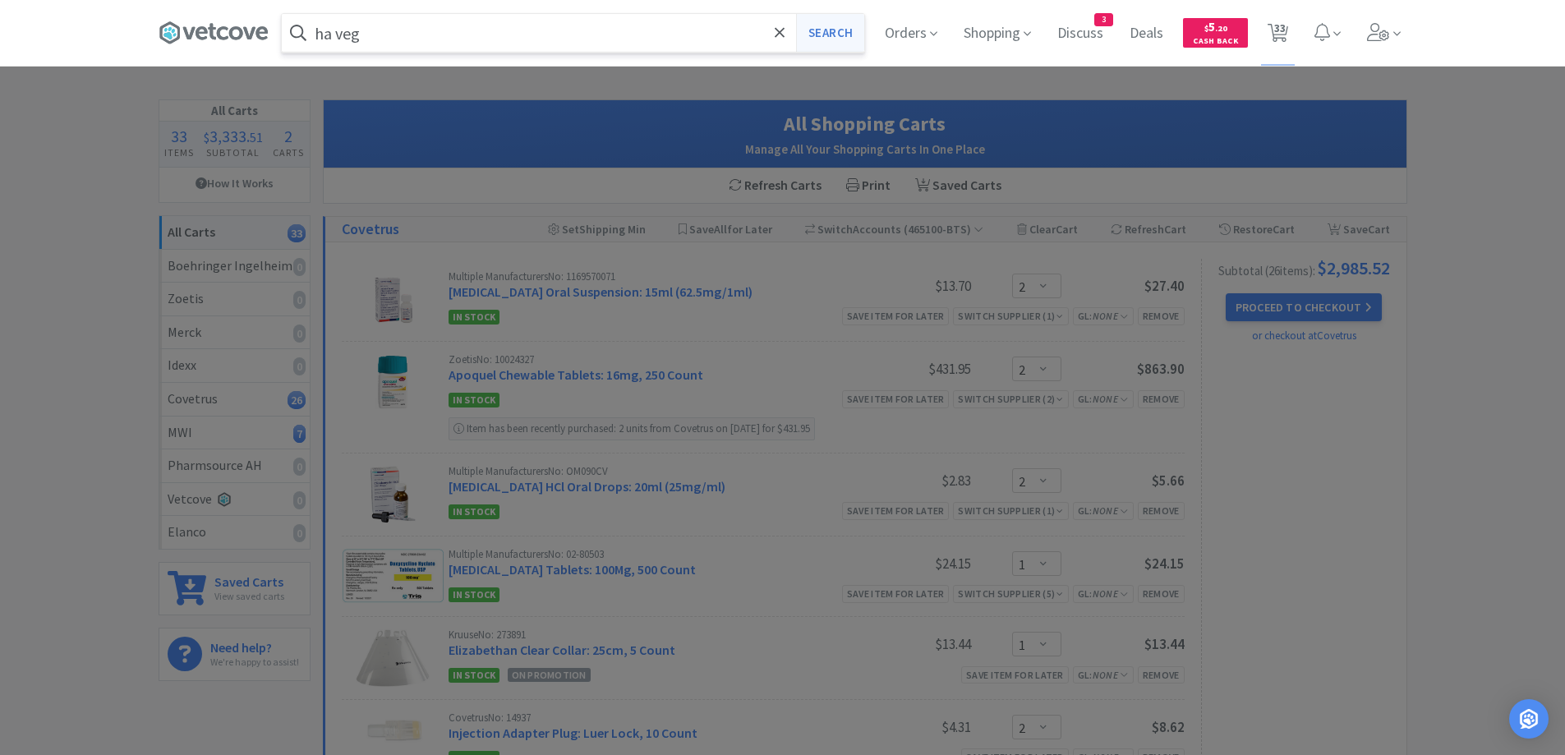
select select "6"
select select "2"
select select "1"
select select "6"
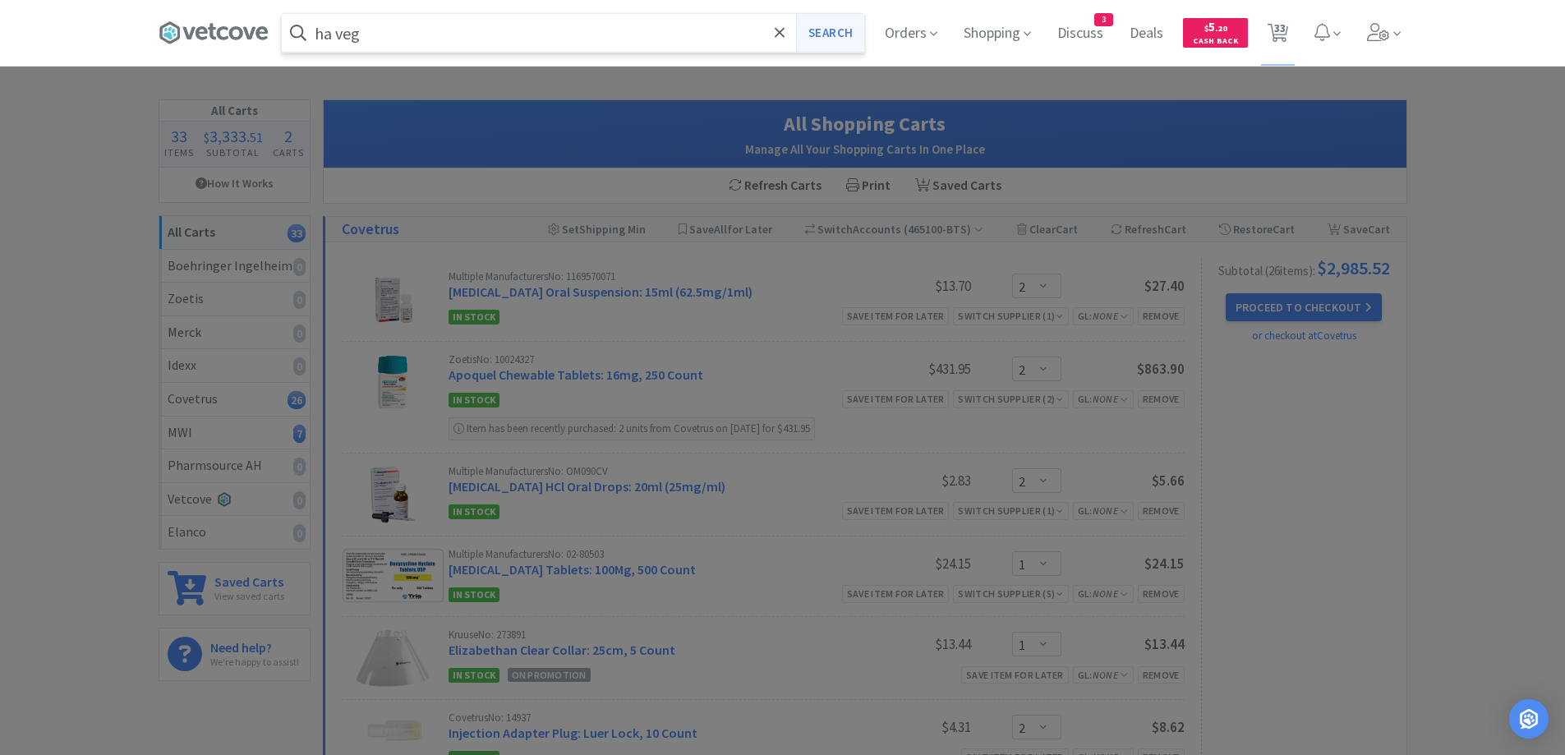
select select "1"
select select "2"
select select "3"
select select "4"
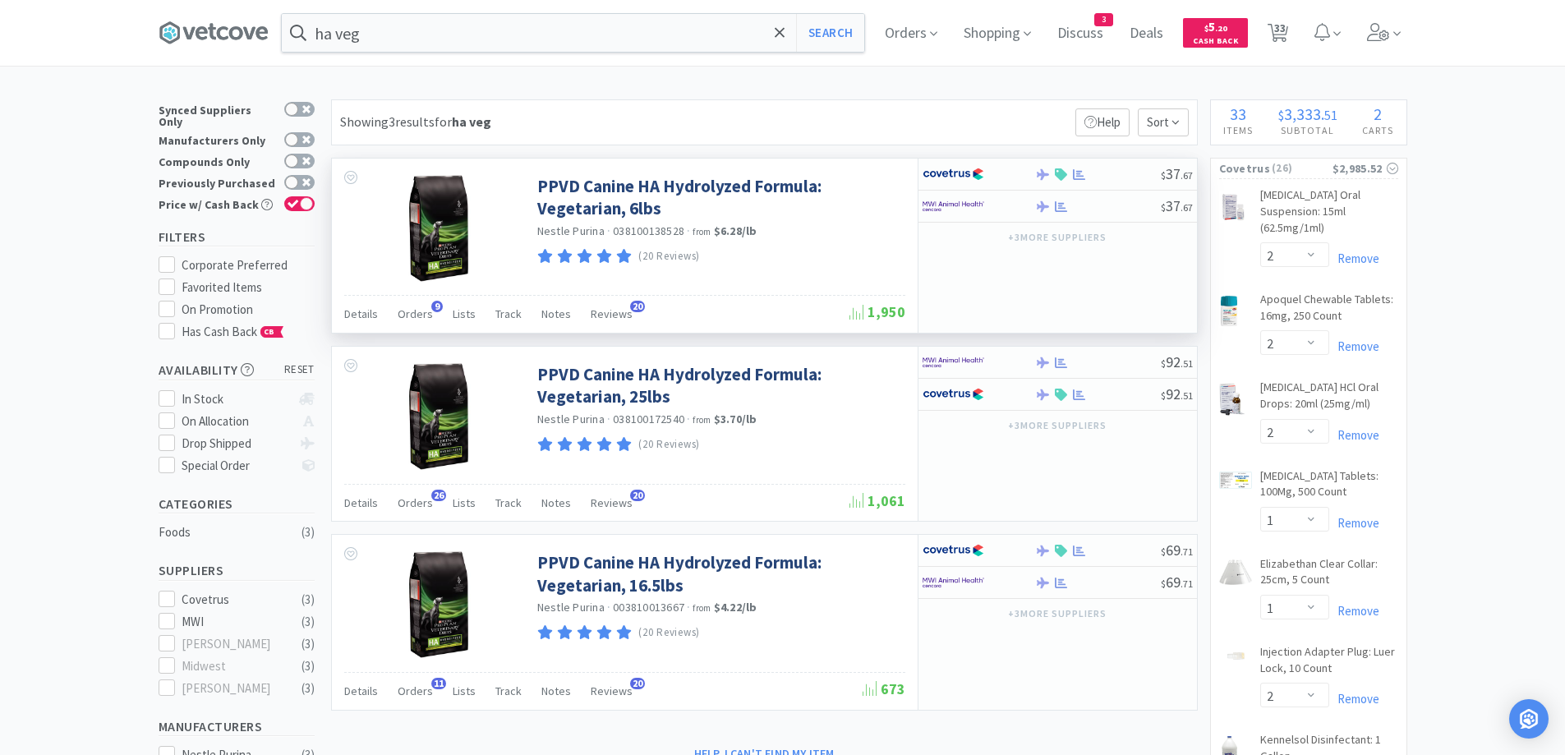
click at [395, 320] on div "Details Orders 9 Lists Track Notes Reviews 20" at bounding box center [596, 316] width 505 height 31
click at [414, 316] on span "Orders" at bounding box center [415, 313] width 35 height 15
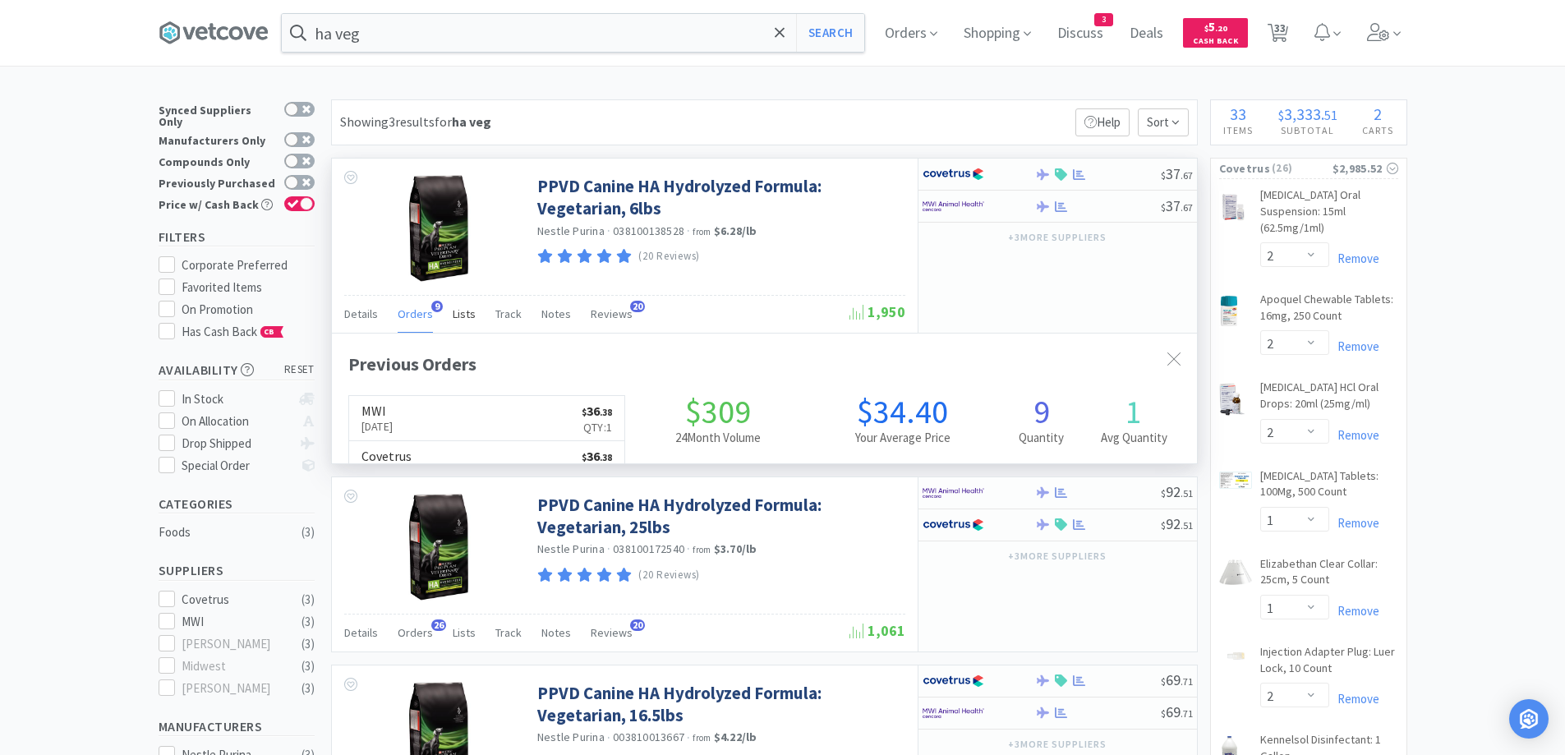
scroll to position [440, 865]
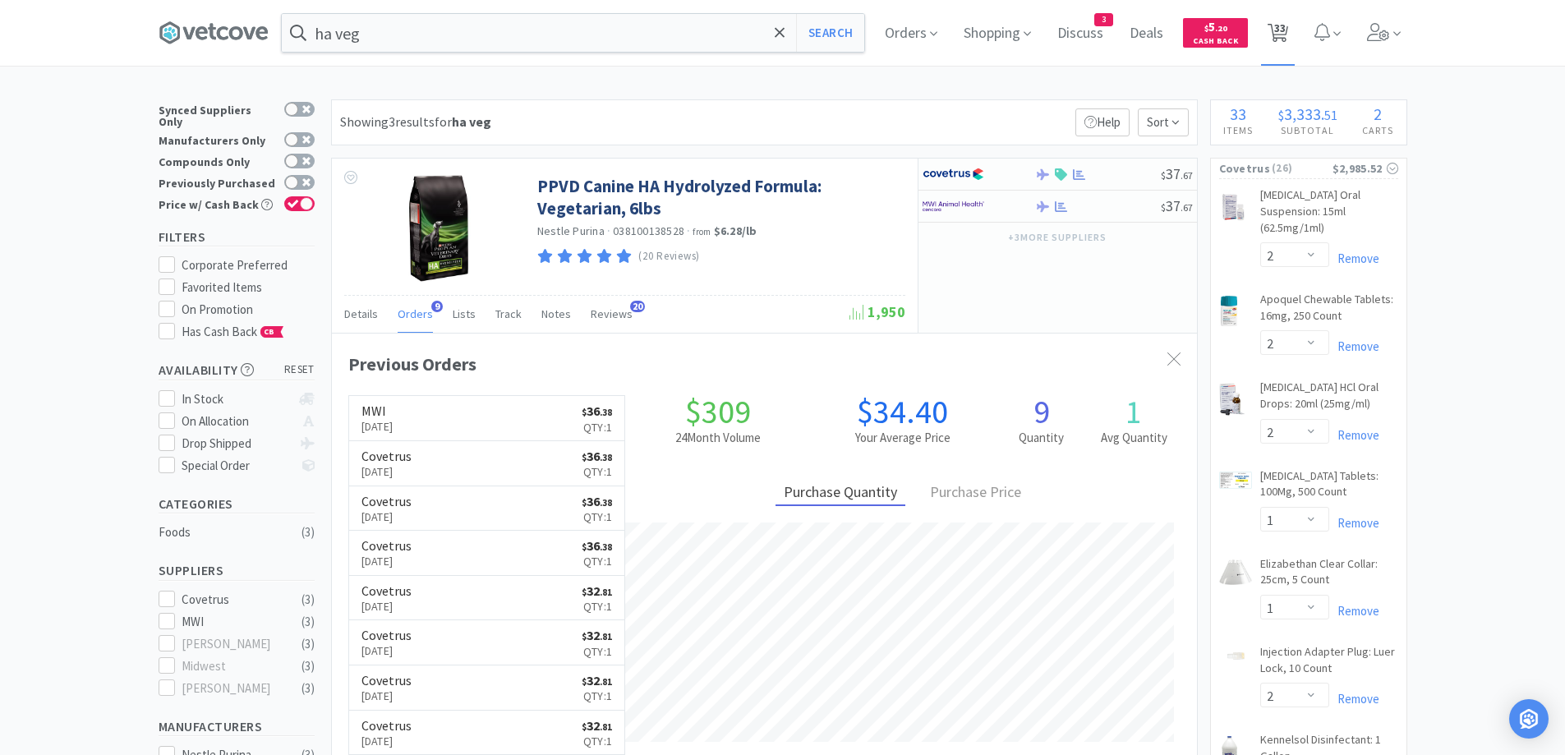
click at [1286, 43] on span "33" at bounding box center [1280, 28] width 12 height 66
select select "2"
select select "1"
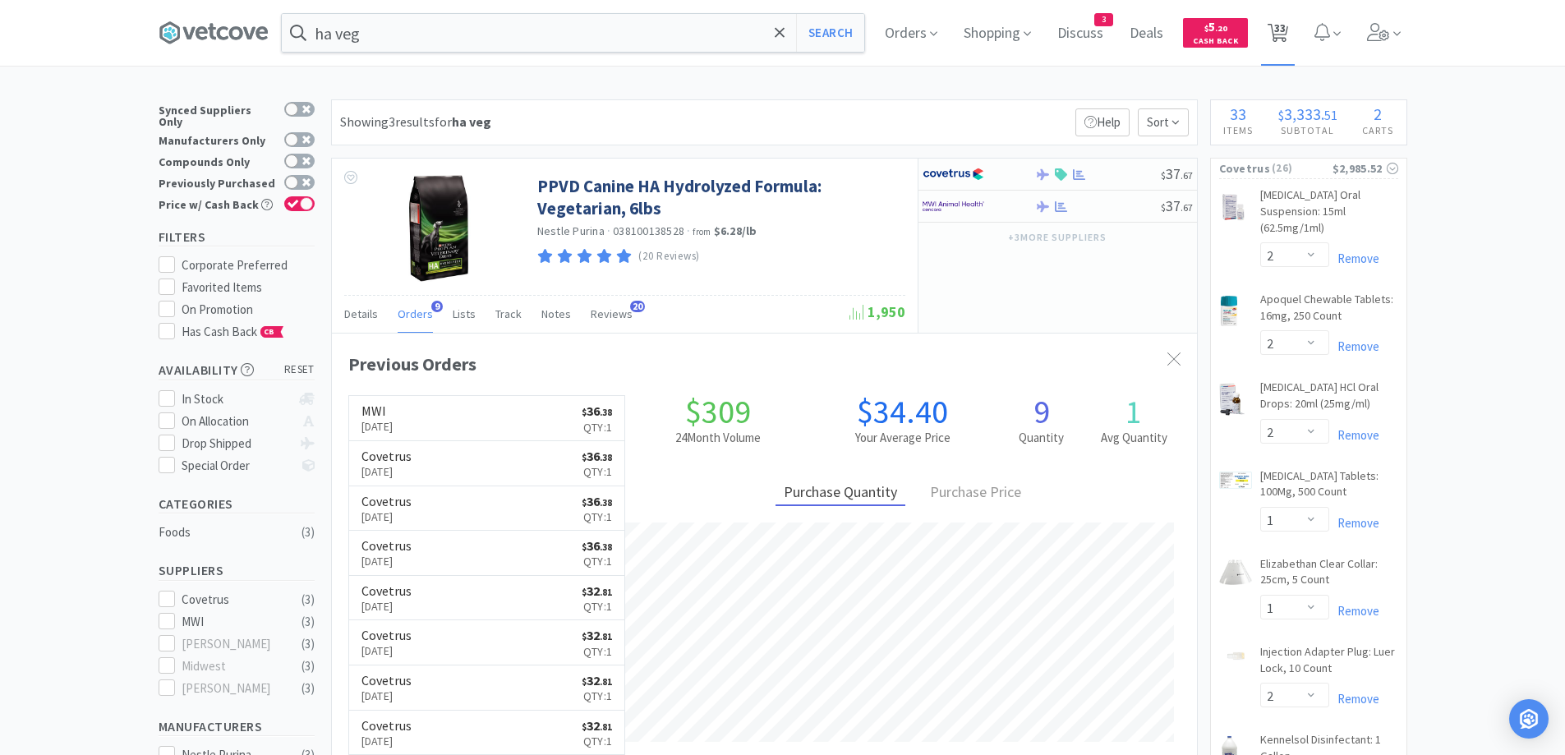
select select "1"
select select "2"
select select "3"
select select "1"
select select "2"
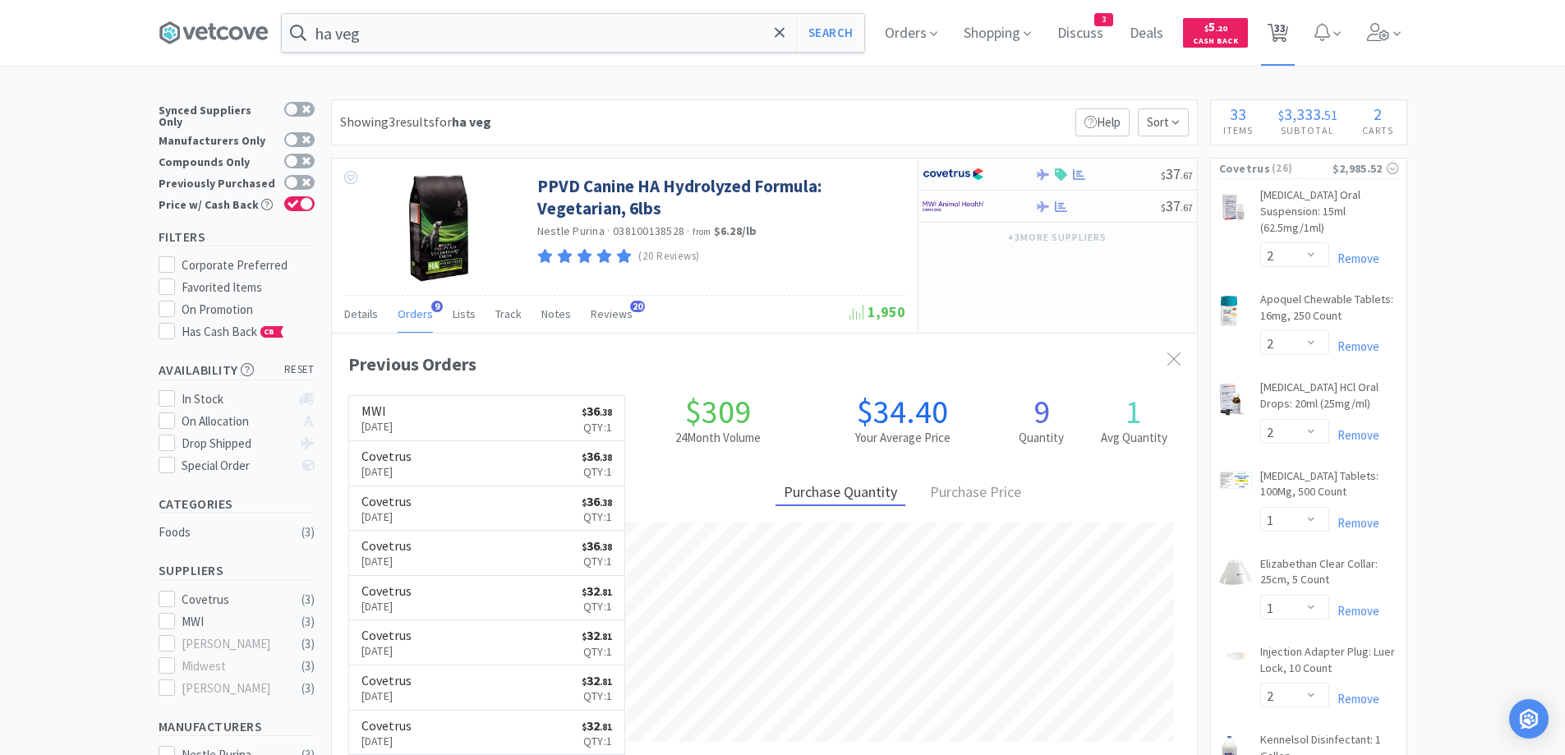
select select "3"
select select "6"
select select "1"
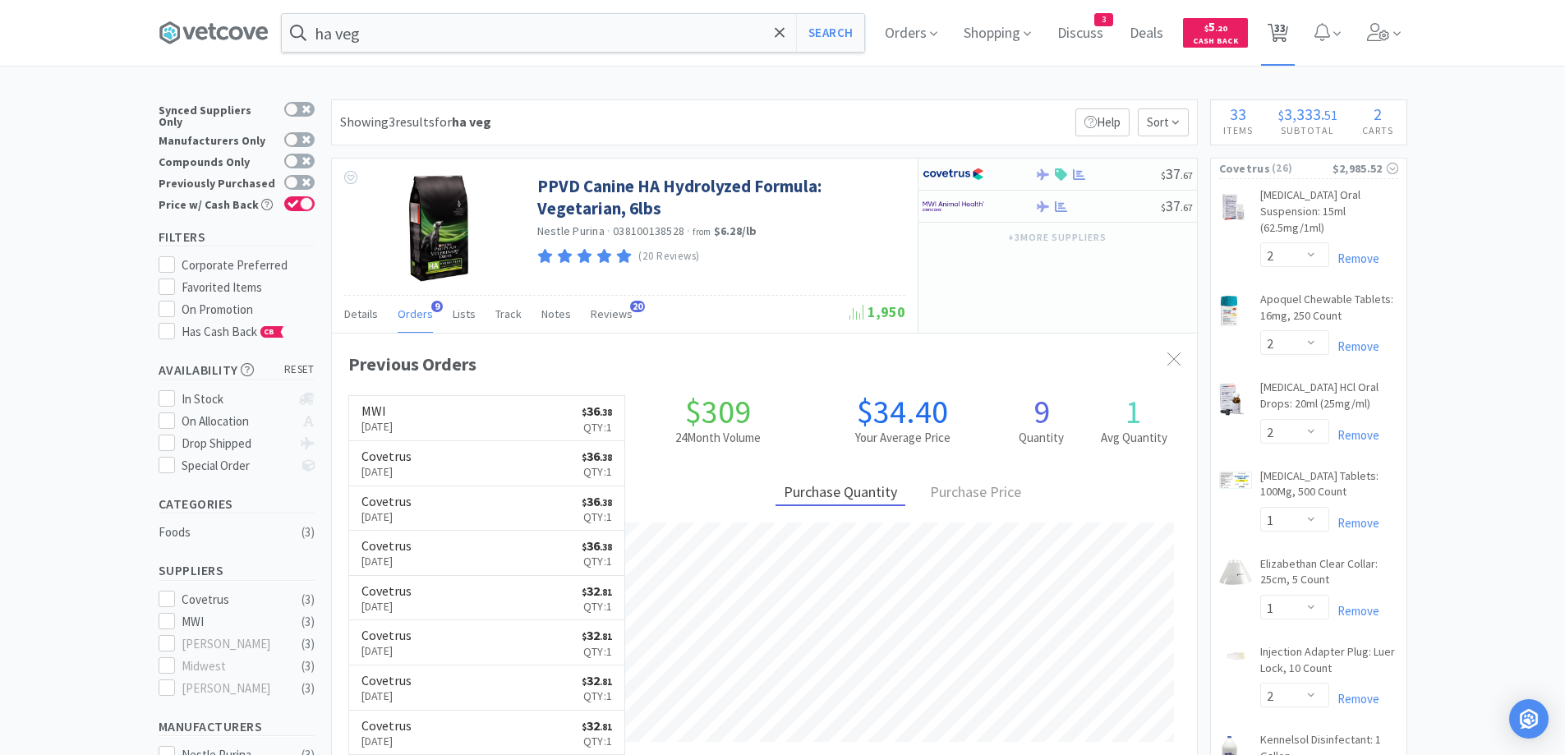
select select "5"
select select "2"
select select "1"
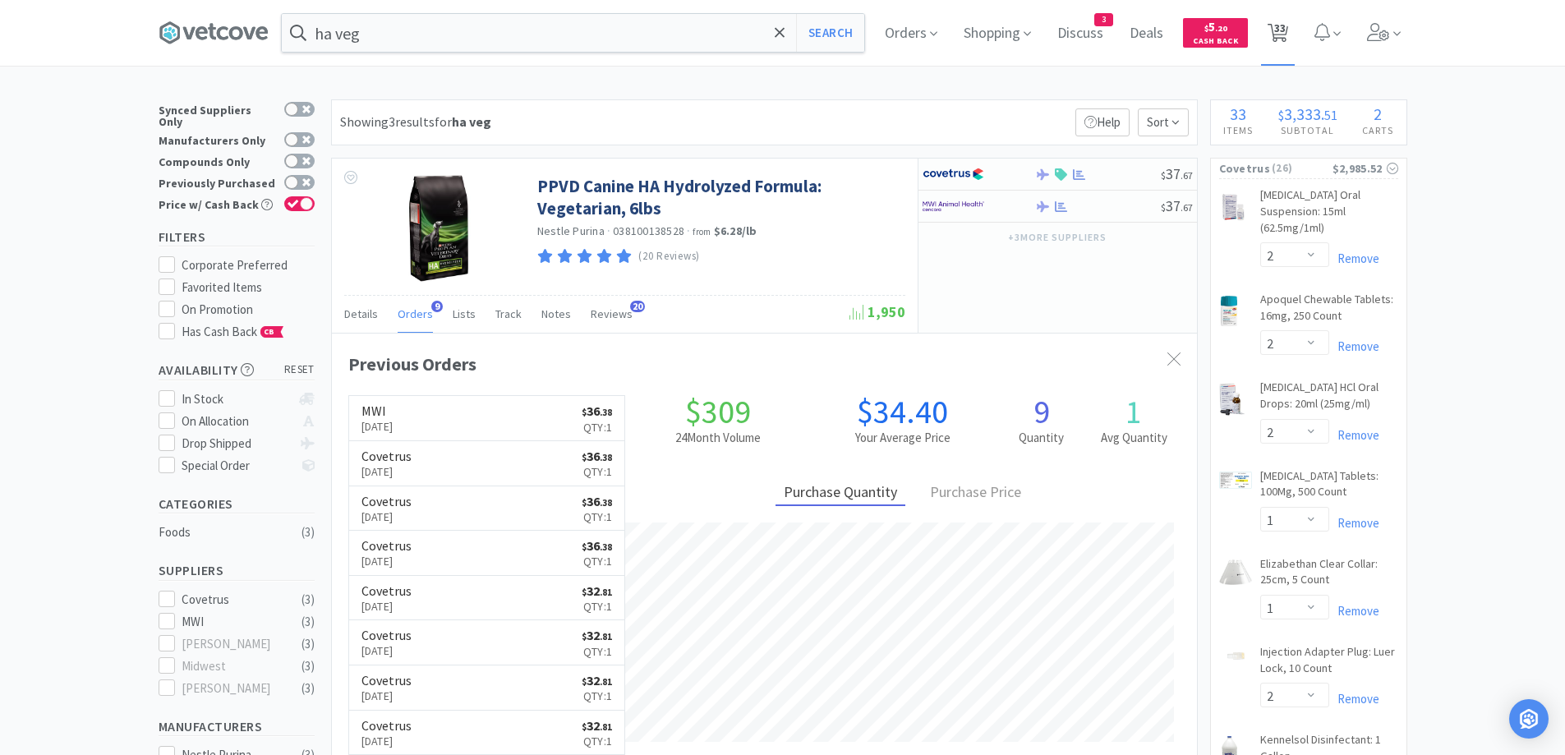
select select "2"
select select "1"
select select "6"
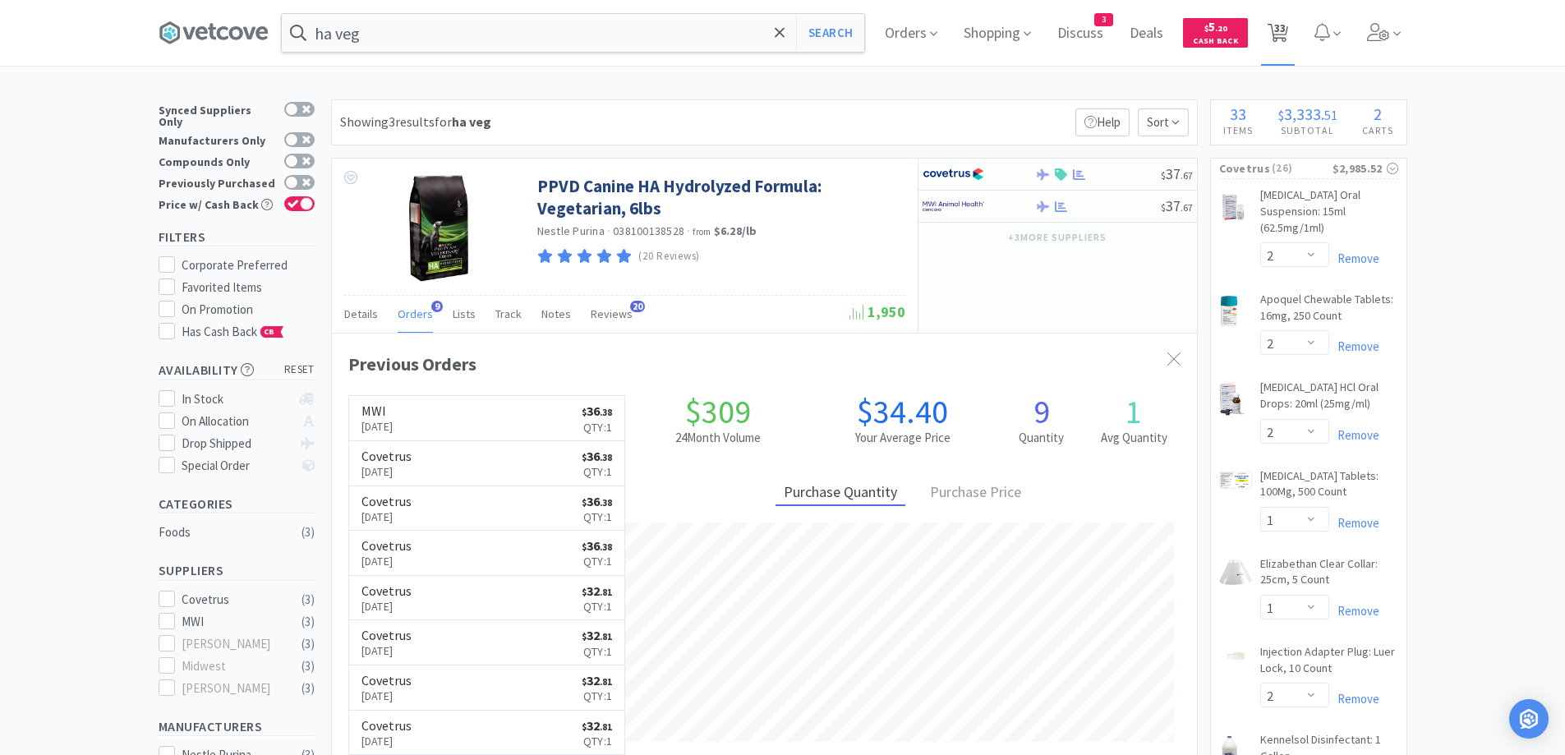
select select "6"
select select "2"
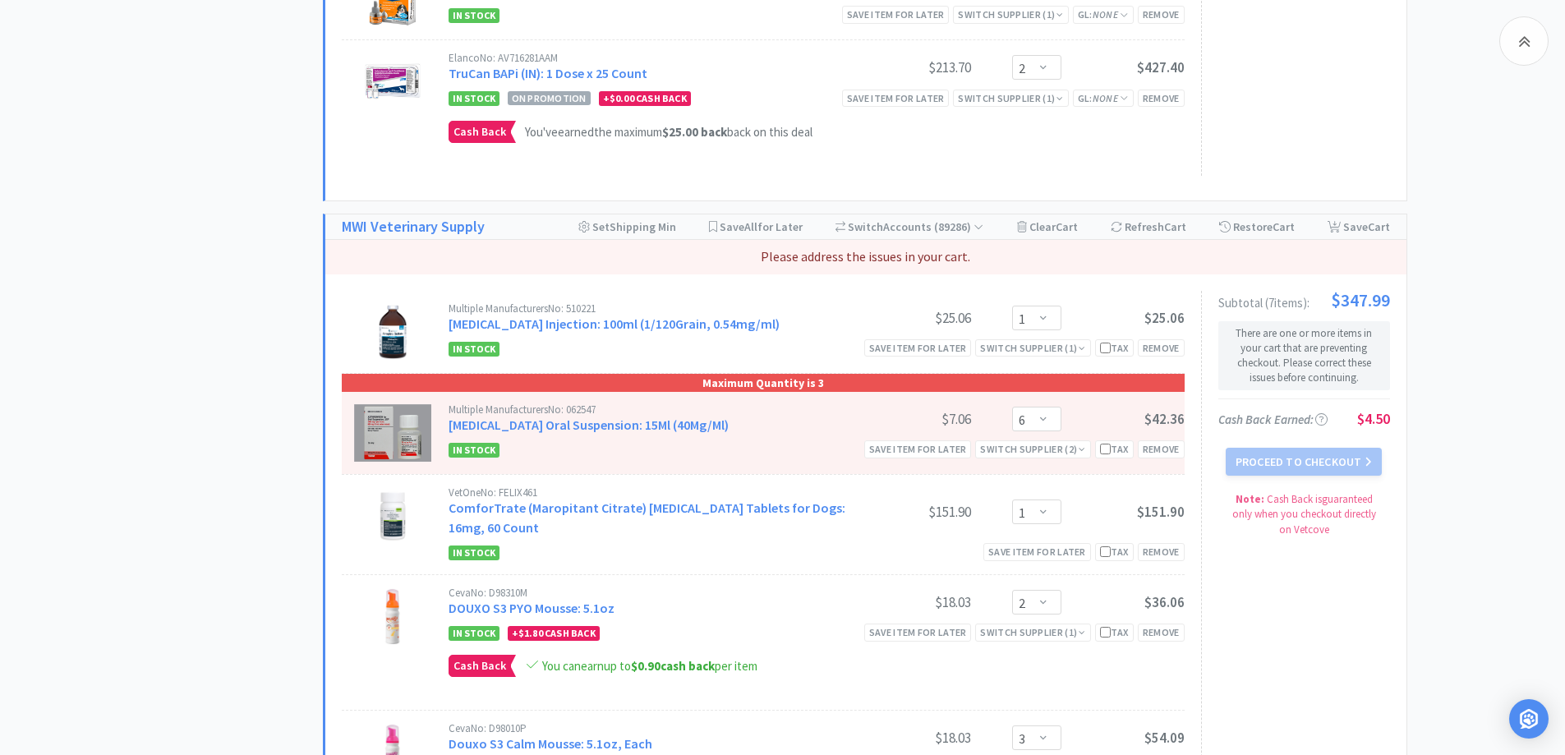
scroll to position [2958, 0]
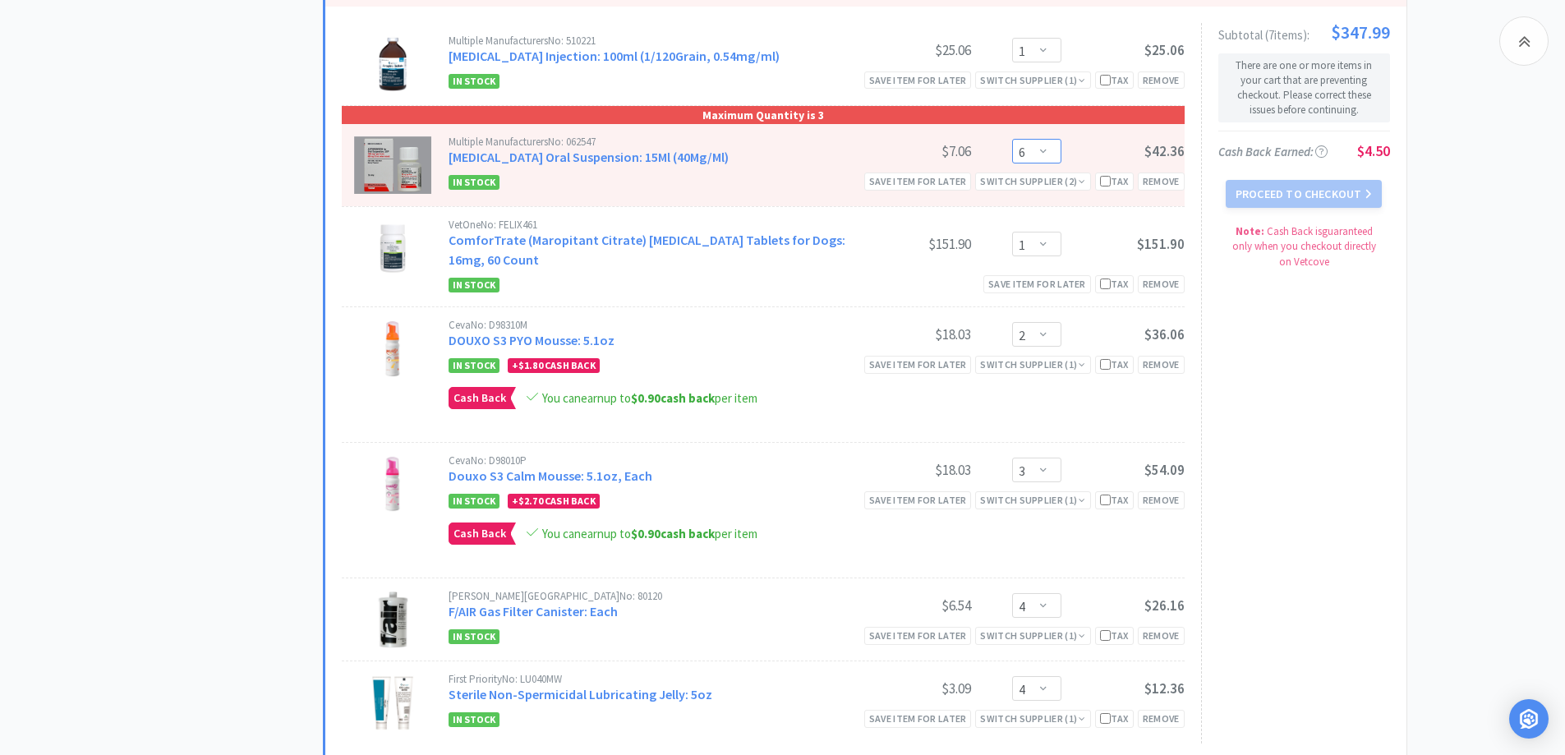
click at [1037, 164] on select "Enter Quantity 1 2 3 4 5 6 7 8 9 10 11 12 13 14 15 16 17 18 19 20 Enter Quantity" at bounding box center [1036, 151] width 49 height 25
click at [1012, 156] on select "Enter Quantity 1 2 3 4 5 6 7 8 9 10 11 12 13 14 15 16 17 18 19 20 Enter Quantity" at bounding box center [1036, 151] width 49 height 25
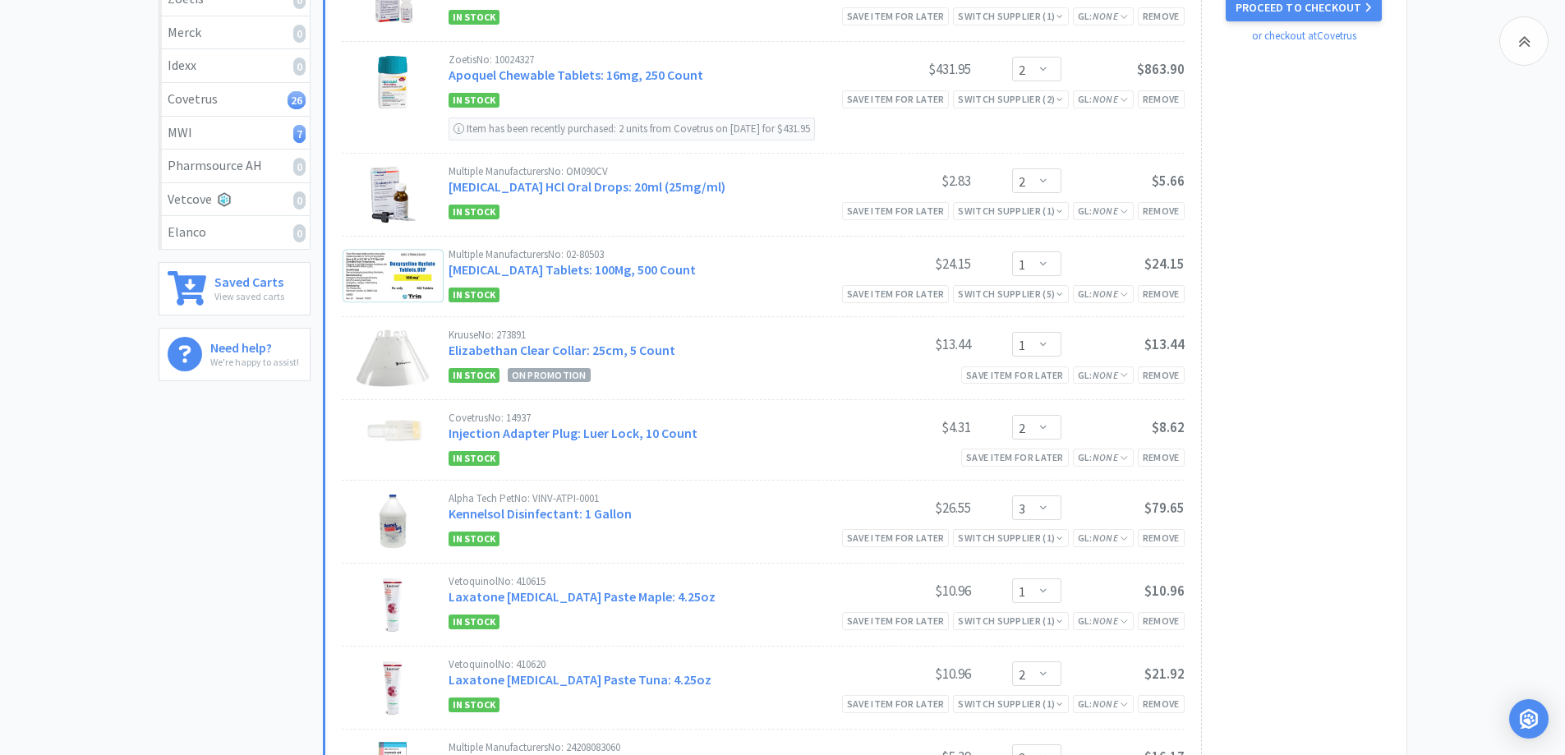
scroll to position [329, 0]
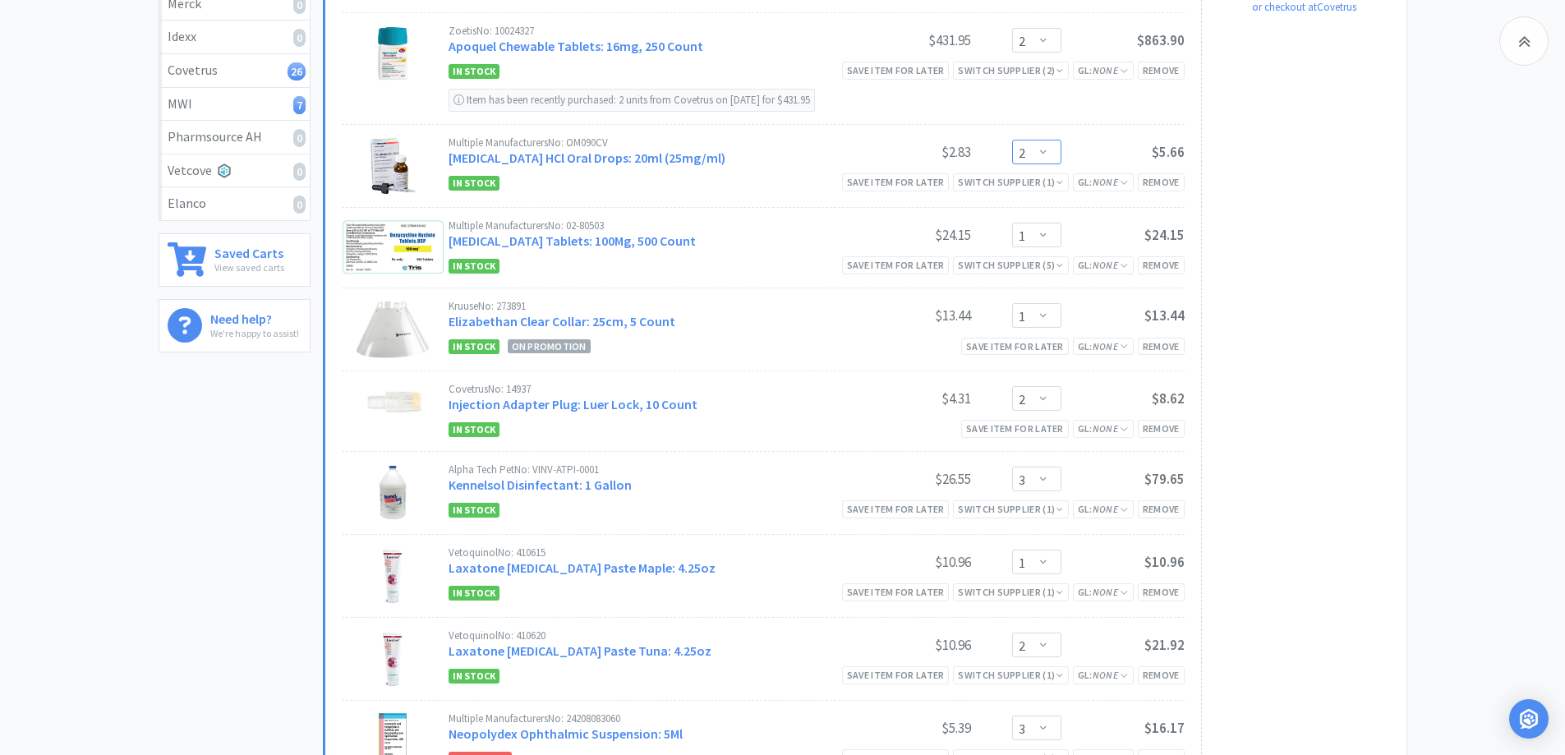
click at [1054, 164] on select "Enter Quantity 1 2 3 4 5 6 7 8 9 10 11 12 13 14 15 16 17 18 19 20 Enter Quantity" at bounding box center [1036, 152] width 49 height 25
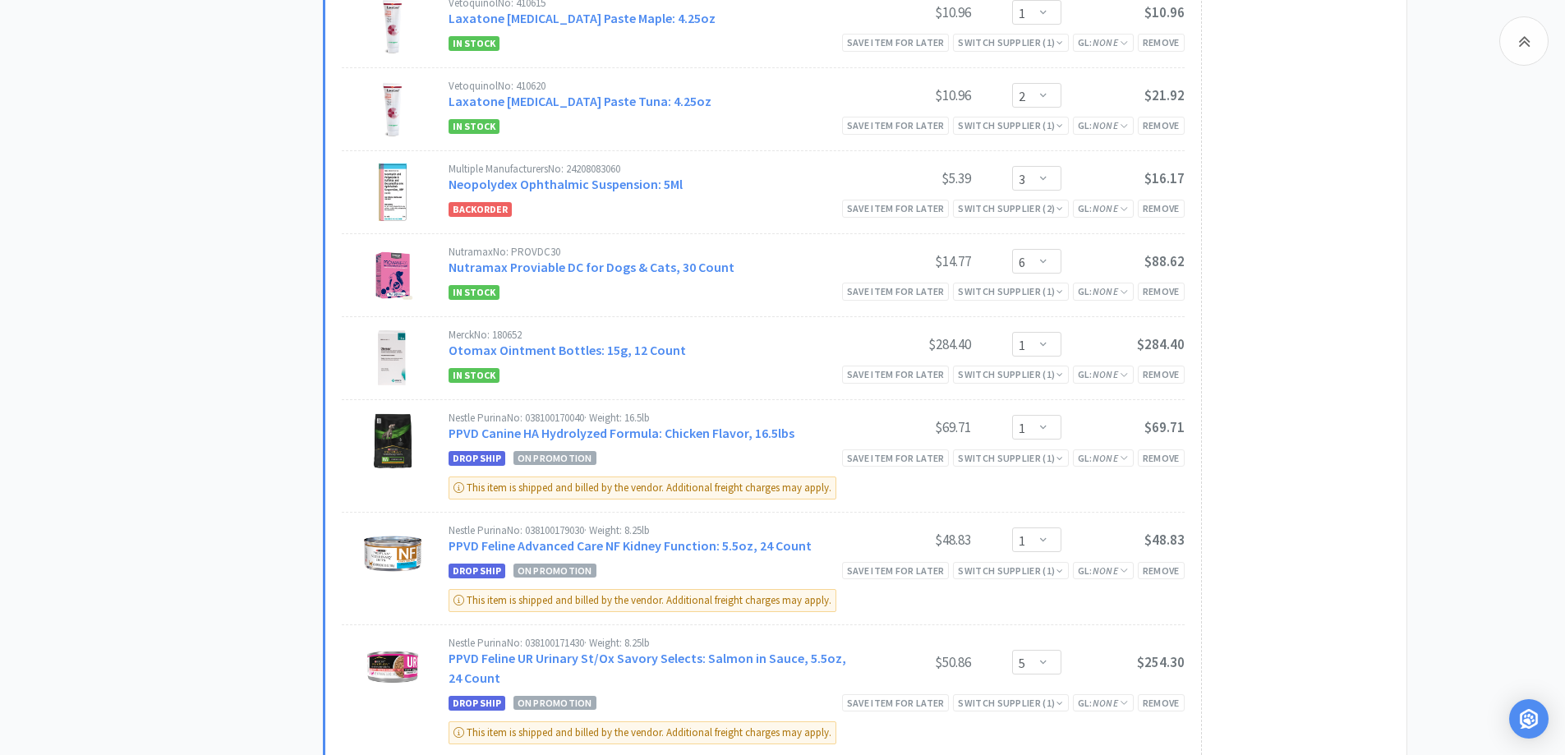
scroll to position [904, 0]
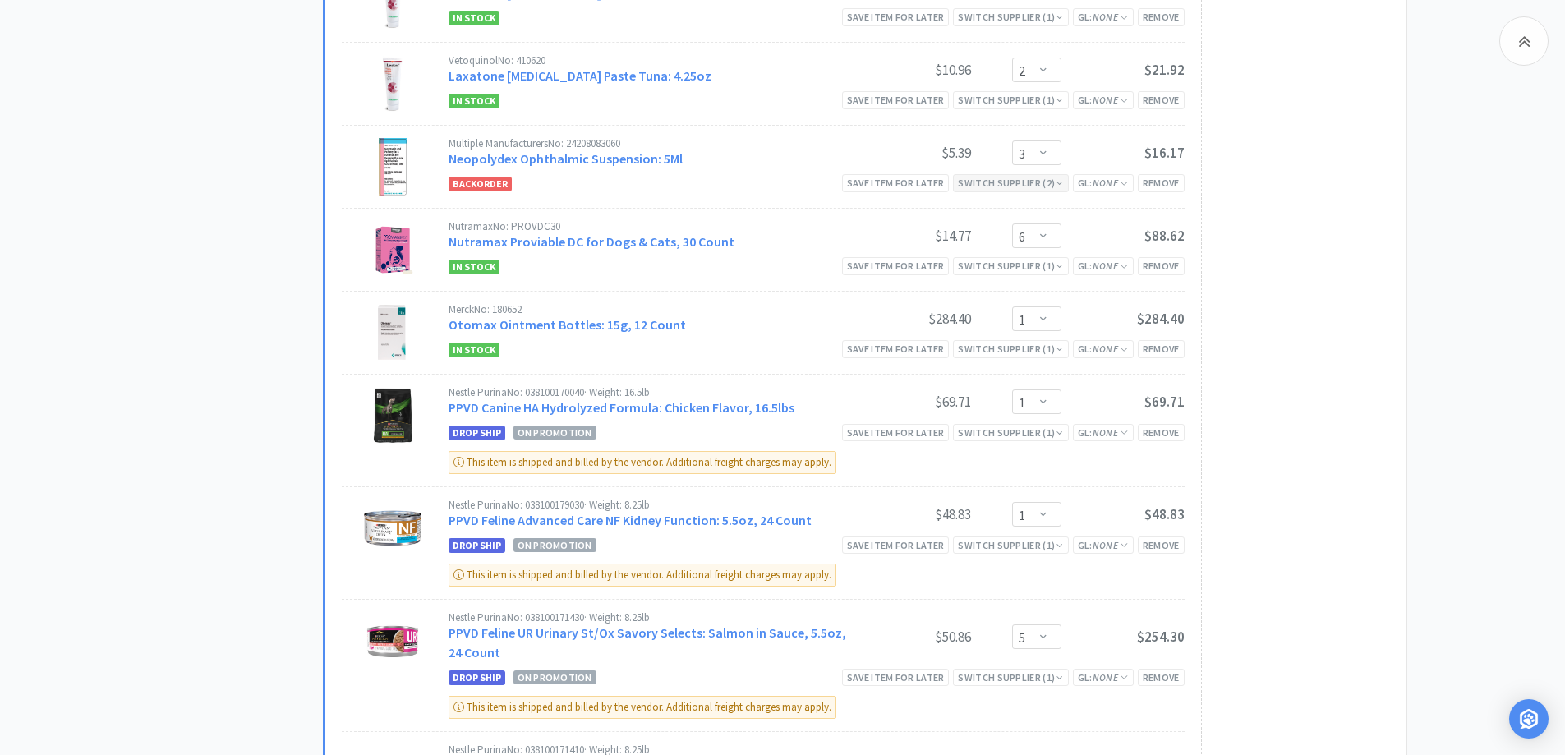
click at [1011, 191] on div "Switch Supplier ( 2 )" at bounding box center [1010, 183] width 105 height 16
click at [1106, 221] on div "$6.12" at bounding box center [1106, 208] width 82 height 25
click at [1324, 241] on div "Subtotal ( 26 item s ): $2,985.52 Proceed to Checkout or checkout at Covetrus" at bounding box center [1295, 658] width 189 height 2607
click at [1052, 191] on div "Switch Supplier ( 2 )" at bounding box center [1010, 183] width 105 height 16
click at [1324, 238] on div "Subtotal ( 26 item s ): $2,985.52 Proceed to Checkout or checkout at Covetrus" at bounding box center [1295, 658] width 189 height 2607
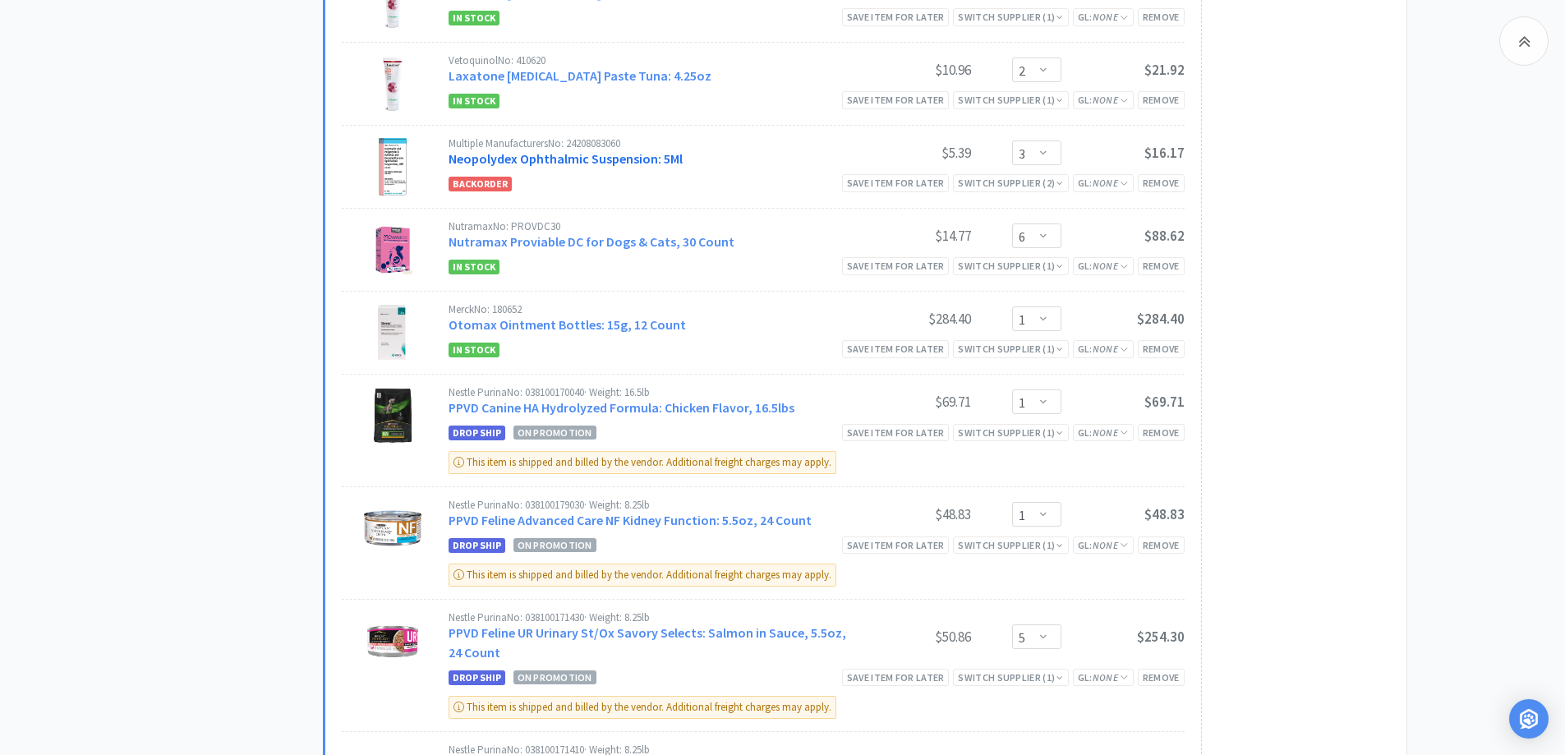
click at [667, 167] on link "Neopolydex Ophthalmic Suspension: 5Ml" at bounding box center [566, 158] width 234 height 16
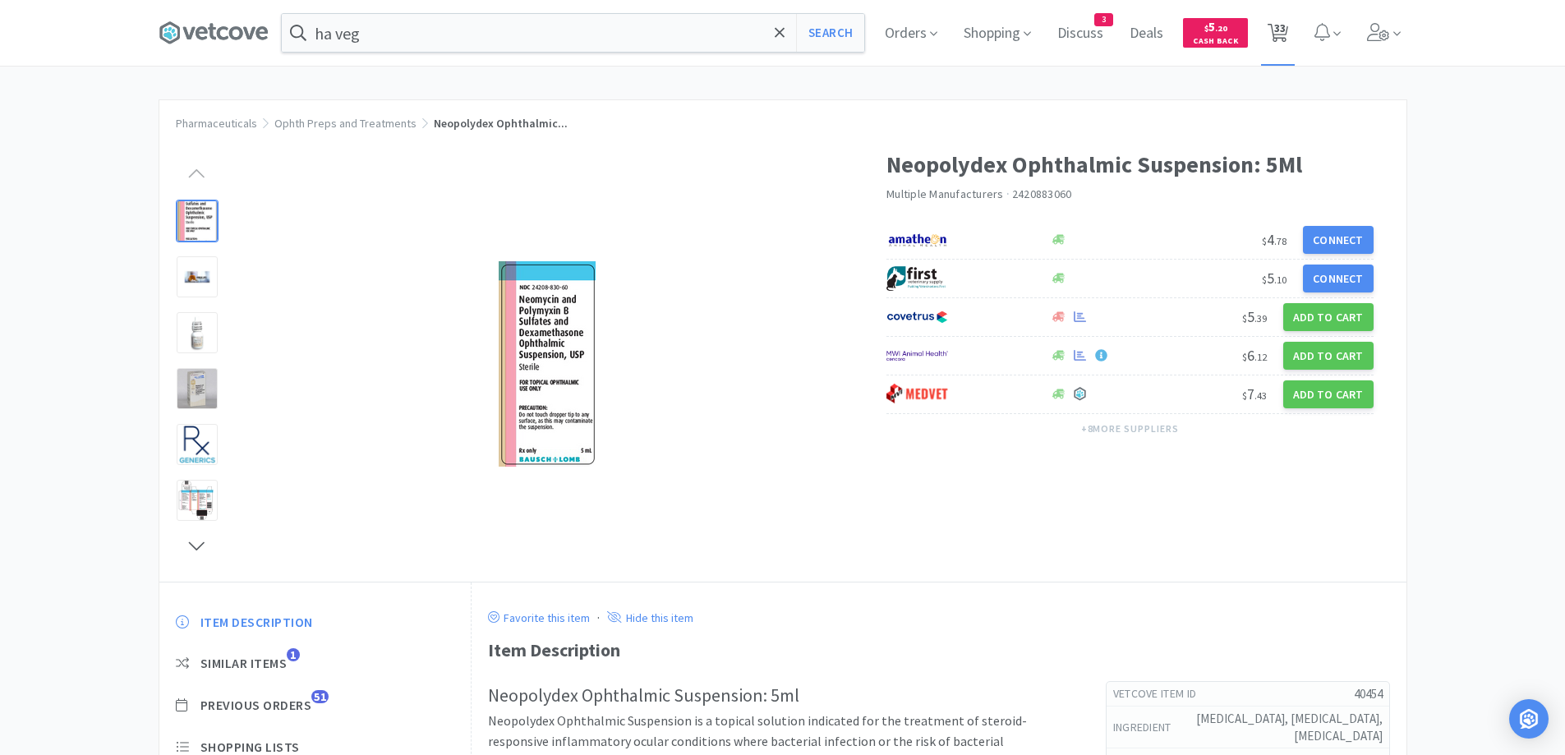
click at [1286, 40] on span "33" at bounding box center [1280, 28] width 12 height 66
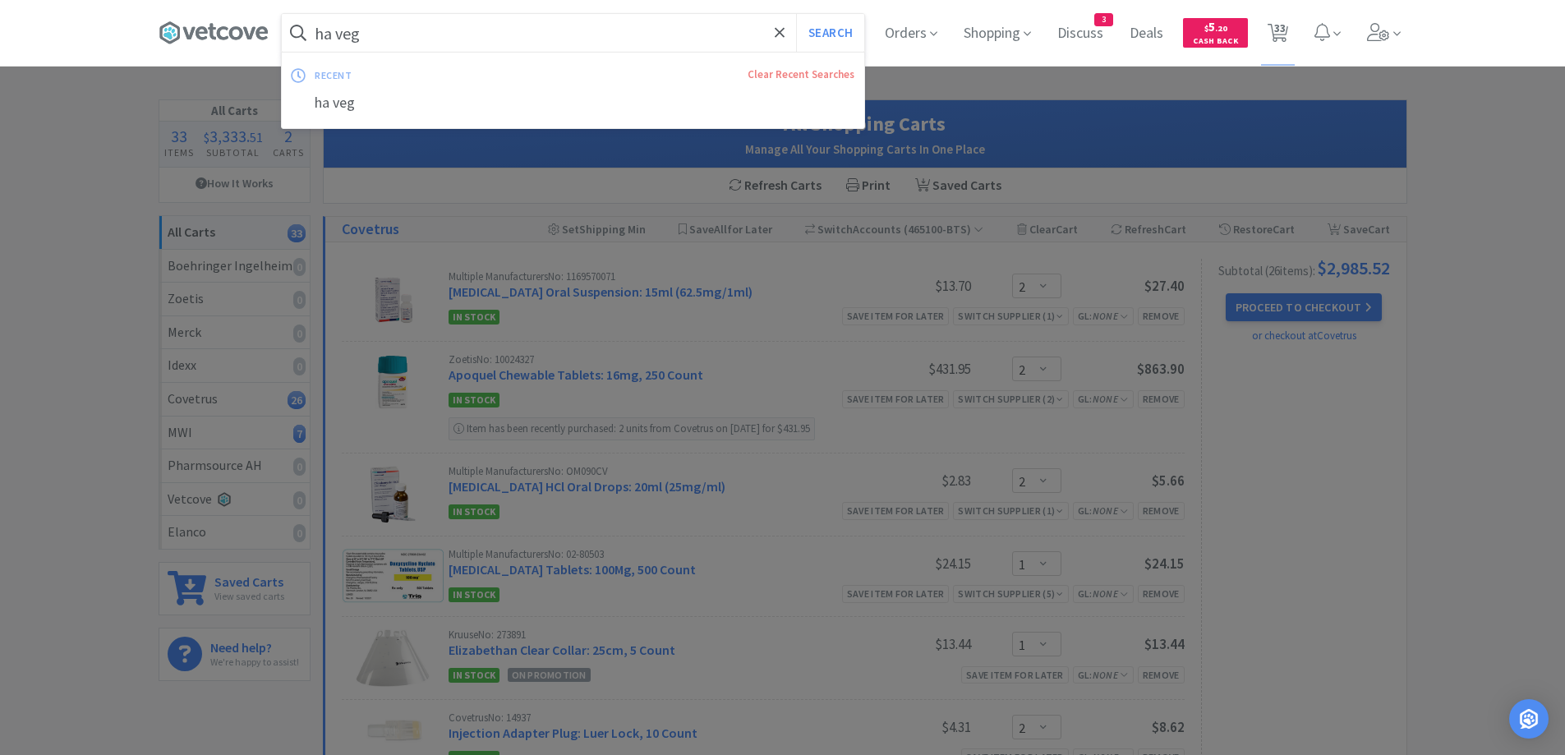
click at [427, 32] on input "ha veg" at bounding box center [573, 33] width 583 height 38
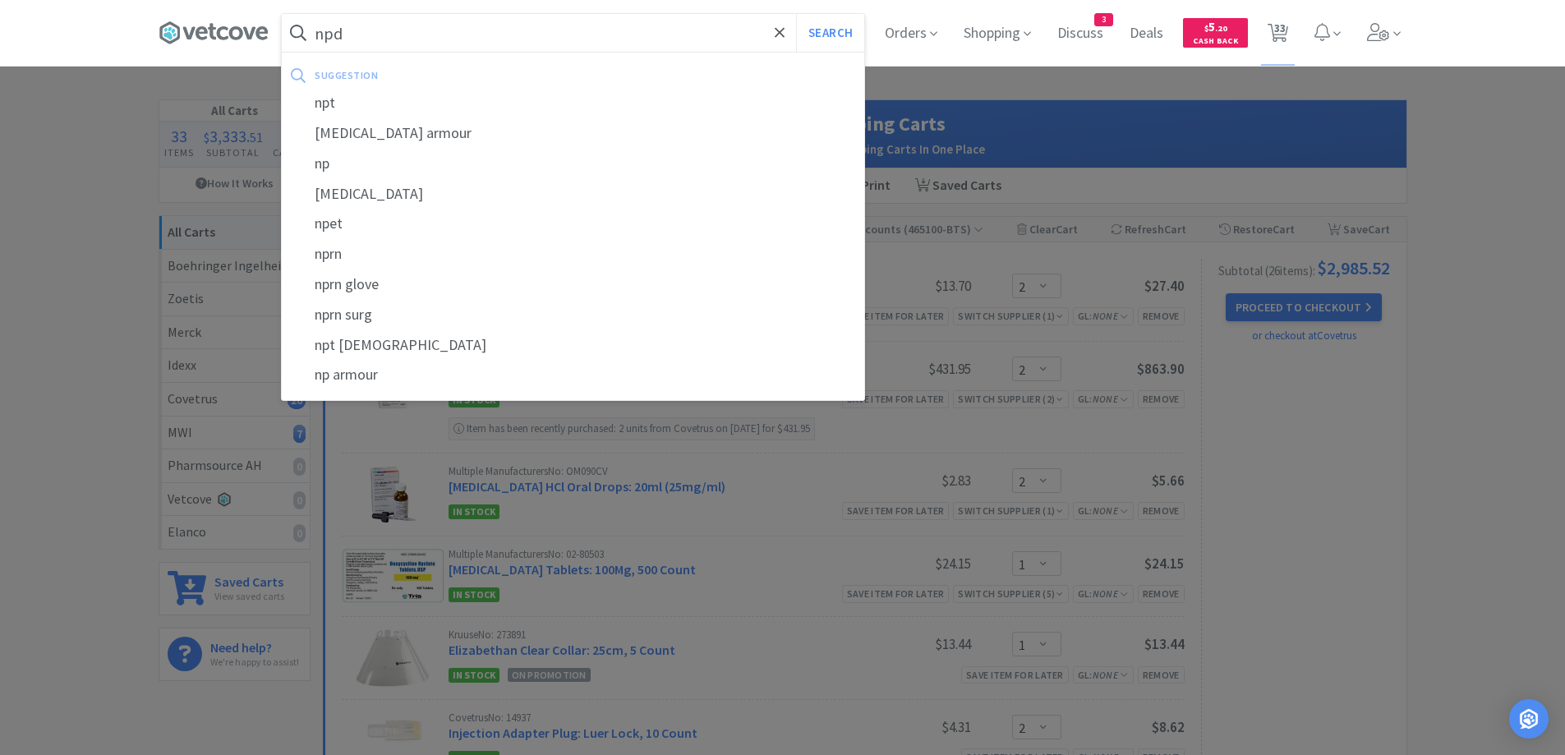
click at [796, 14] on button "Search" at bounding box center [830, 33] width 68 height 38
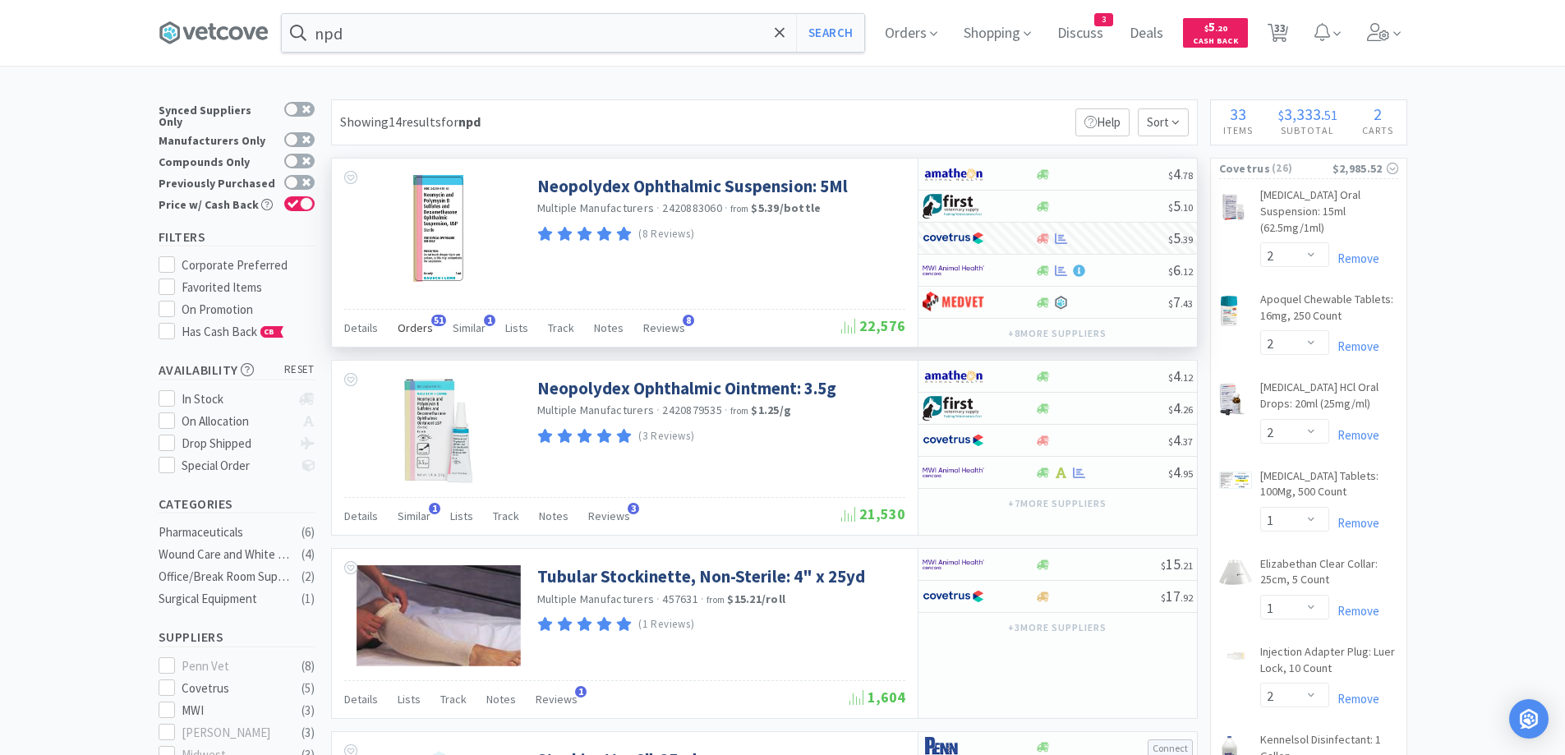
click at [415, 333] on span "Orders" at bounding box center [415, 327] width 35 height 15
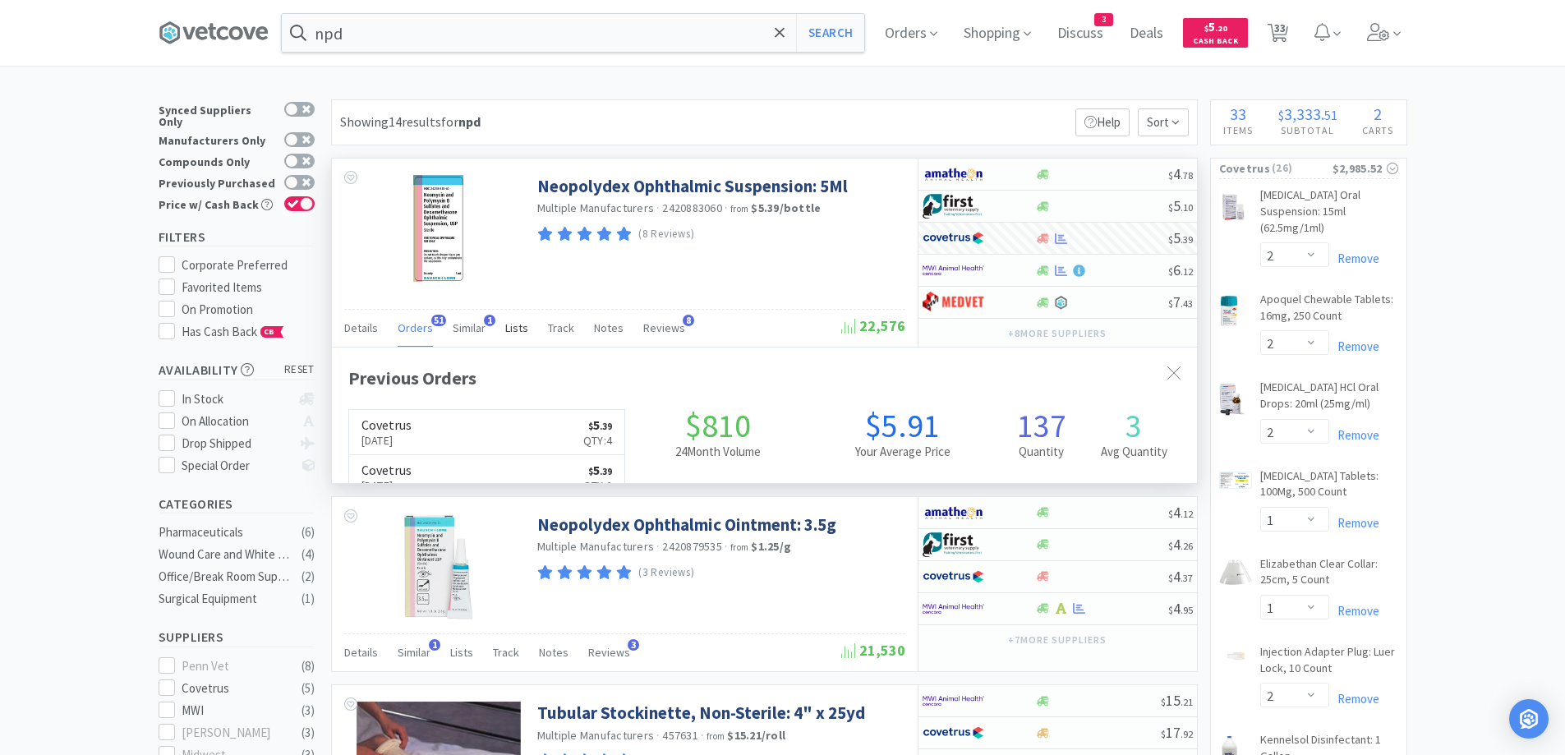
scroll to position [440, 865]
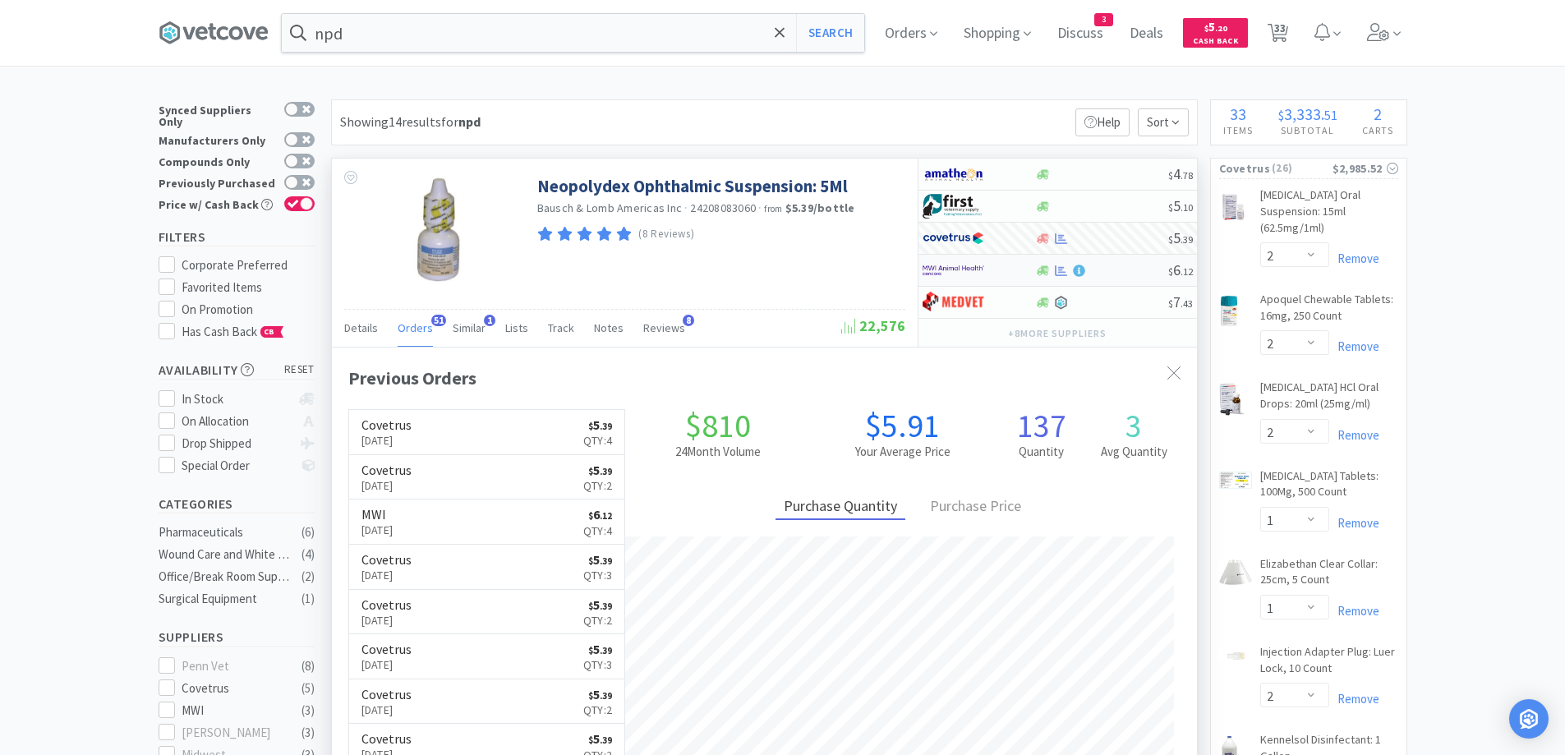
click at [1136, 273] on div at bounding box center [1101, 271] width 133 height 12
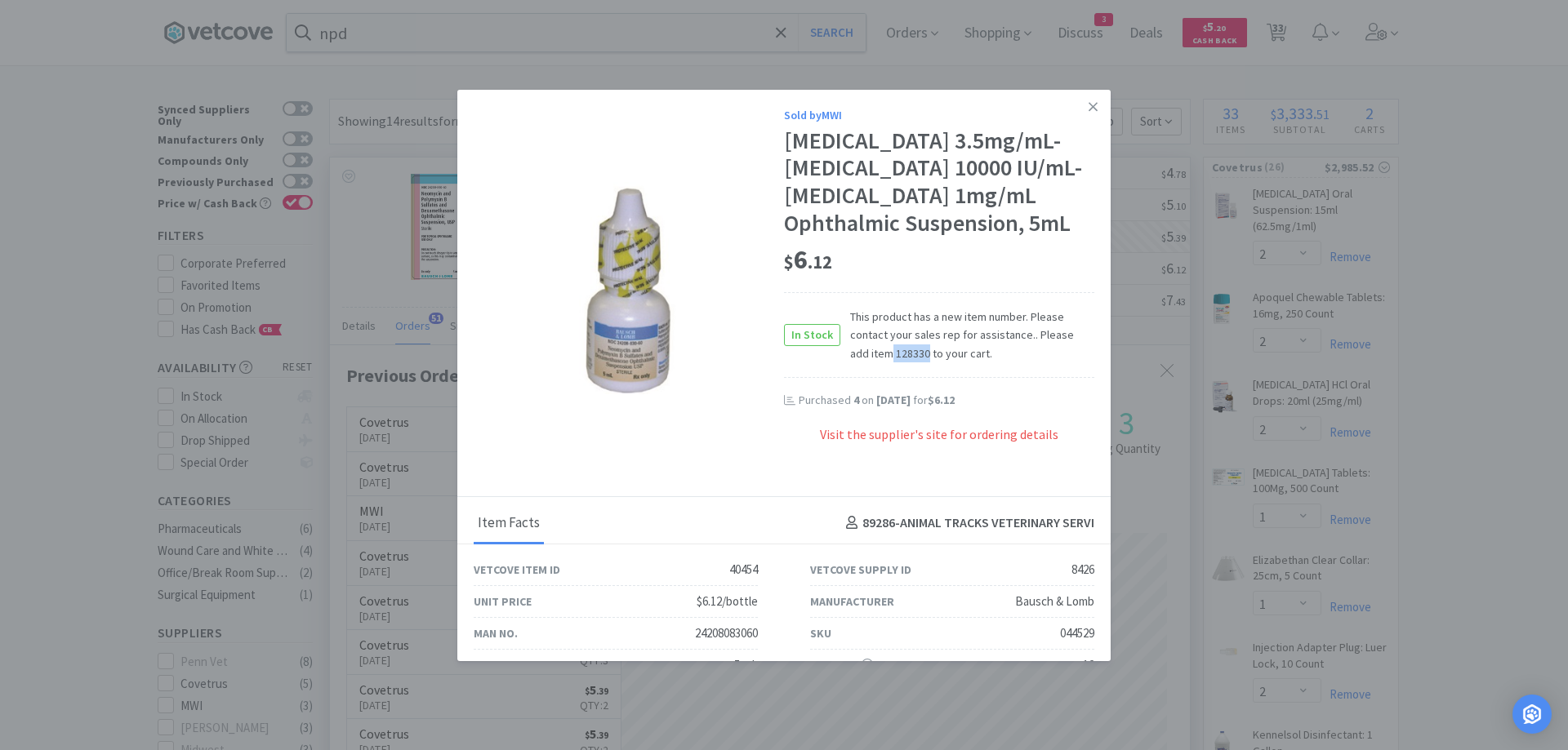
drag, startPoint x: 897, startPoint y: 382, endPoint x: 862, endPoint y: 382, distance: 35.0
click at [862, 363] on span "This product has a new item number. Please contact your sales rep for assistanc…" at bounding box center [967, 335] width 254 height 55
copy span "128330"
click at [1088, 106] on icon at bounding box center [1092, 106] width 9 height 9
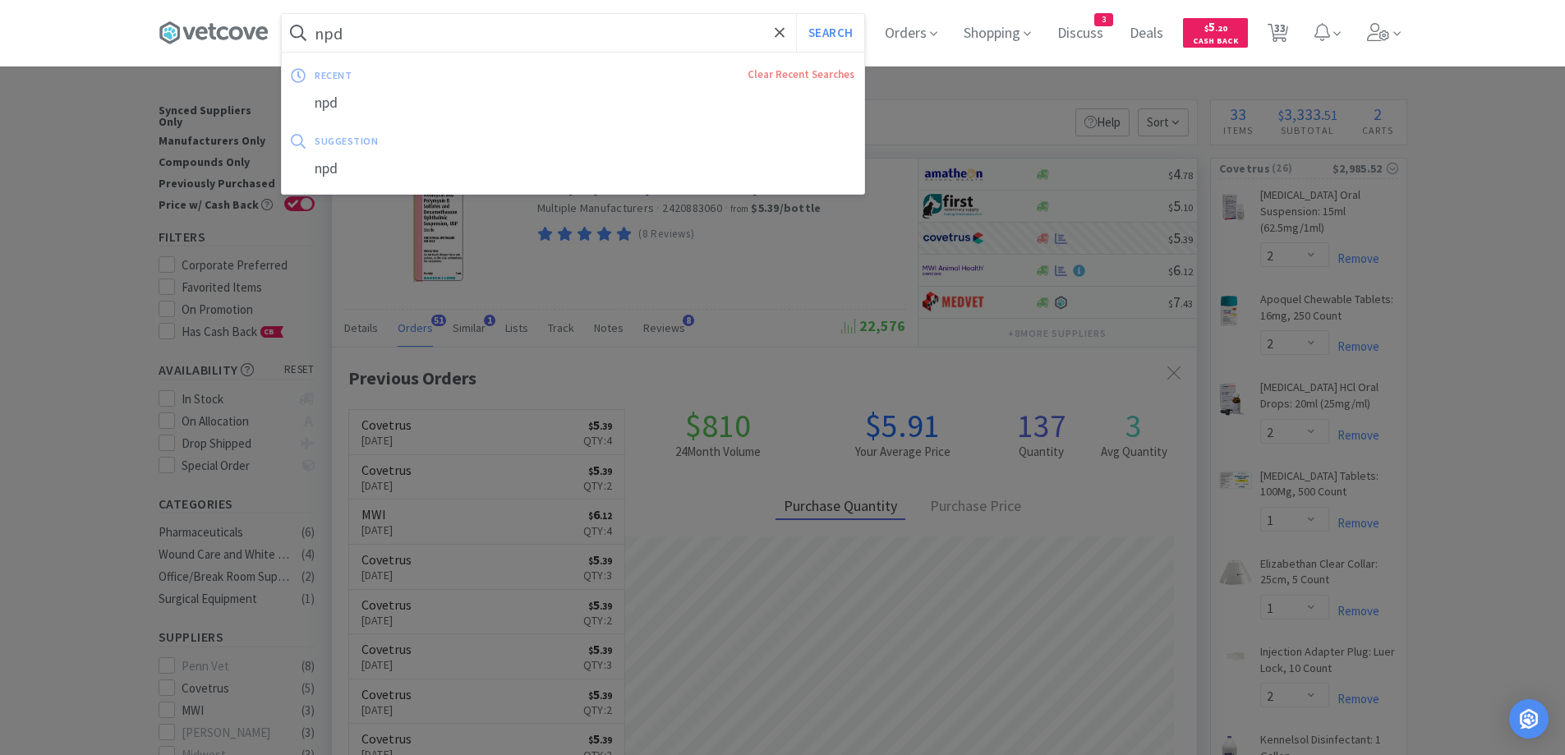
click at [553, 29] on input "npd" at bounding box center [573, 33] width 583 height 38
paste input "128330"
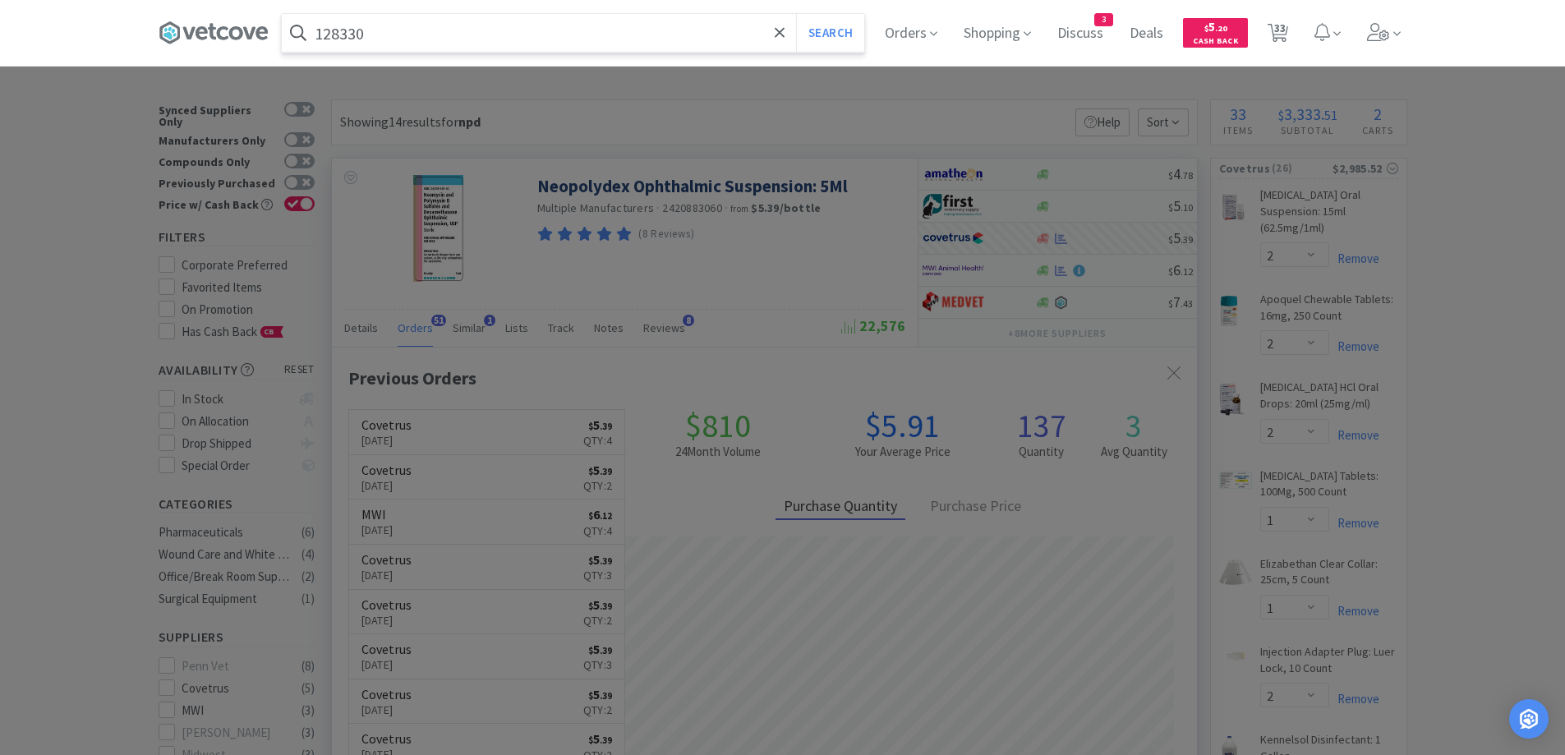
click at [796, 14] on button "Search" at bounding box center [830, 33] width 68 height 38
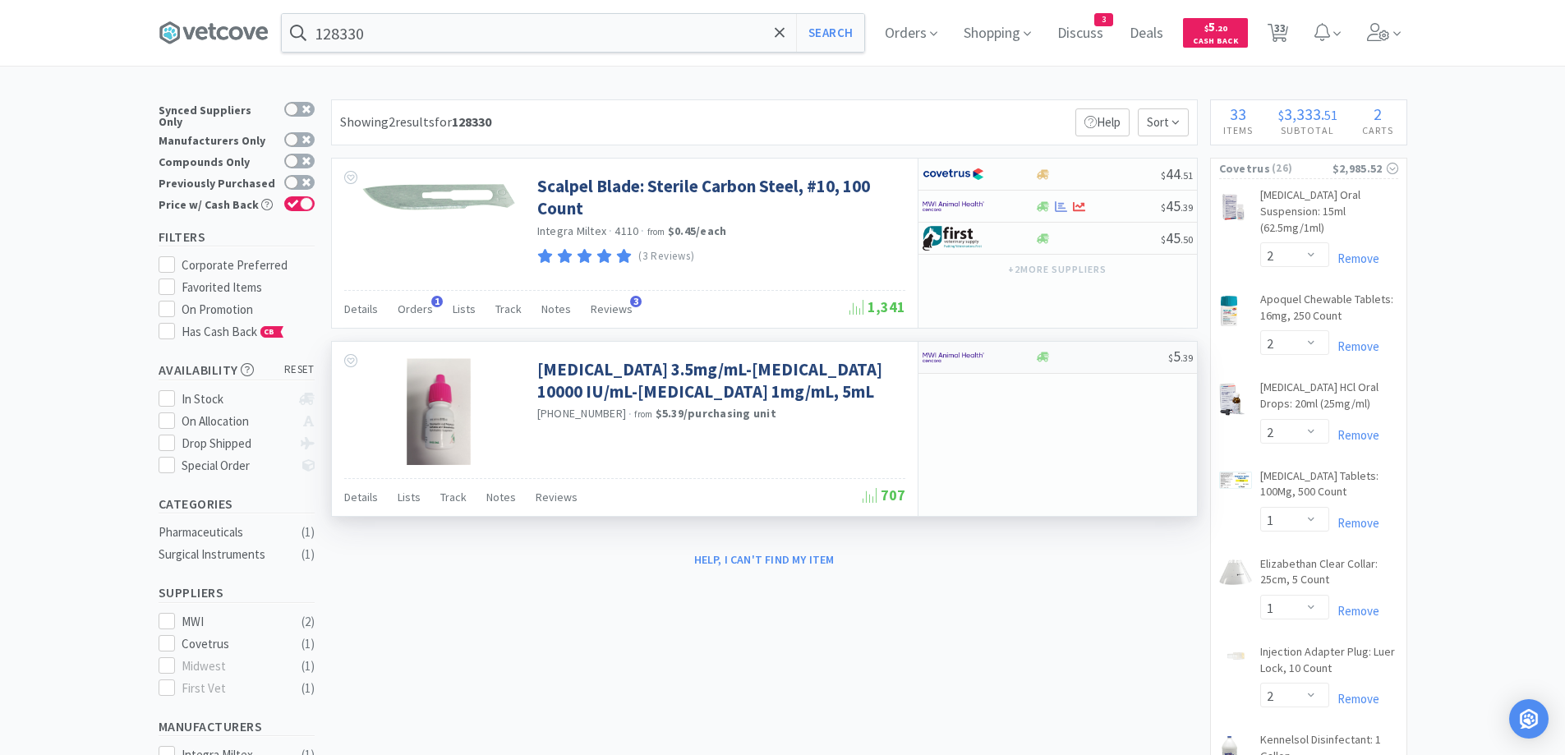
click at [1023, 351] on div at bounding box center [979, 357] width 113 height 28
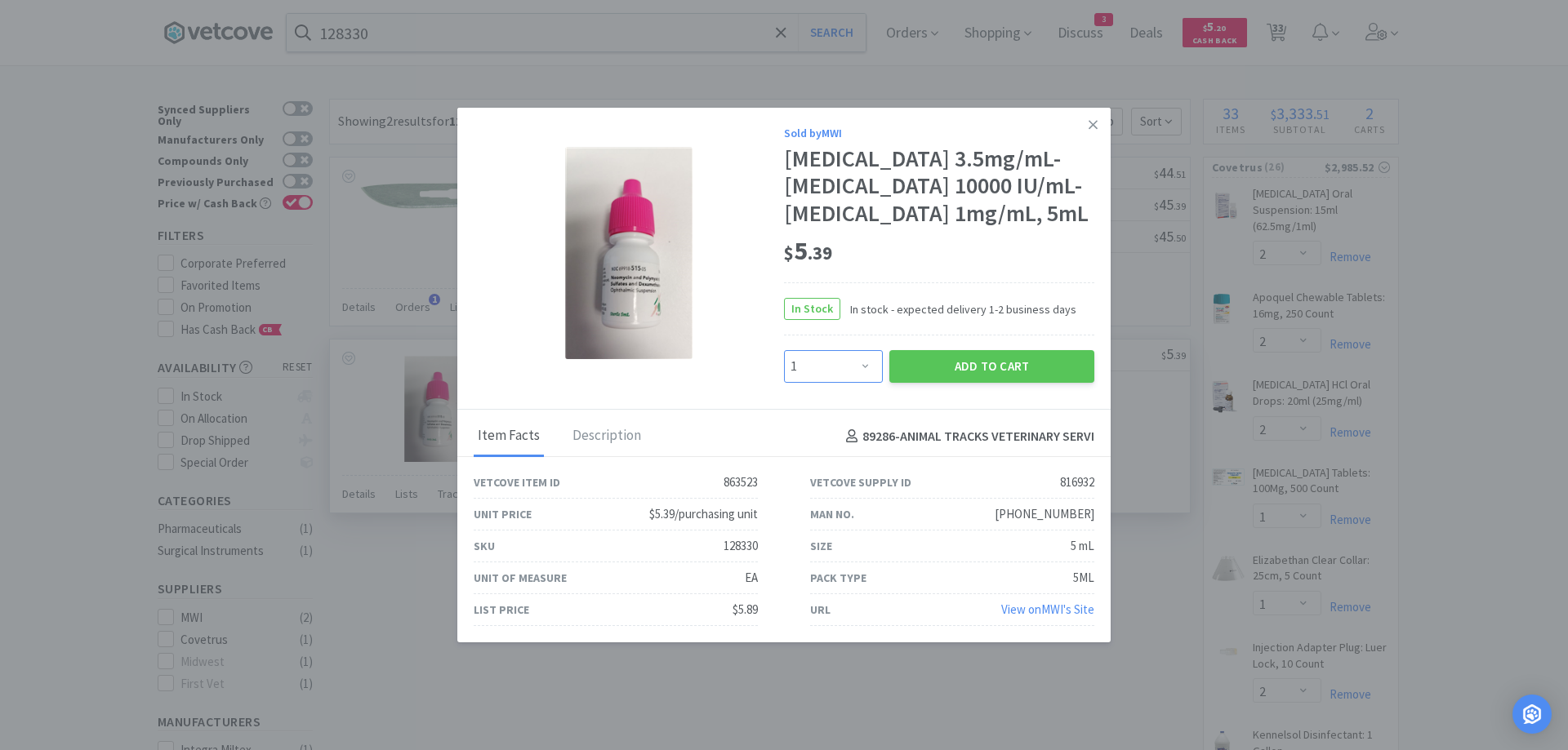
drag, startPoint x: 836, startPoint y: 375, endPoint x: 836, endPoint y: 364, distance: 11.0
click at [836, 375] on select "Enter Quantity 1 2 3 4 5 6 7 8 9 10 11 12 13 14 15 16 17 18 19 20 Enter Quantity" at bounding box center [833, 366] width 98 height 33
click at [784, 364] on select "Enter Quantity 1 2 3 4 5 6 7 8 9 10 11 12 13 14 15 16 17 18 19 20 Enter Quantity" at bounding box center [833, 366] width 98 height 33
click at [926, 382] on button "Add to Cart" at bounding box center [992, 366] width 205 height 33
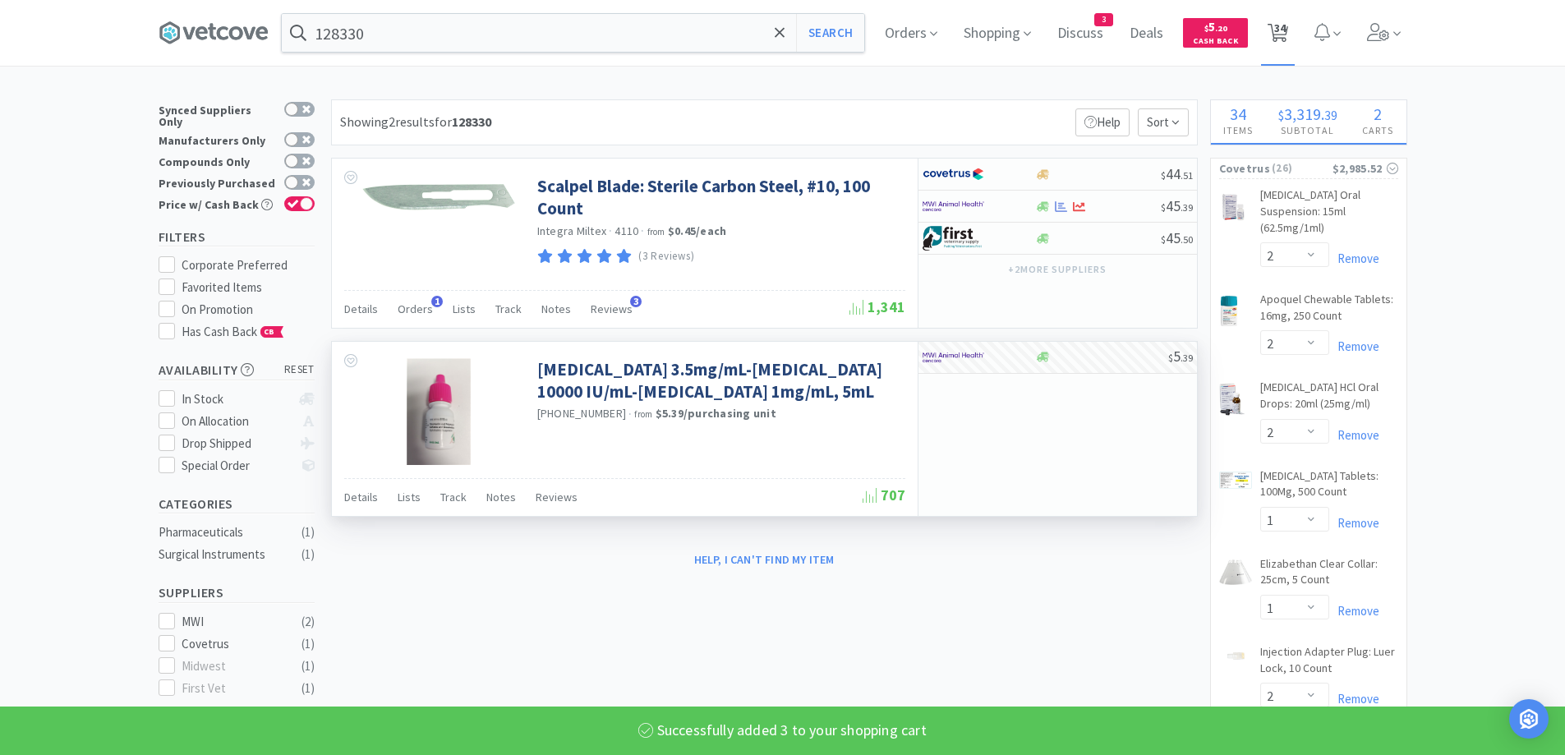
click at [1288, 36] on icon at bounding box center [1278, 33] width 21 height 18
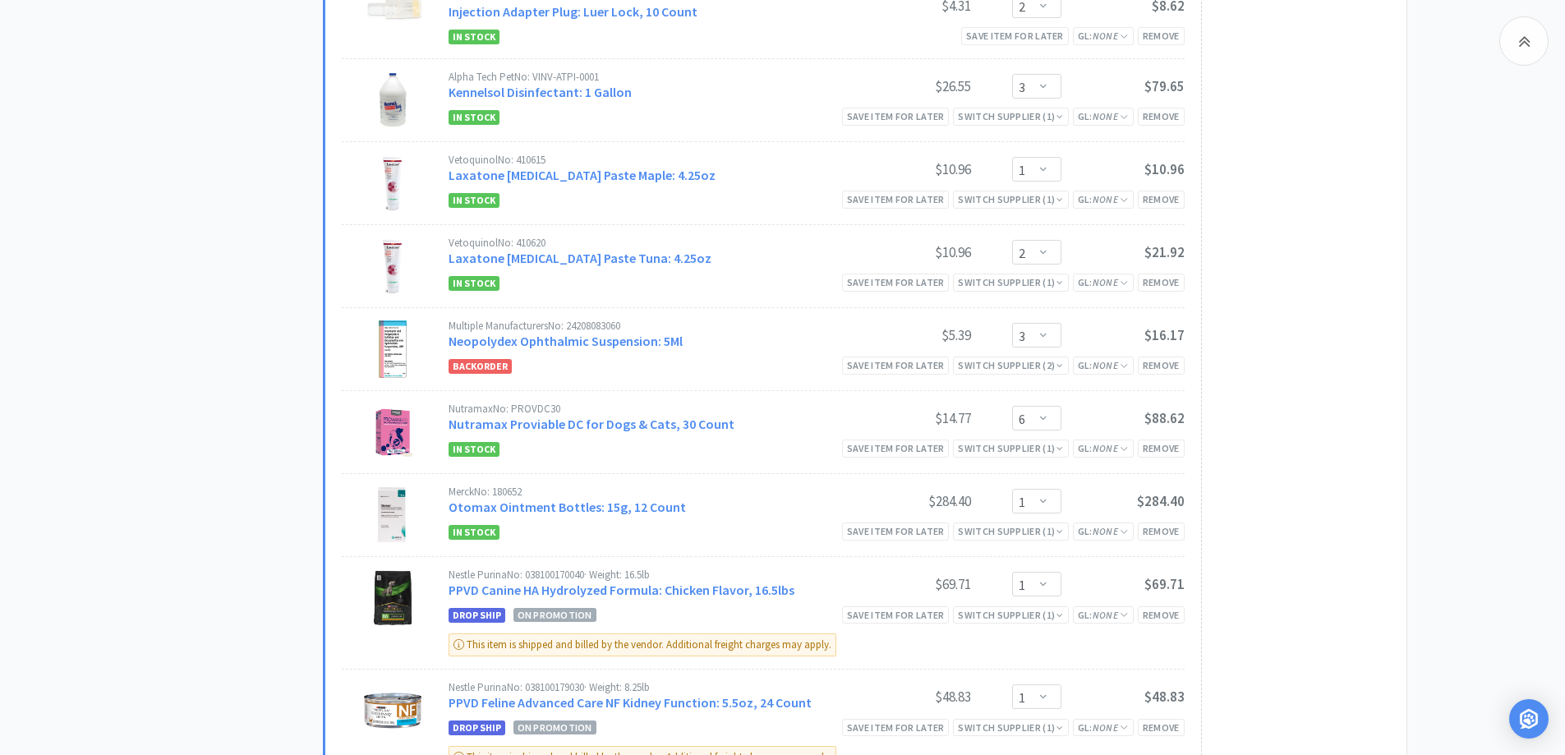
scroll to position [822, 0]
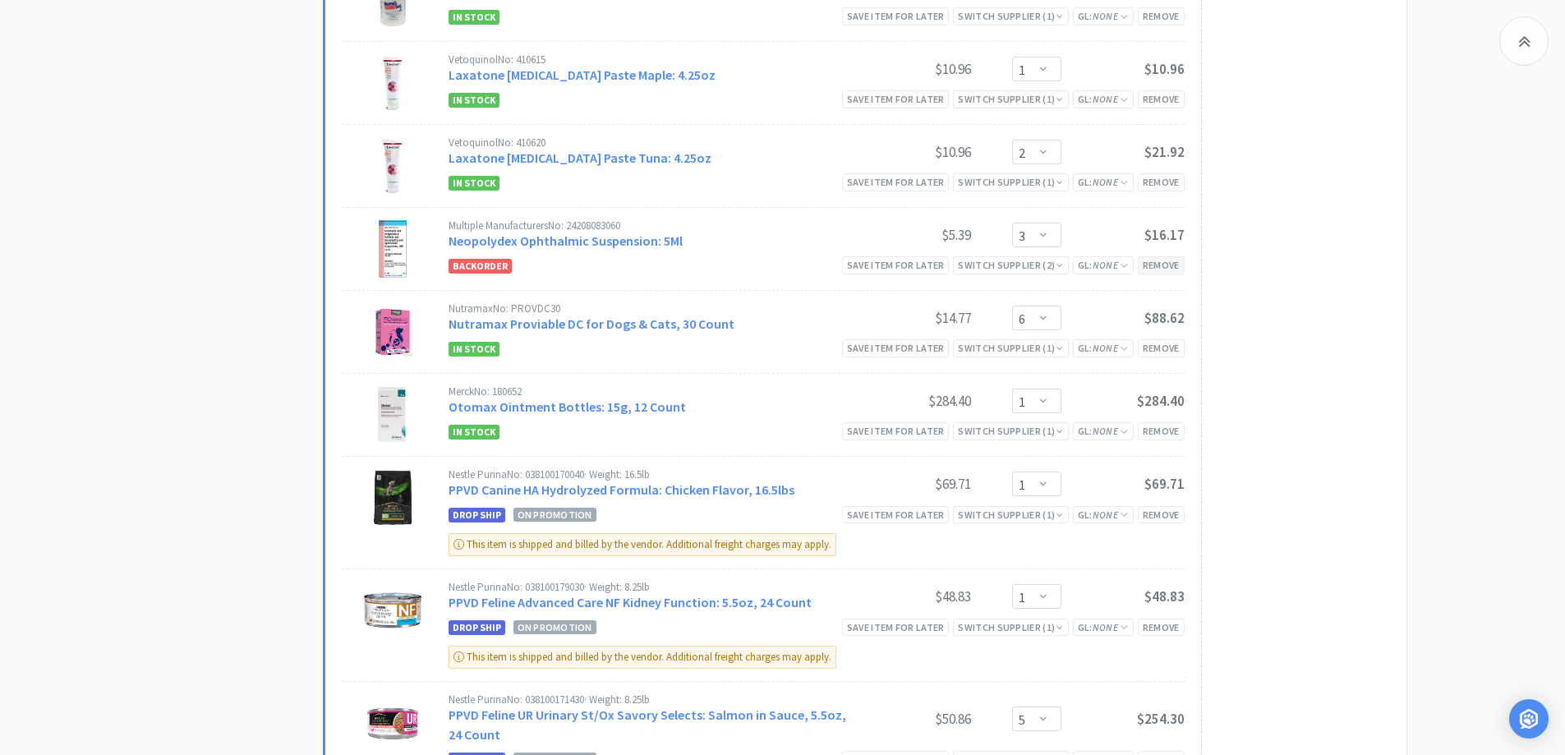
click at [1157, 274] on div "Remove" at bounding box center [1161, 264] width 47 height 17
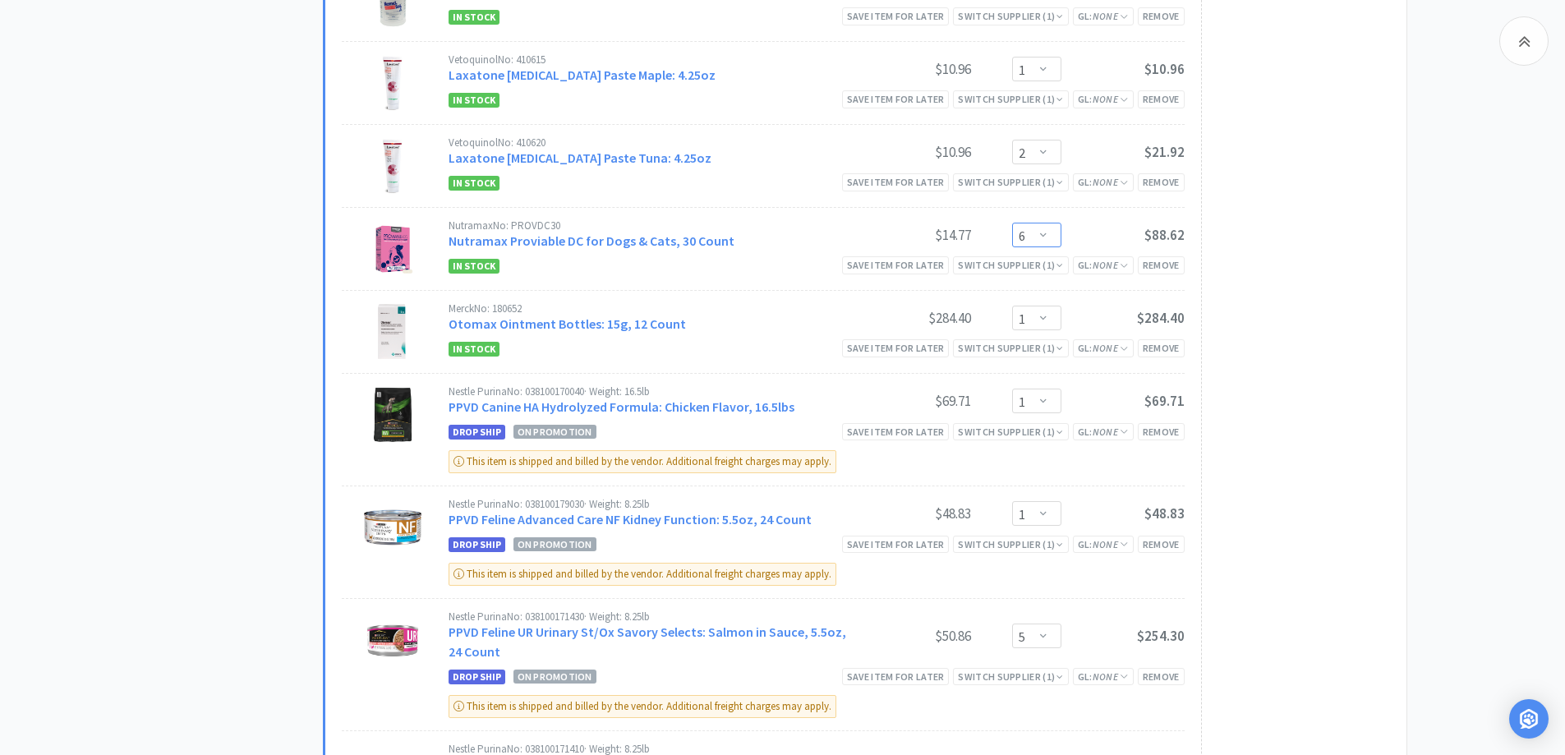
click at [1053, 247] on select "Enter Quantity 1 2 3 4 5 6 7 8 9 10 11 12 13 14 15 16 17 18 19 20 Enter Quantity" at bounding box center [1036, 235] width 49 height 25
click at [1012, 240] on select "Enter Quantity 1 2 3 4 5 6 7 8 9 10 11 12 13 14 15 16 17 18 19 20 Enter Quantity" at bounding box center [1036, 235] width 49 height 25
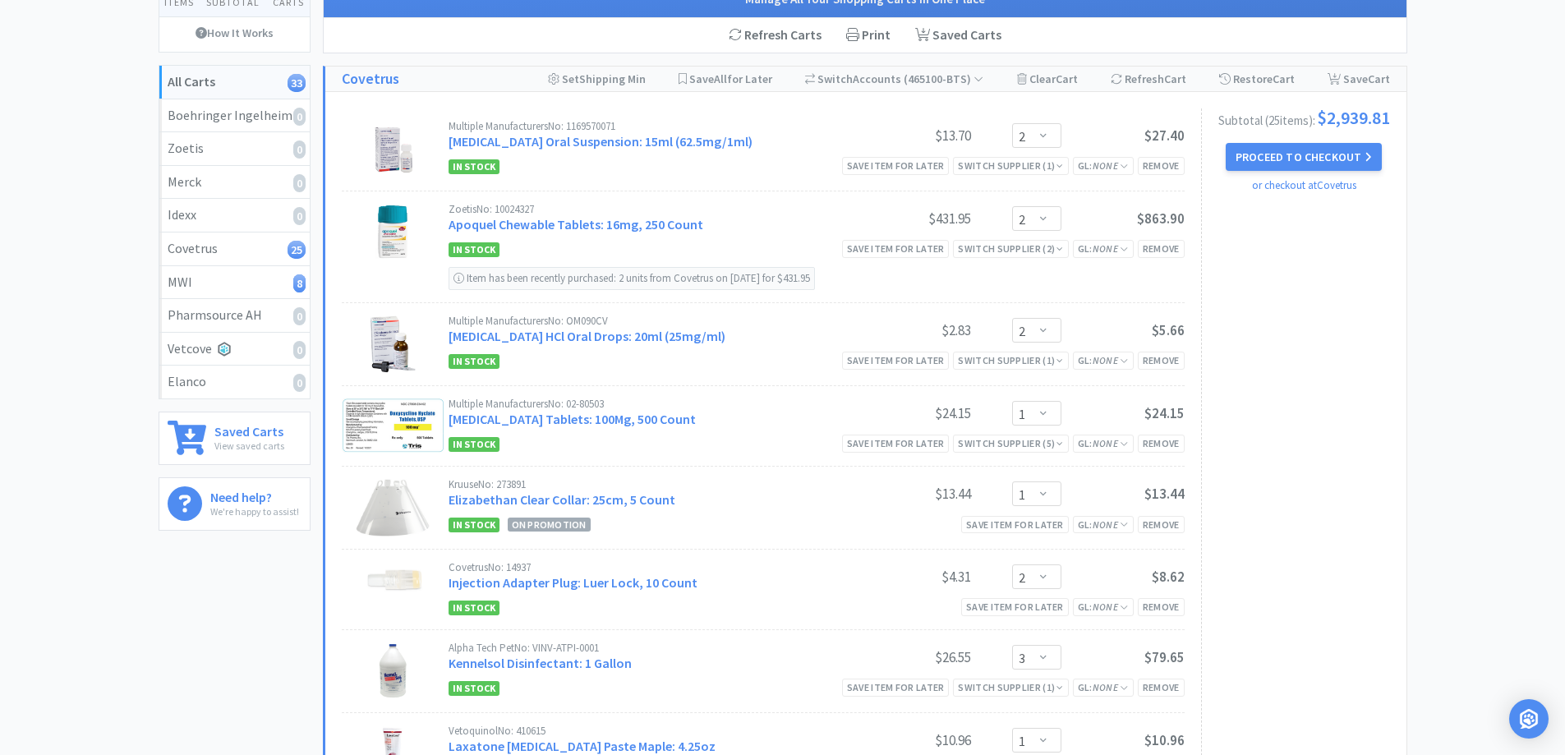
scroll to position [0, 0]
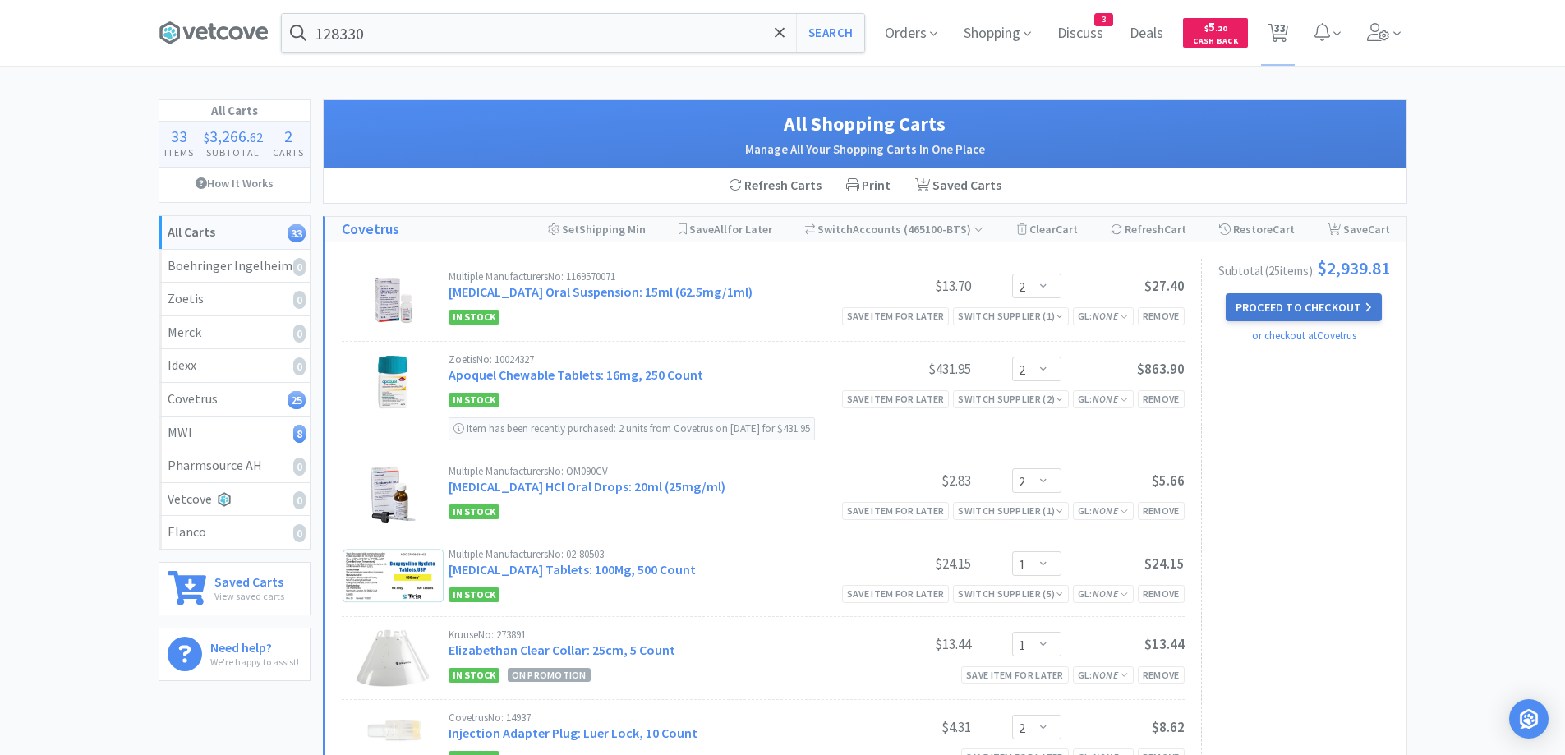
click at [1289, 315] on button "Proceed to Checkout" at bounding box center [1304, 307] width 156 height 28
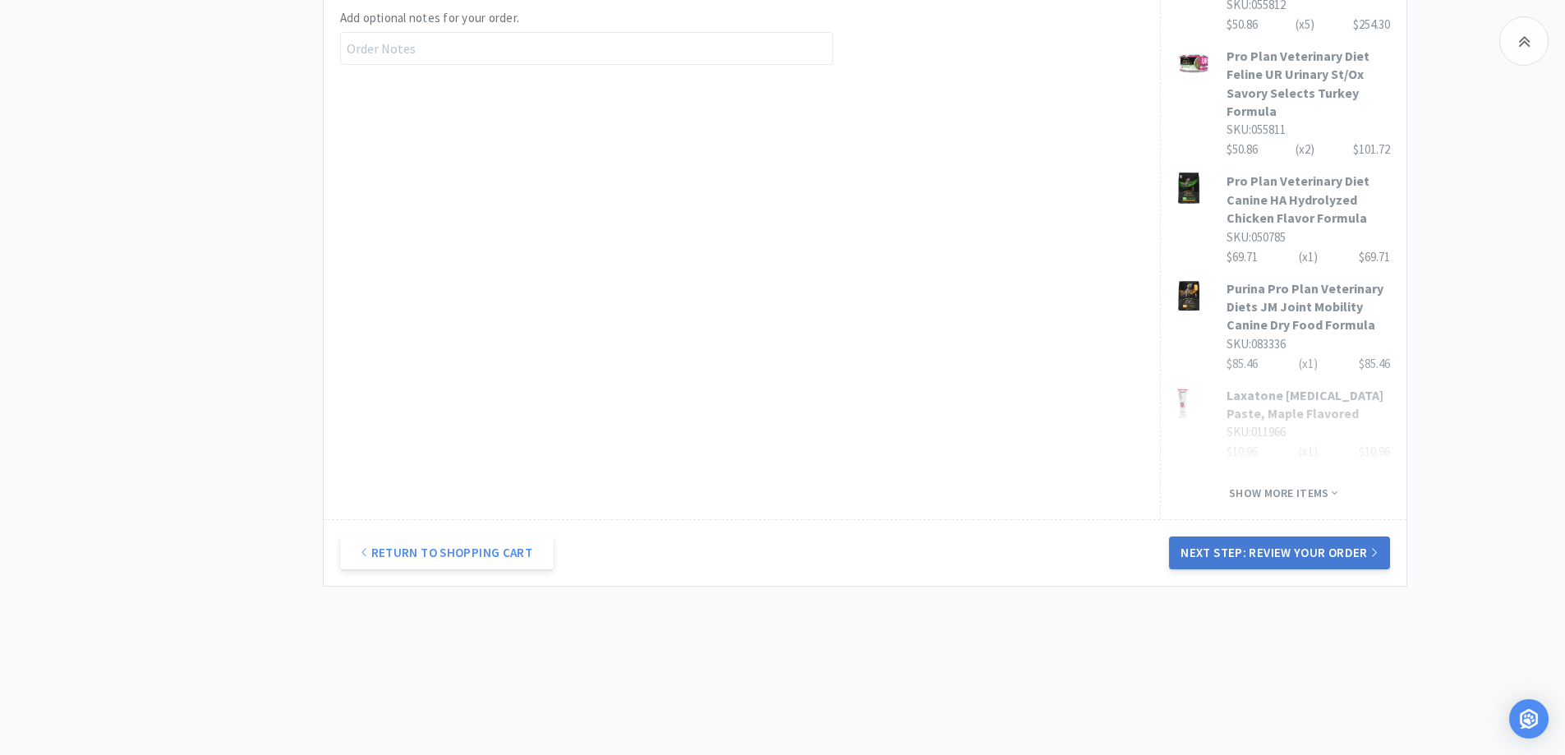
click at [1310, 561] on button "Next Step: Review Your Order" at bounding box center [1279, 553] width 220 height 33
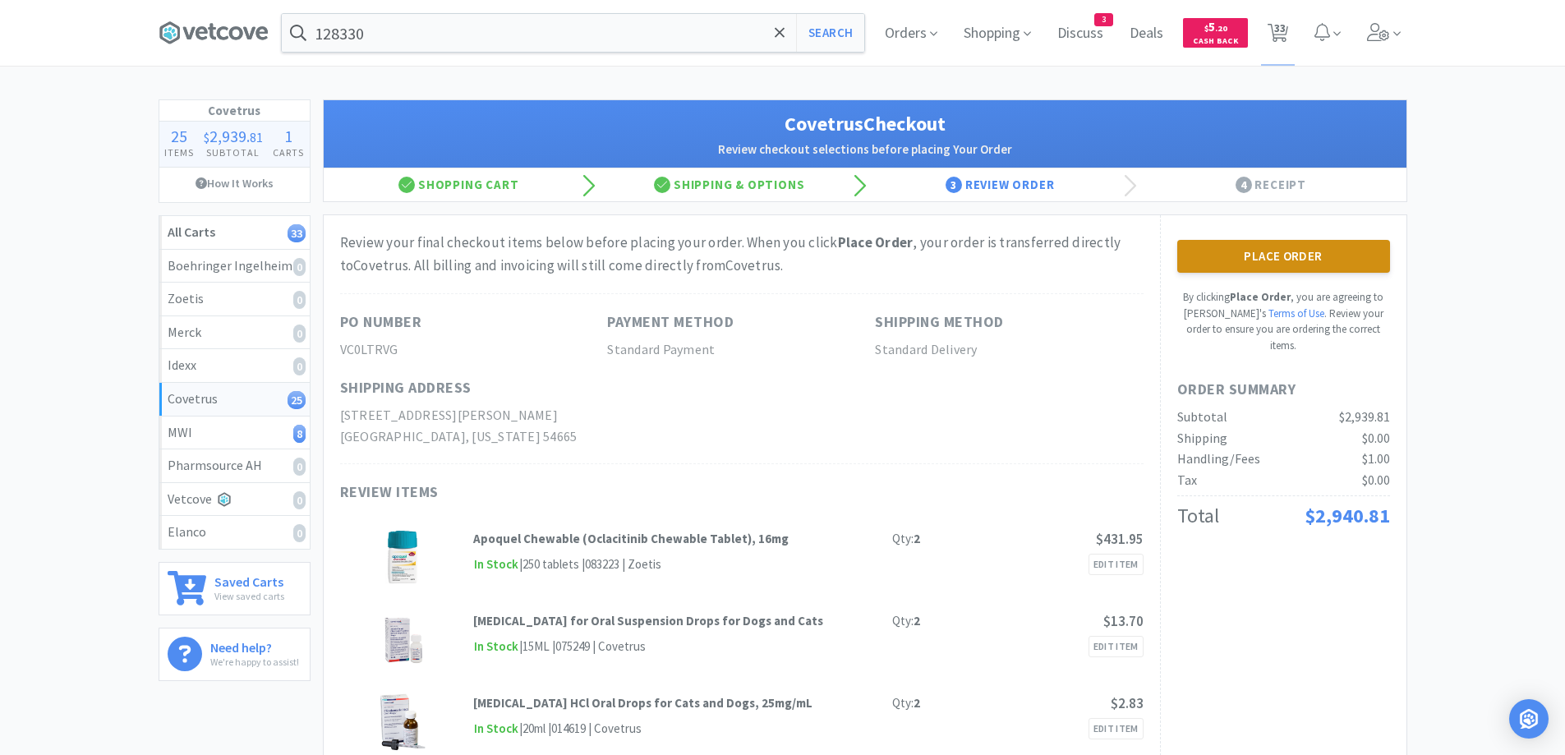
click at [1326, 268] on button "Place Order" at bounding box center [1283, 256] width 213 height 33
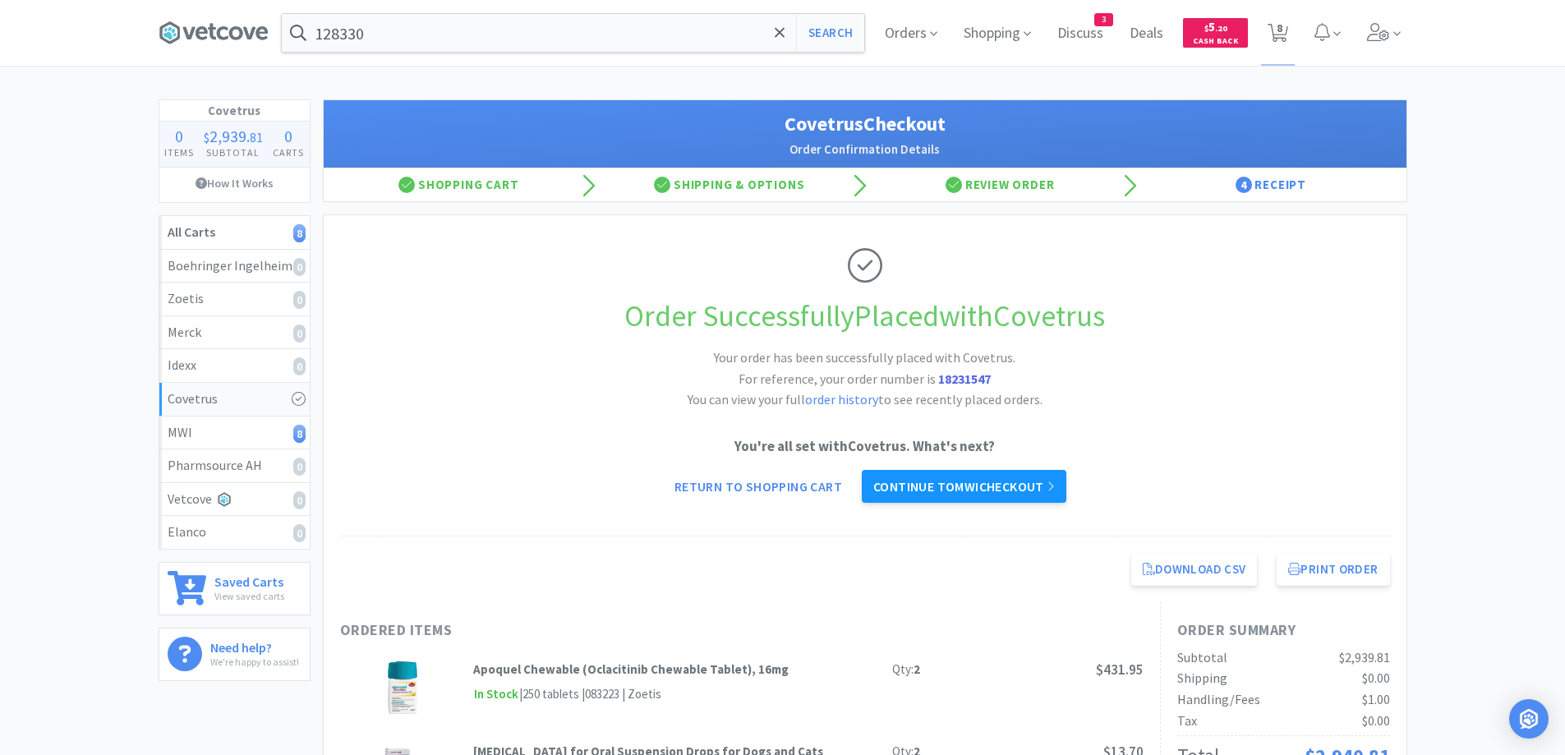
click at [956, 486] on link "Continue to MWI checkout" at bounding box center [964, 486] width 205 height 33
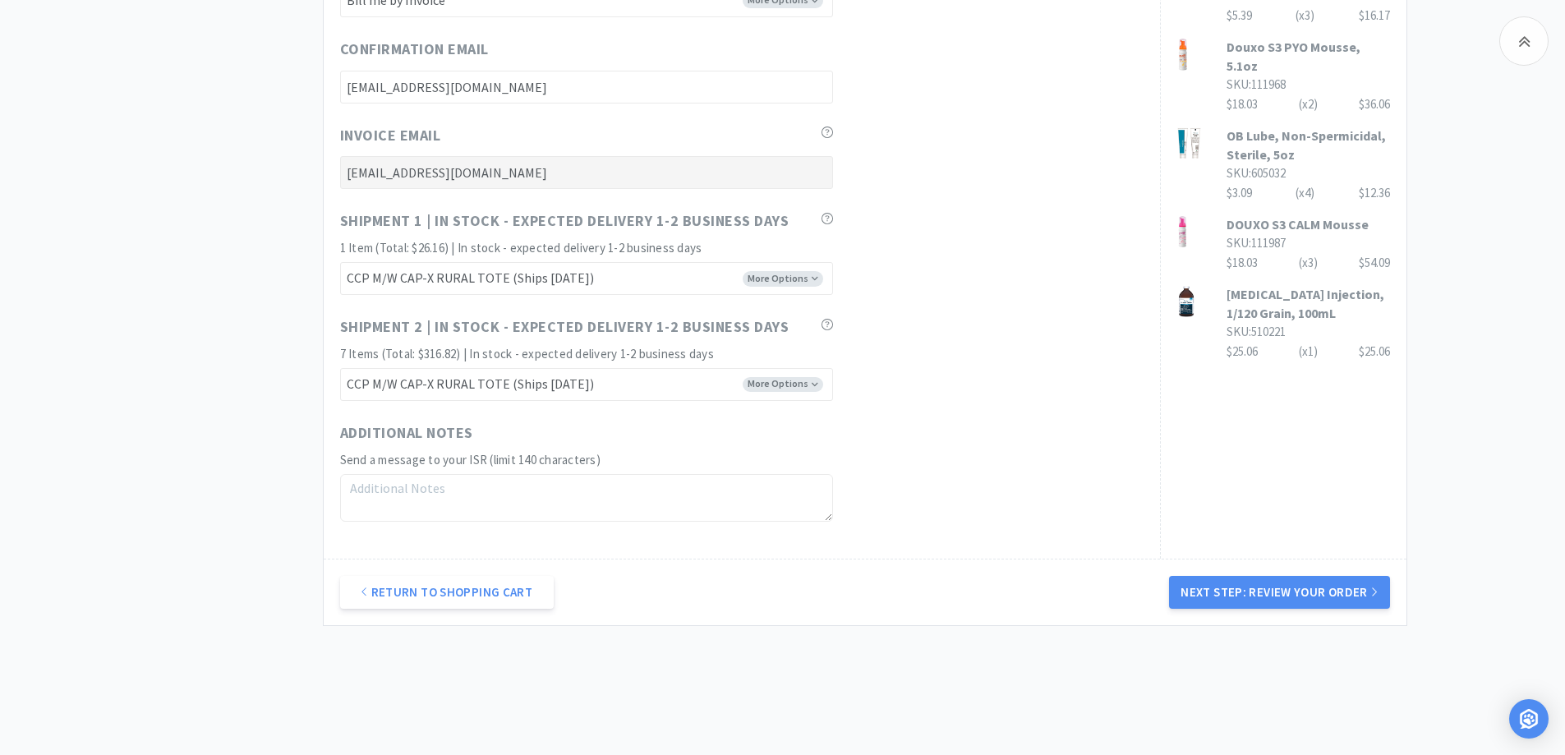
scroll to position [822, 0]
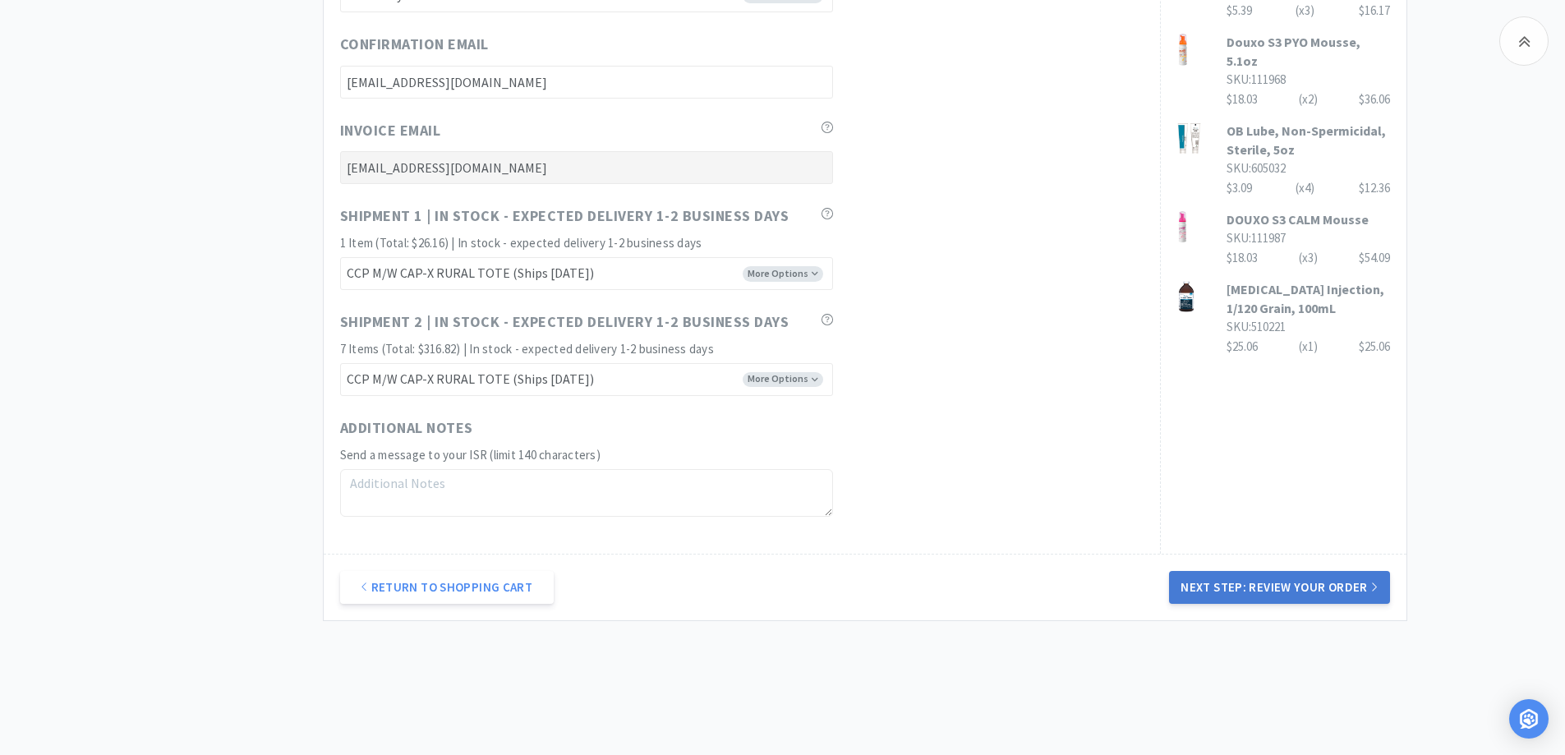
click at [1356, 586] on button "Next Step: Review Your Order" at bounding box center [1279, 587] width 220 height 33
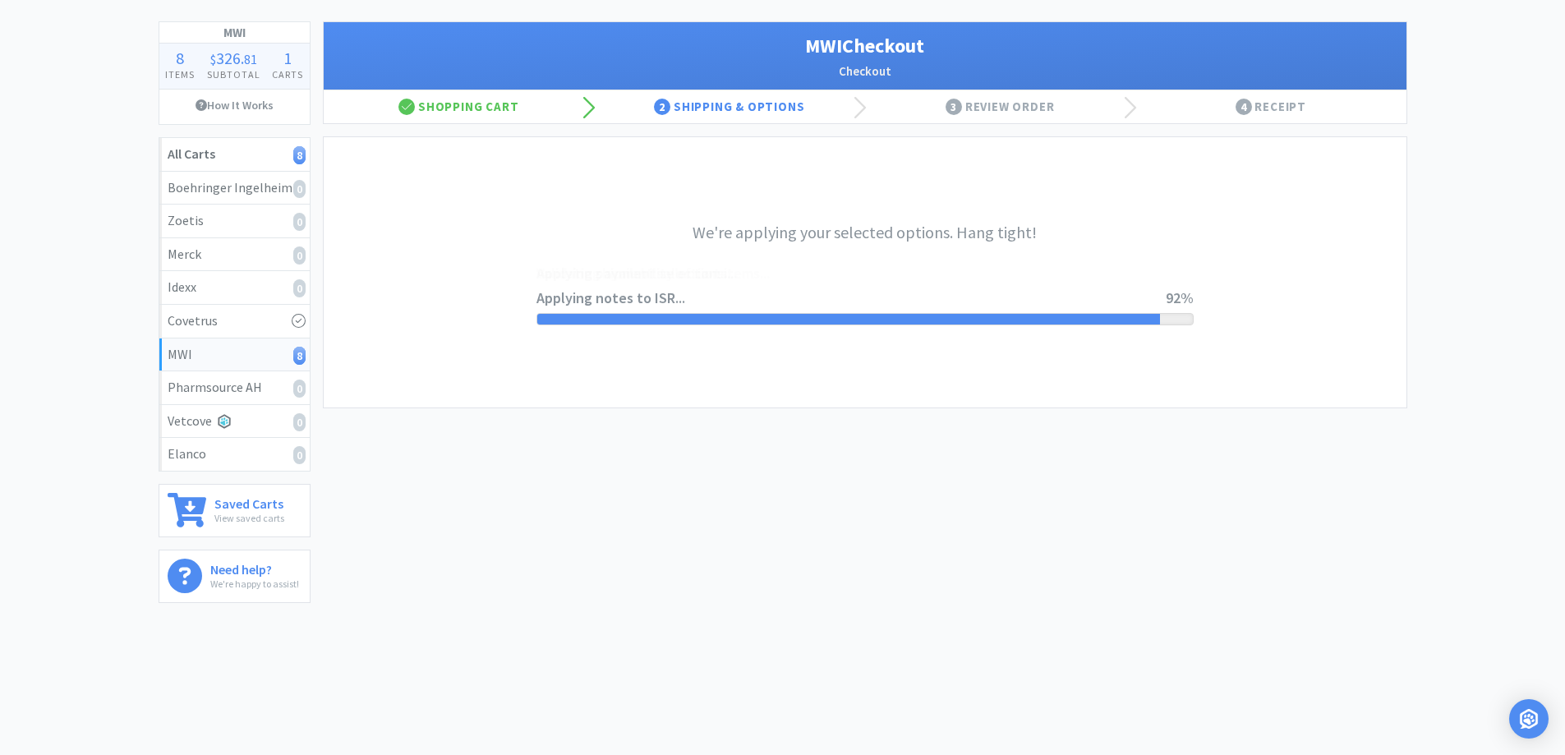
scroll to position [0, 0]
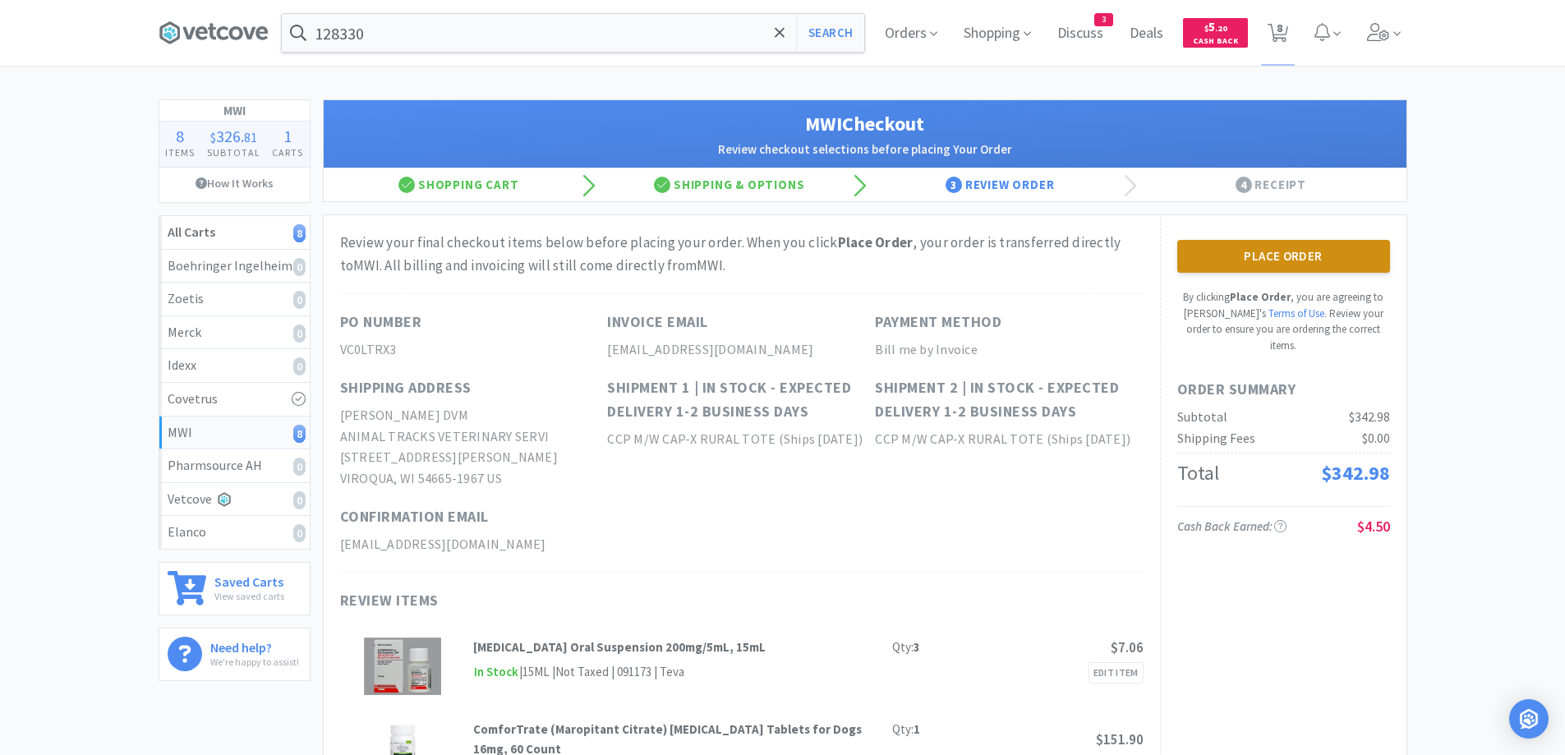
click at [1289, 248] on button "Place Order" at bounding box center [1283, 256] width 213 height 33
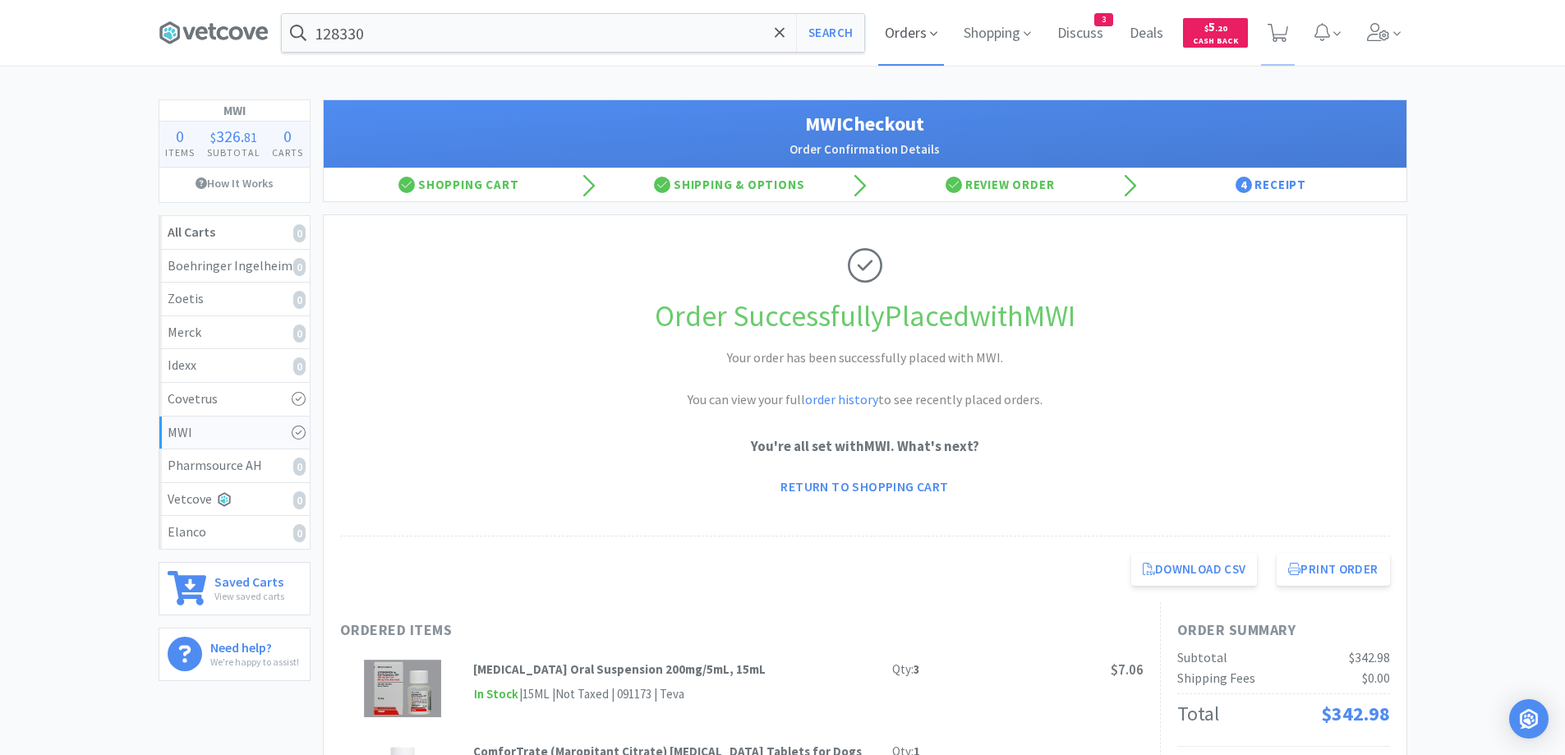
click at [917, 37] on span "Orders" at bounding box center [911, 33] width 66 height 66
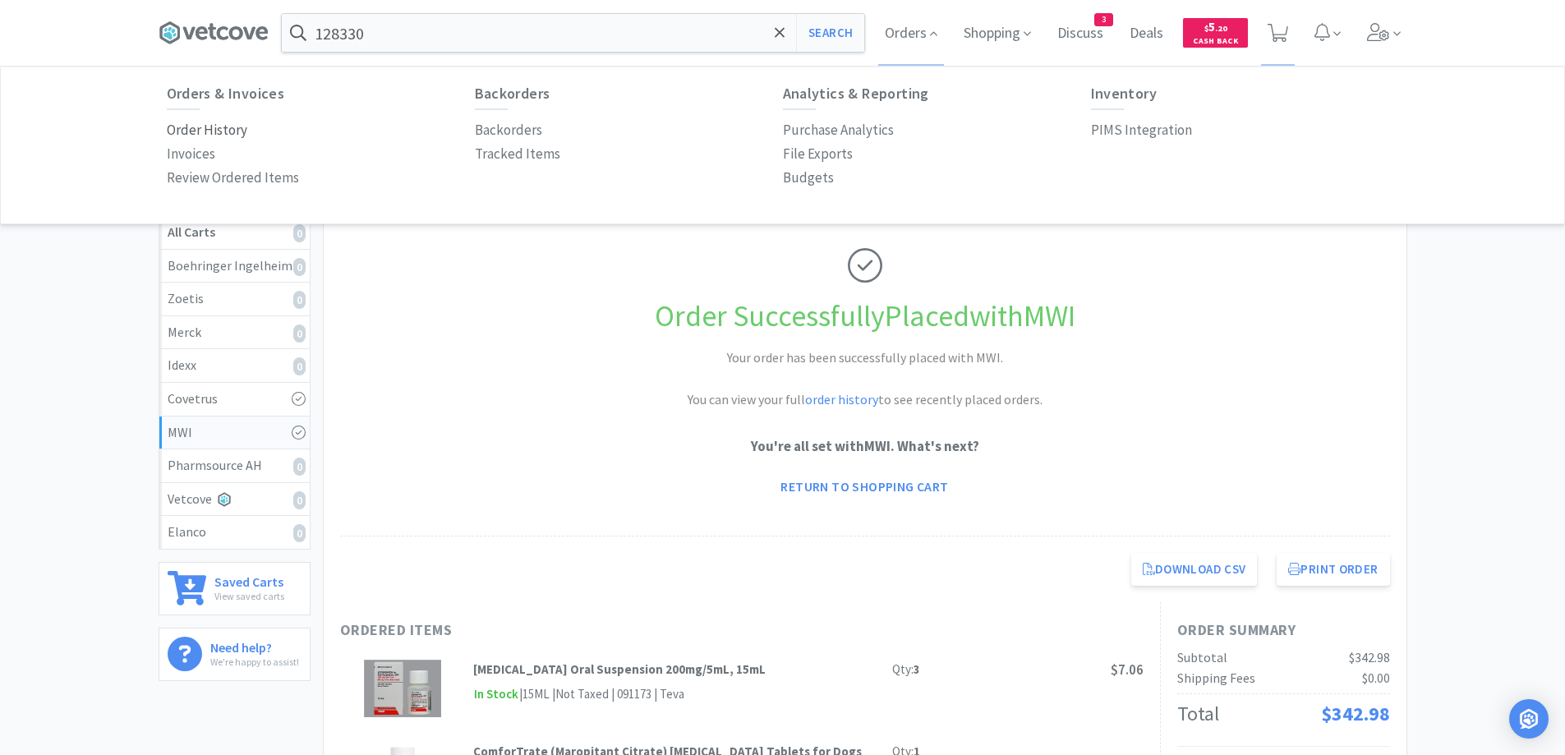
click at [185, 121] on p "Order History" at bounding box center [207, 130] width 81 height 22
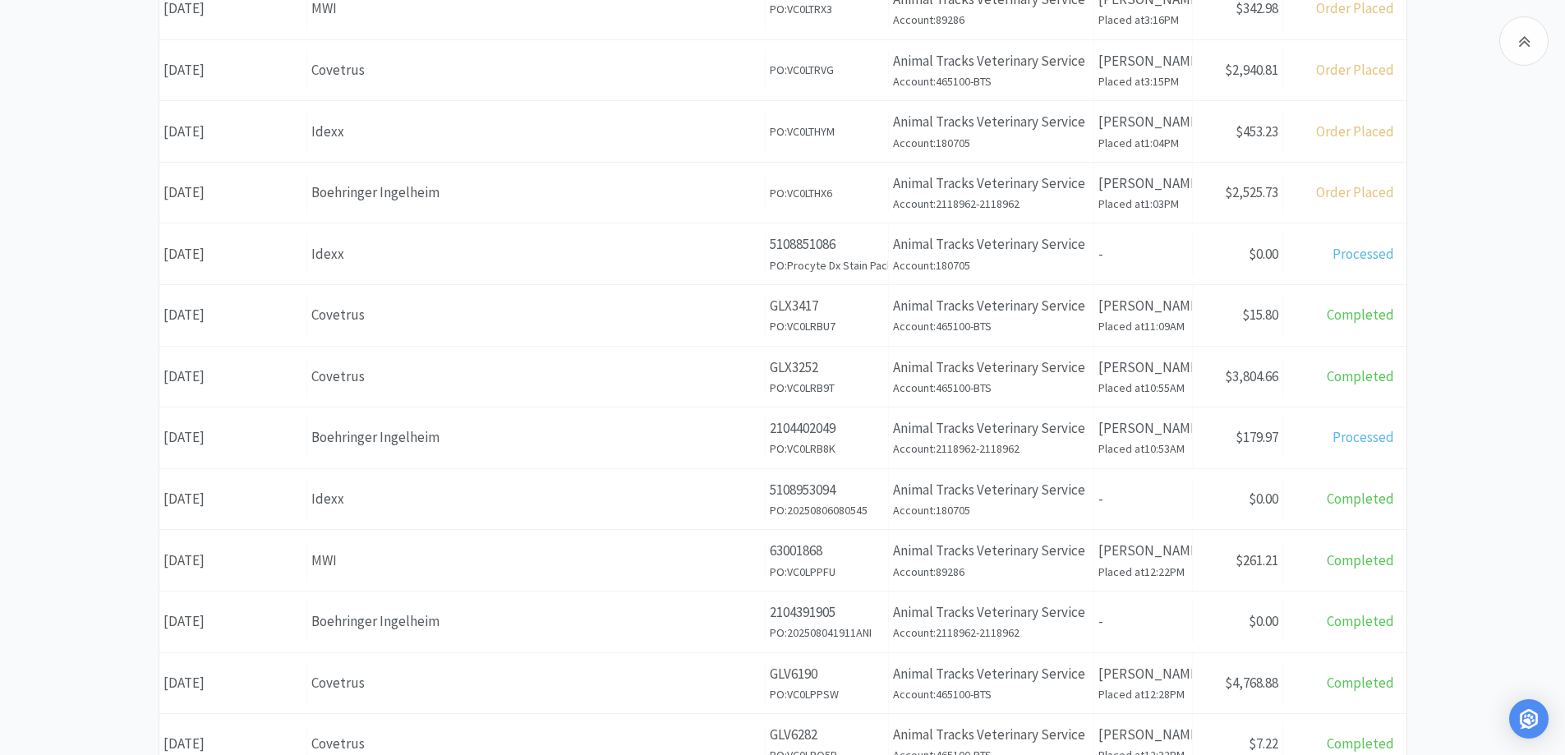
scroll to position [411, 0]
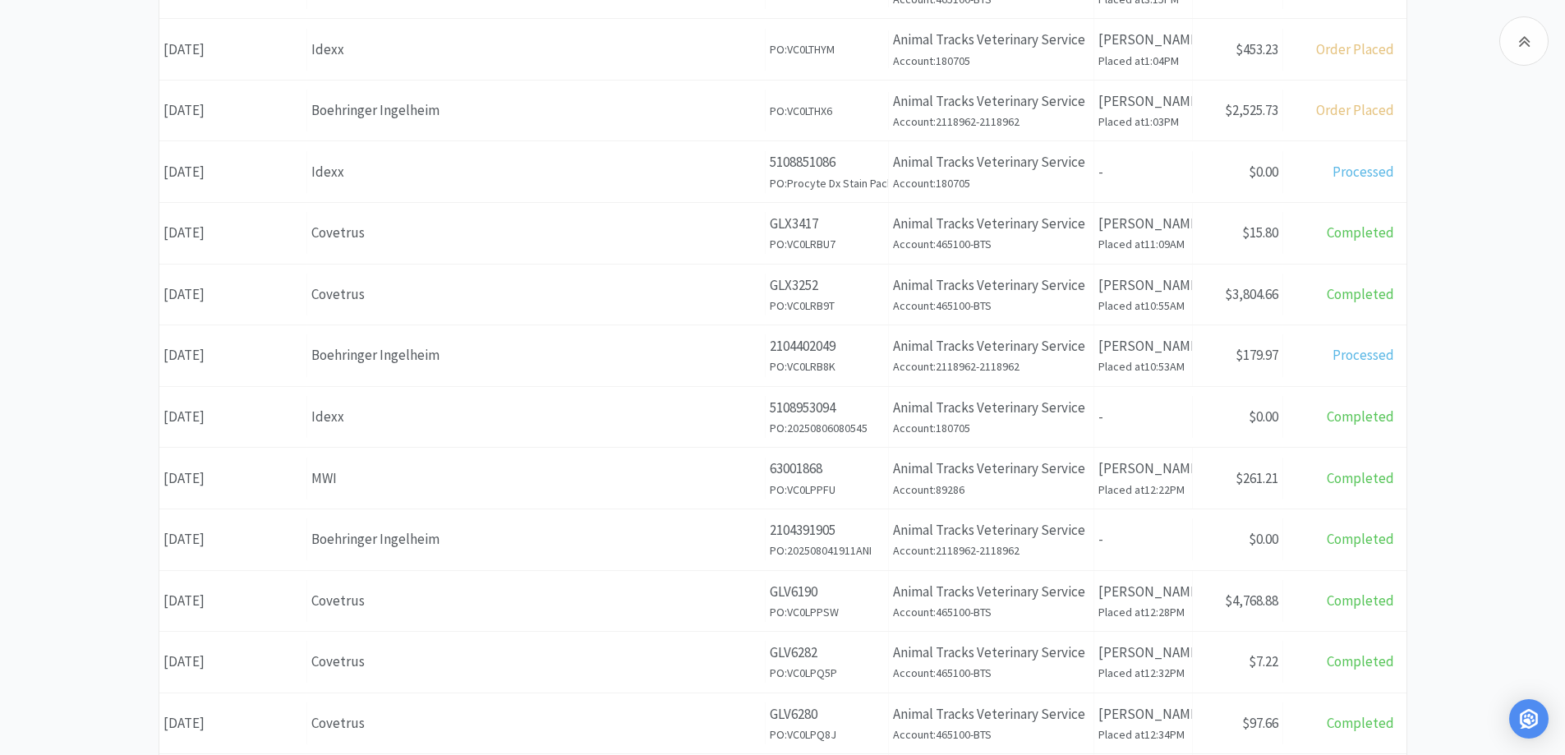
click at [1520, 298] on div "Orders Items Orders Filter Export Orders Filters Filter Suppliers All Suppliers…" at bounding box center [782, 307] width 1565 height 1134
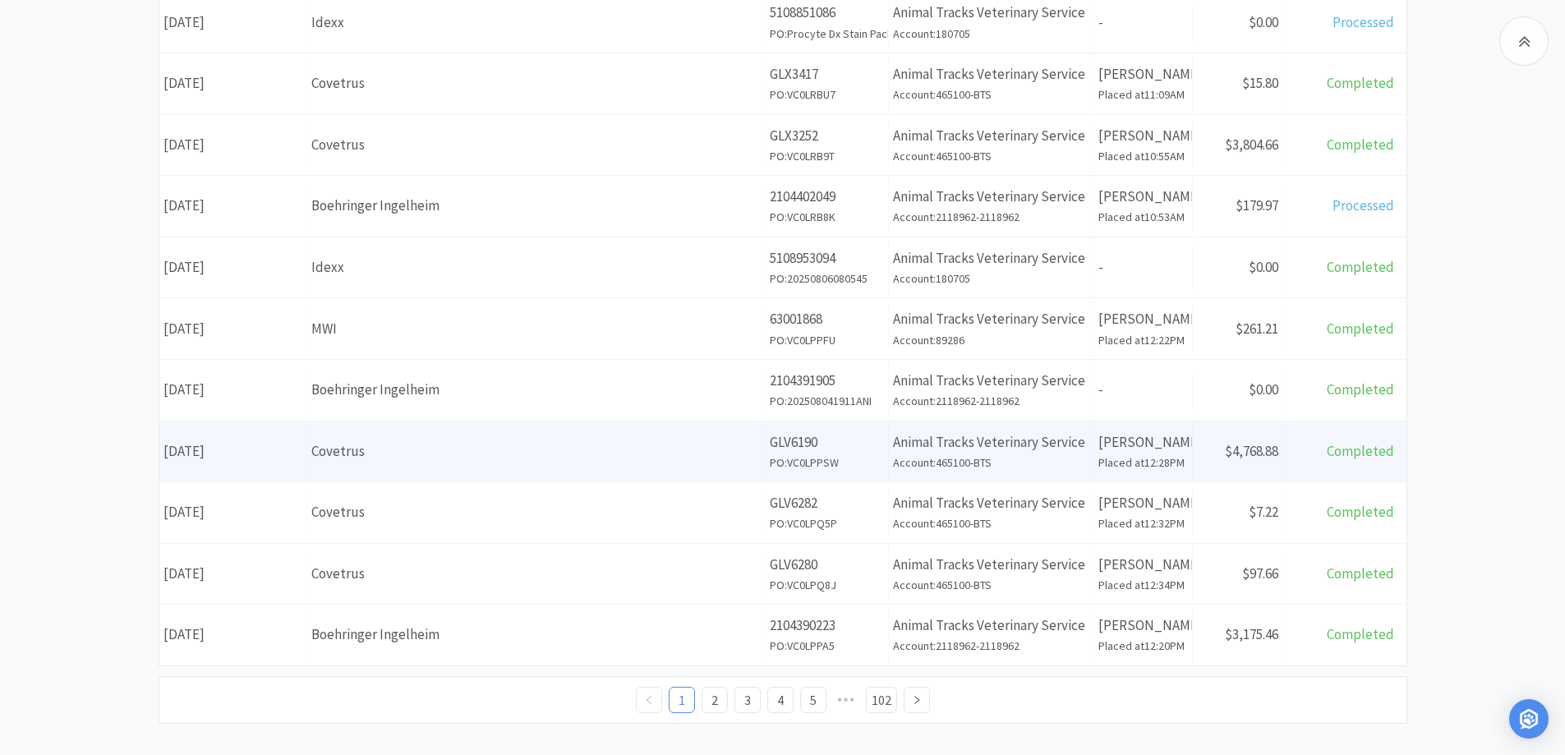
scroll to position [575, 0]
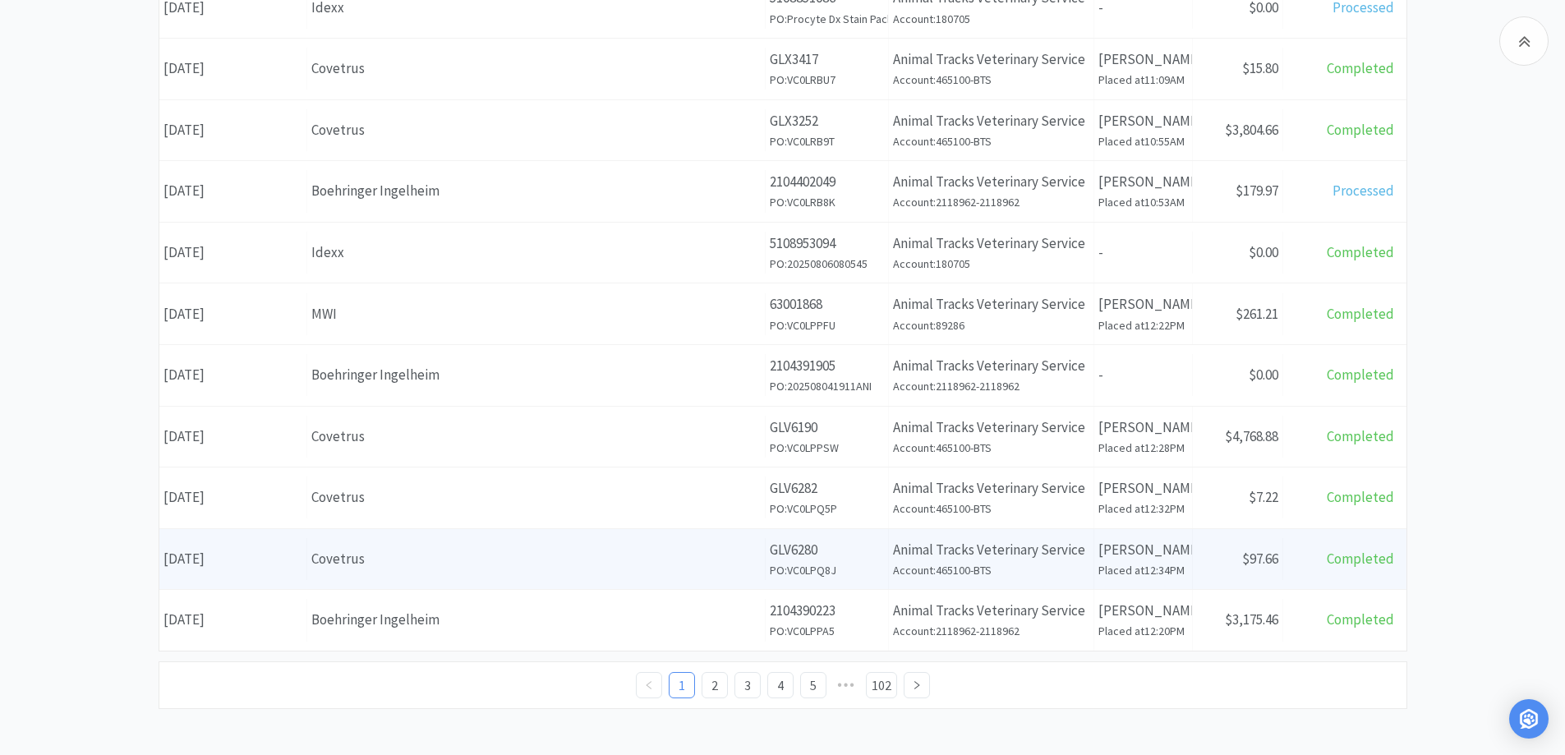
click at [395, 563] on div "Covetrus" at bounding box center [535, 559] width 449 height 22
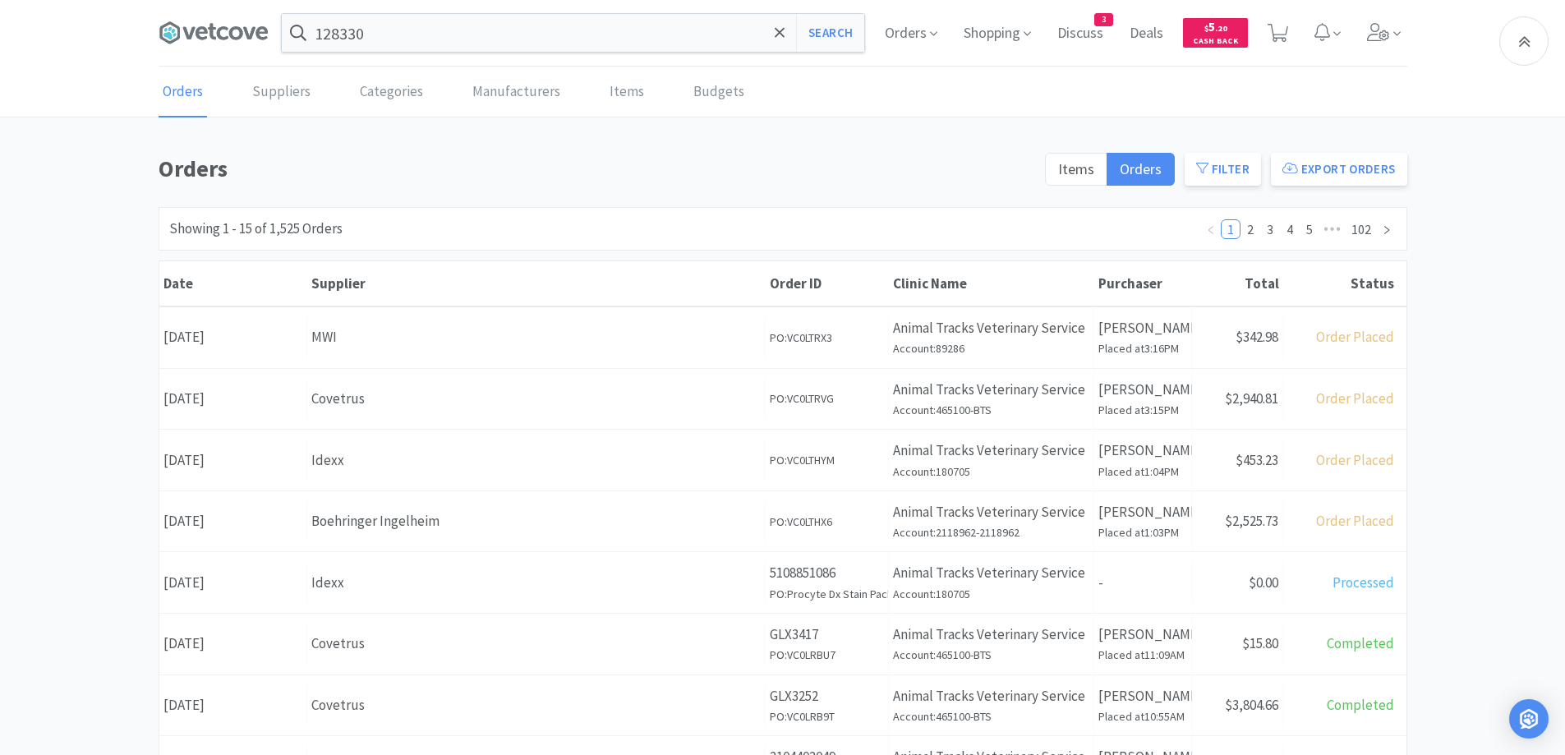
scroll to position [575, 0]
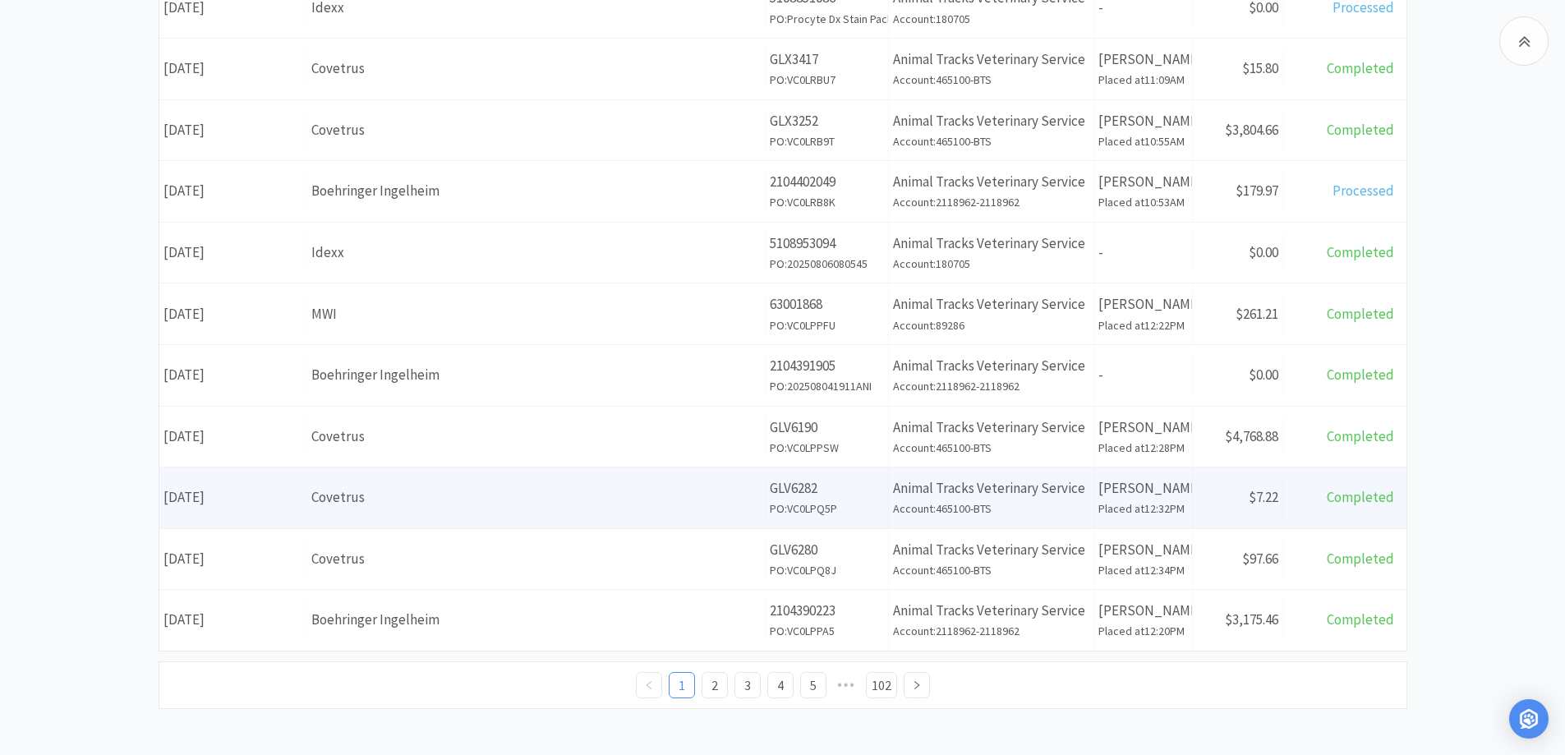
click at [379, 501] on div "Covetrus" at bounding box center [535, 497] width 449 height 22
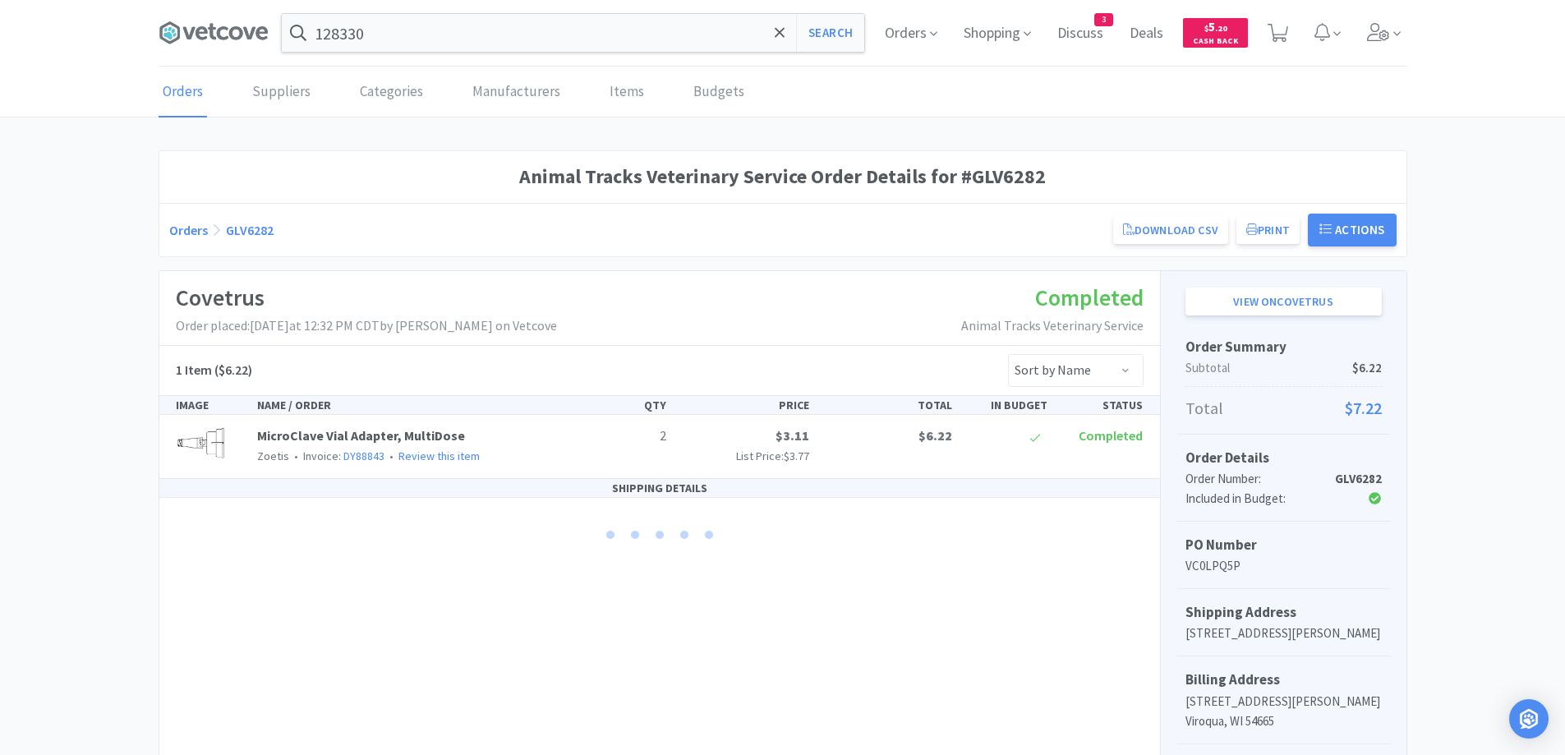
scroll to position [575, 0]
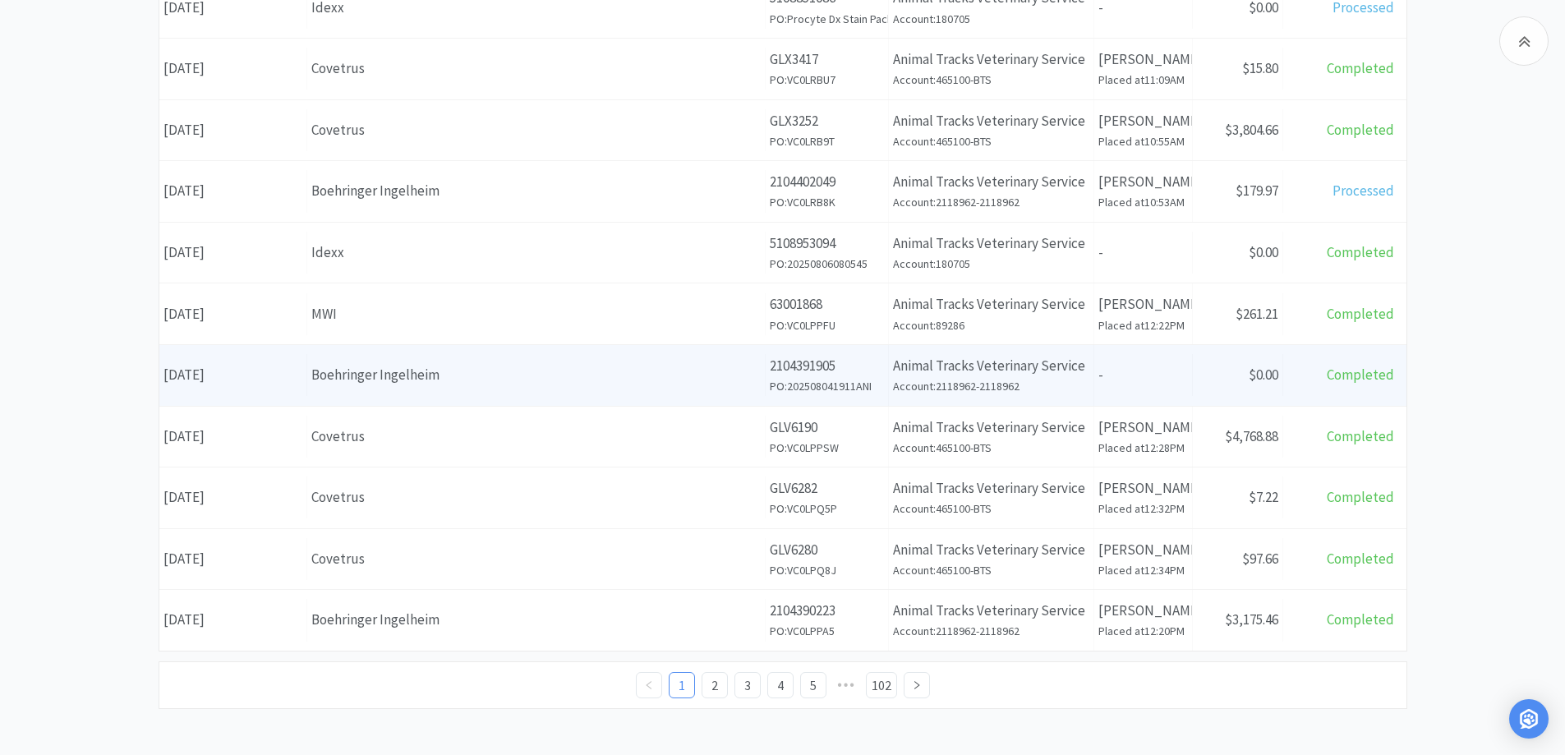
click at [454, 381] on div "Boehringer Ingelheim" at bounding box center [535, 375] width 449 height 22
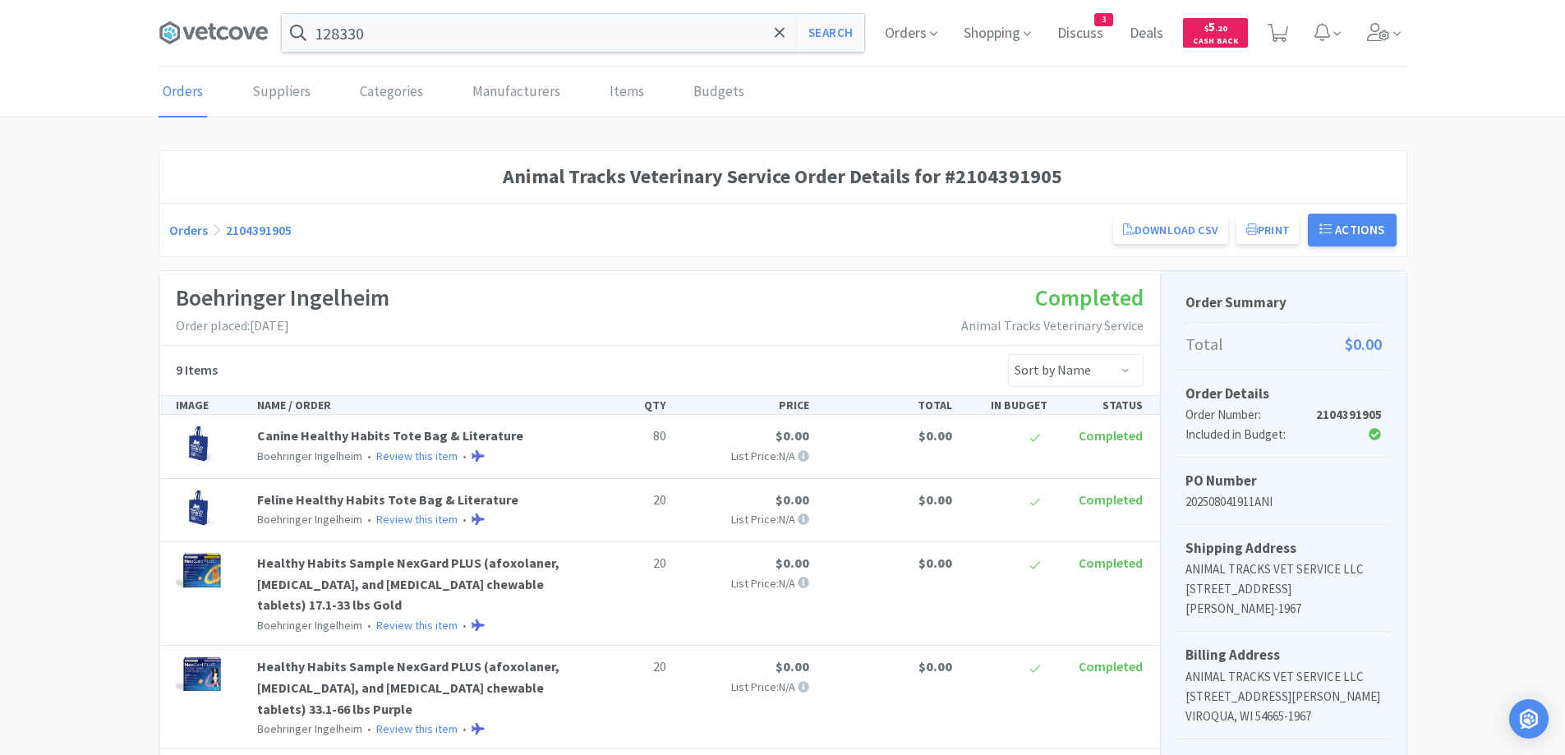
click at [190, 235] on link "Orders" at bounding box center [188, 230] width 39 height 16
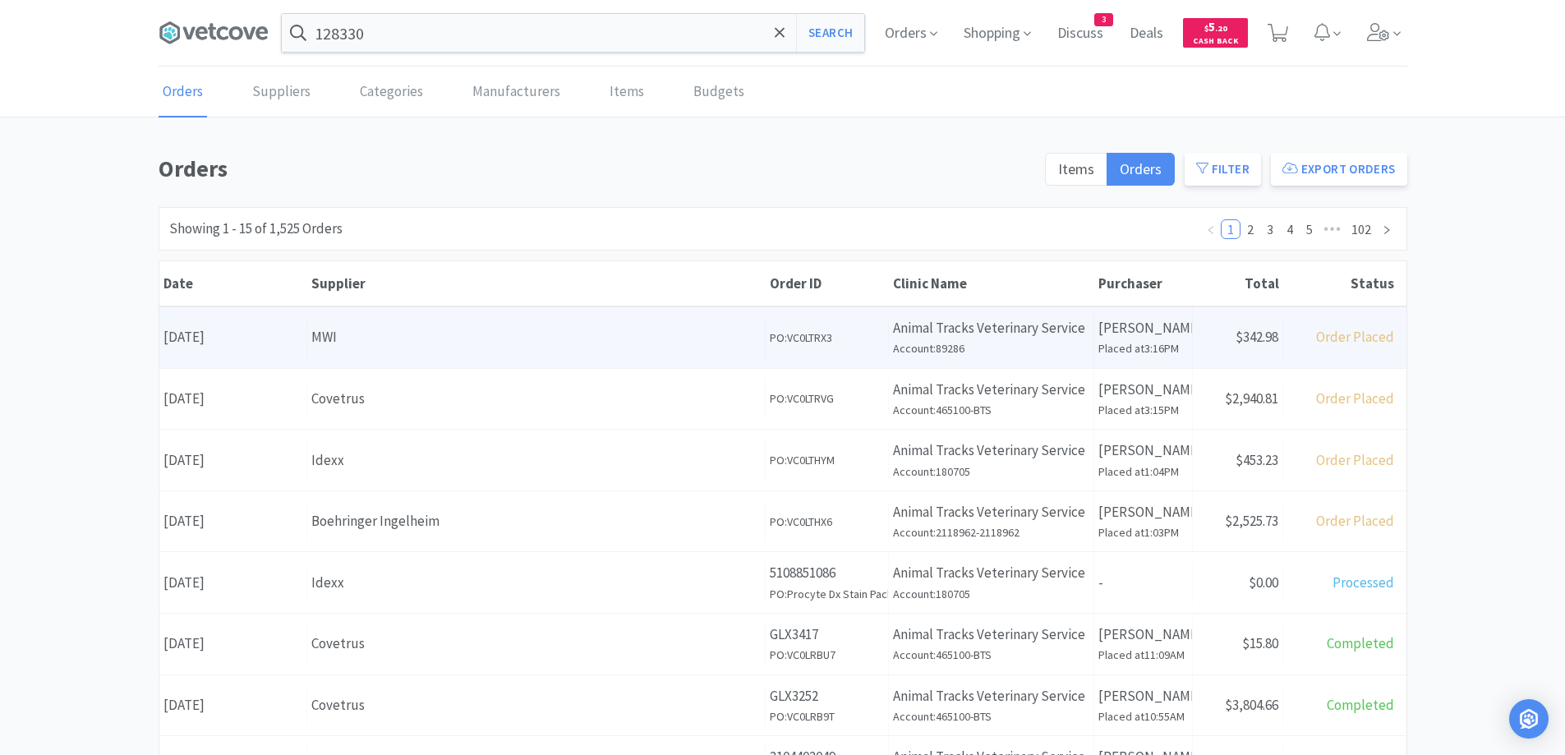
scroll to position [82, 0]
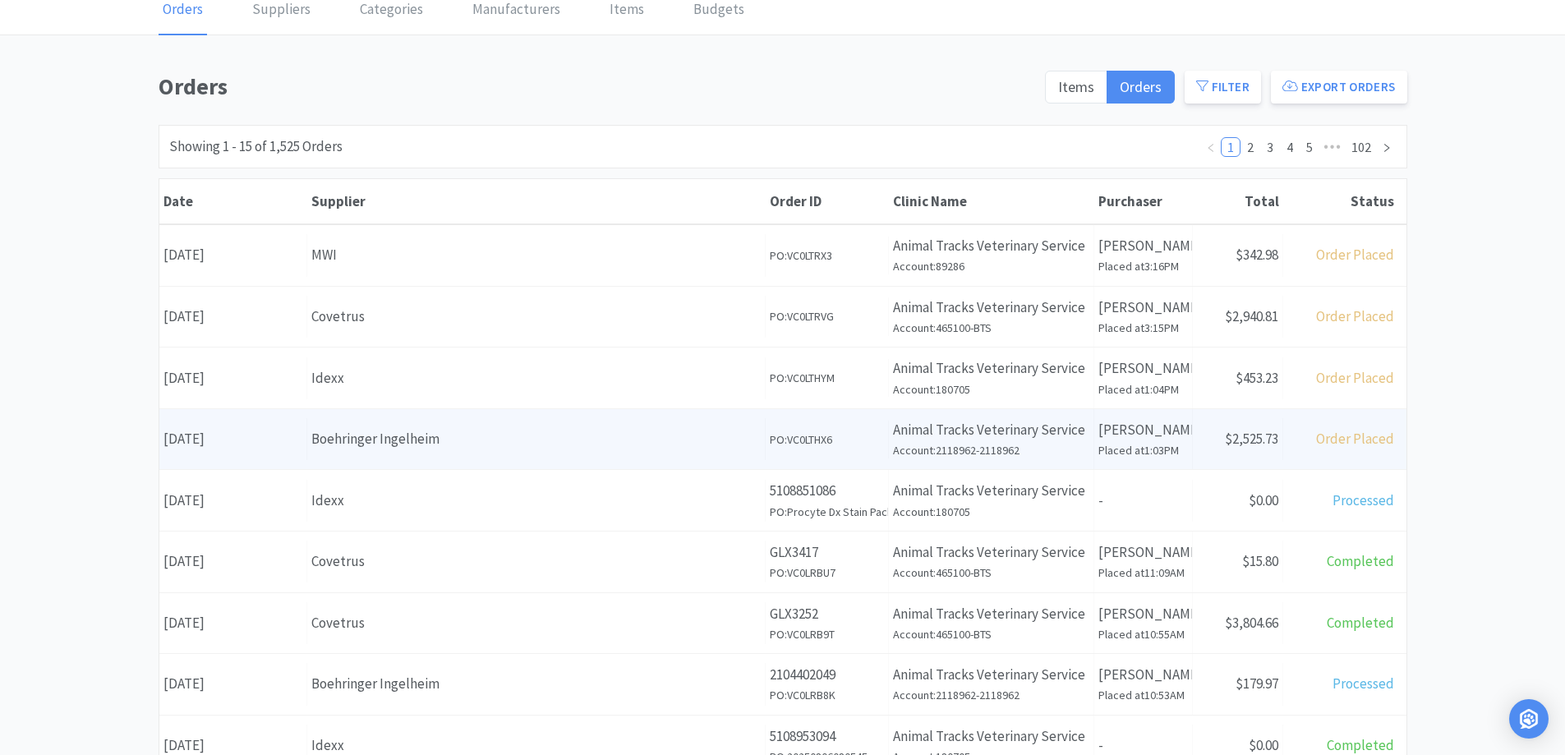
click at [377, 429] on div "Boehringer Ingelheim" at bounding box center [535, 439] width 449 height 22
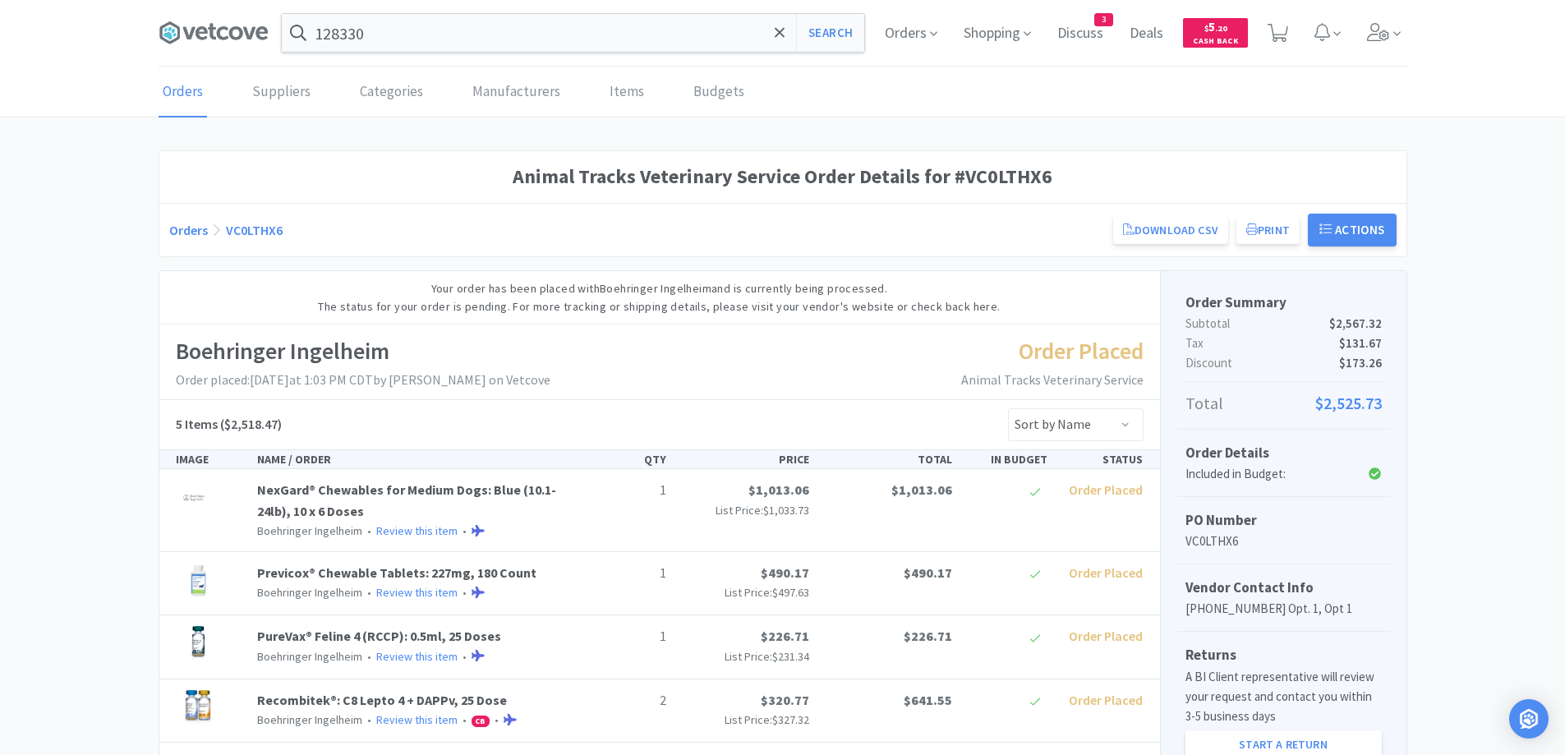
click at [198, 232] on link "Orders" at bounding box center [188, 230] width 39 height 16
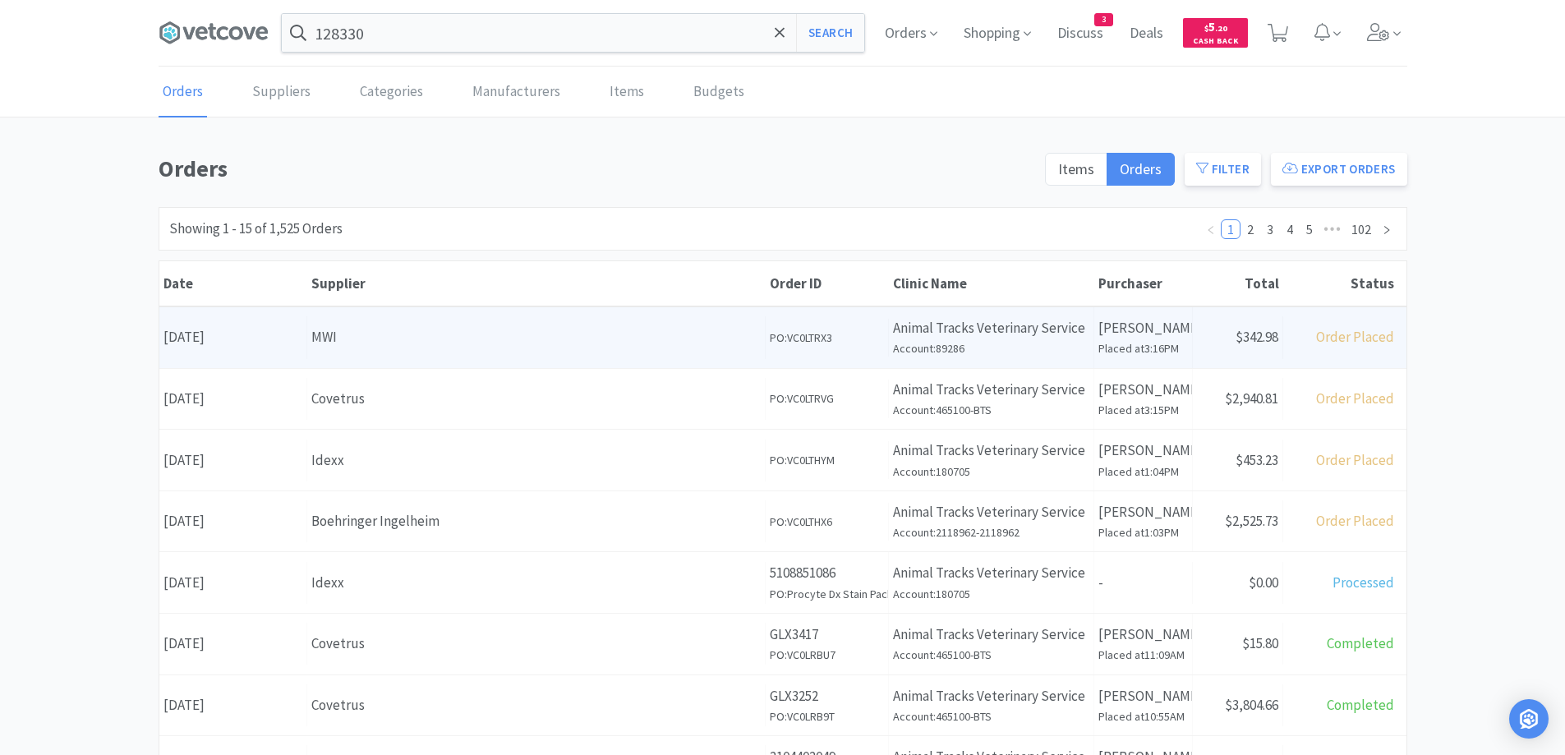
click at [369, 346] on div "MWI" at bounding box center [535, 337] width 449 height 22
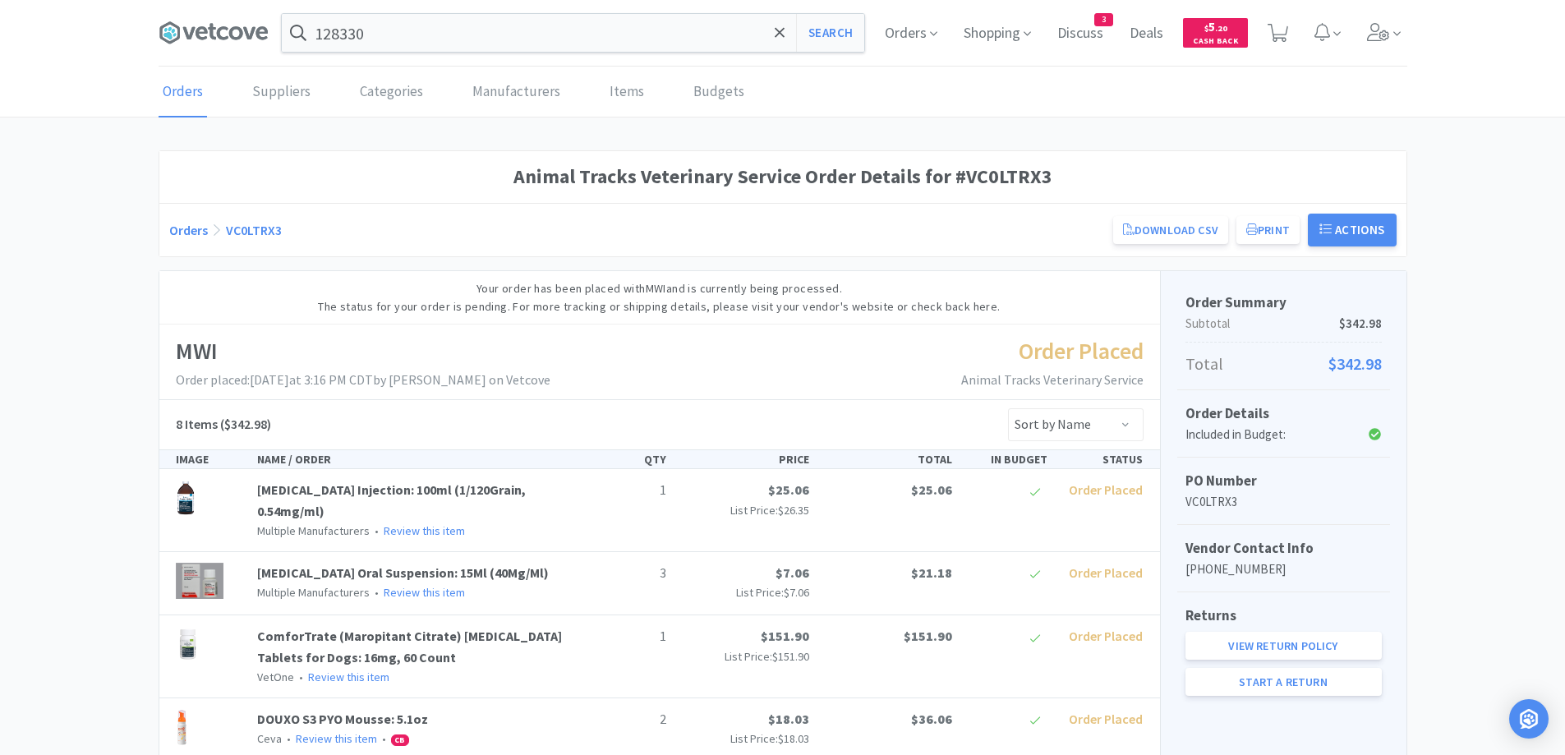
click at [173, 228] on link "Orders" at bounding box center [188, 230] width 39 height 16
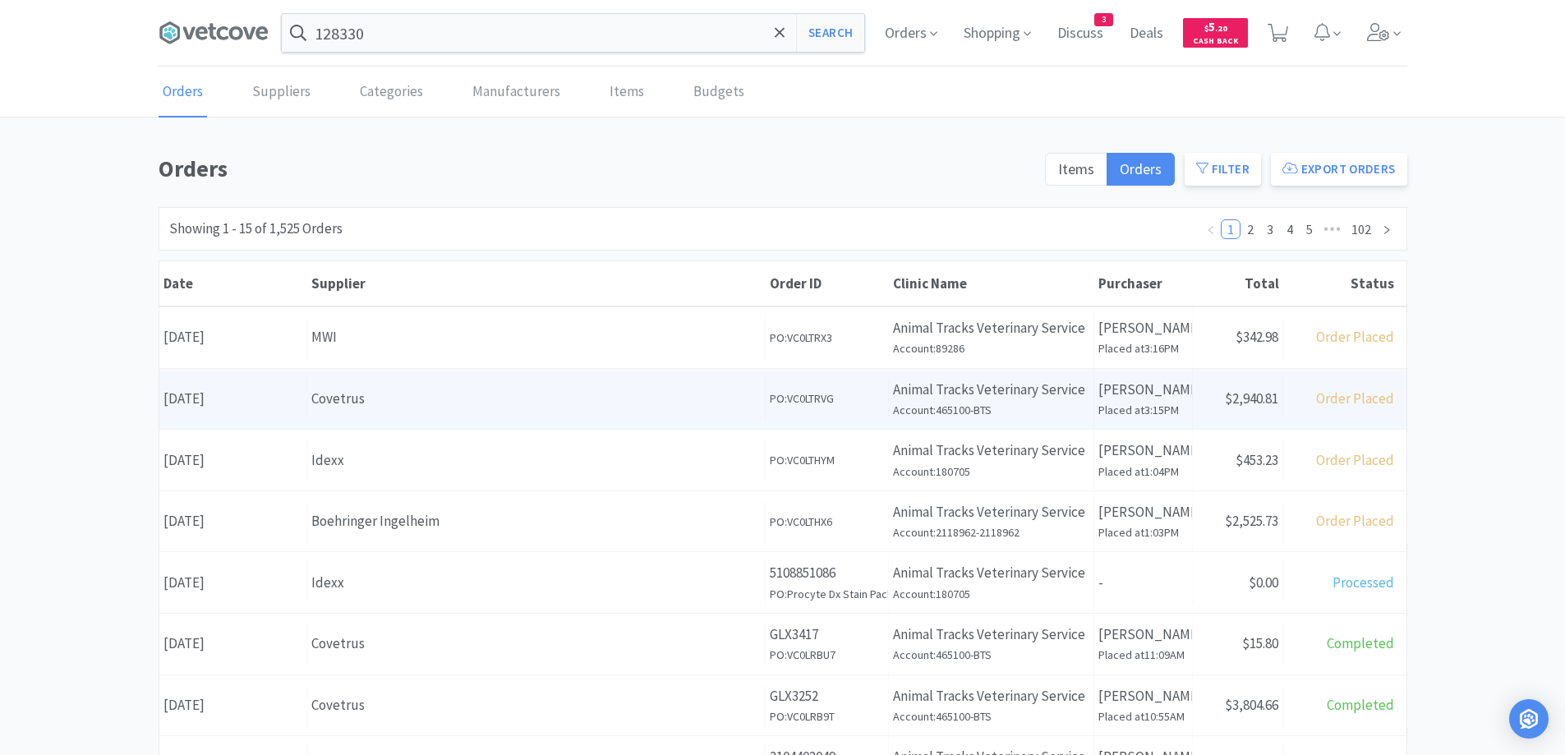
click at [441, 403] on div "Covetrus" at bounding box center [535, 399] width 449 height 22
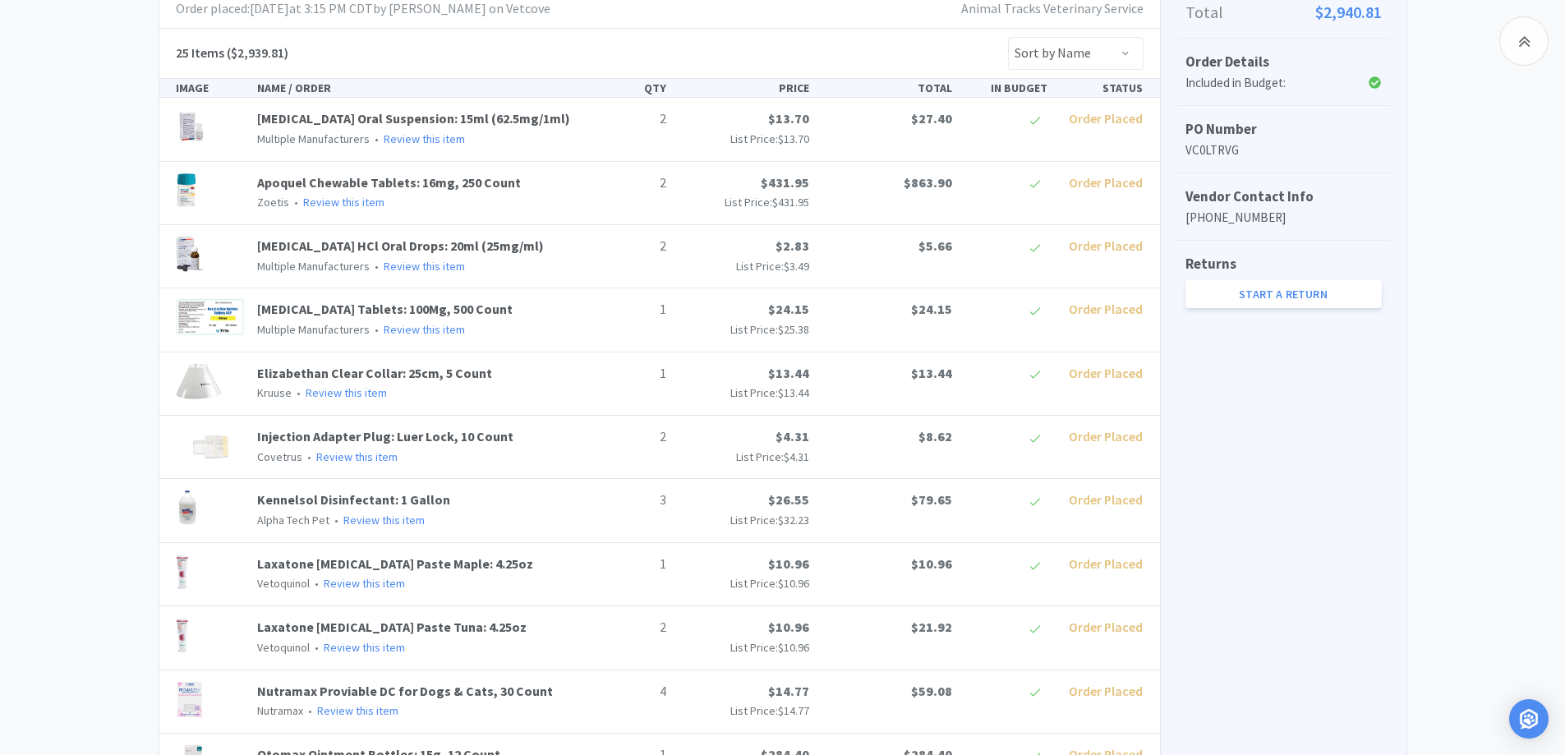
scroll to position [110, 0]
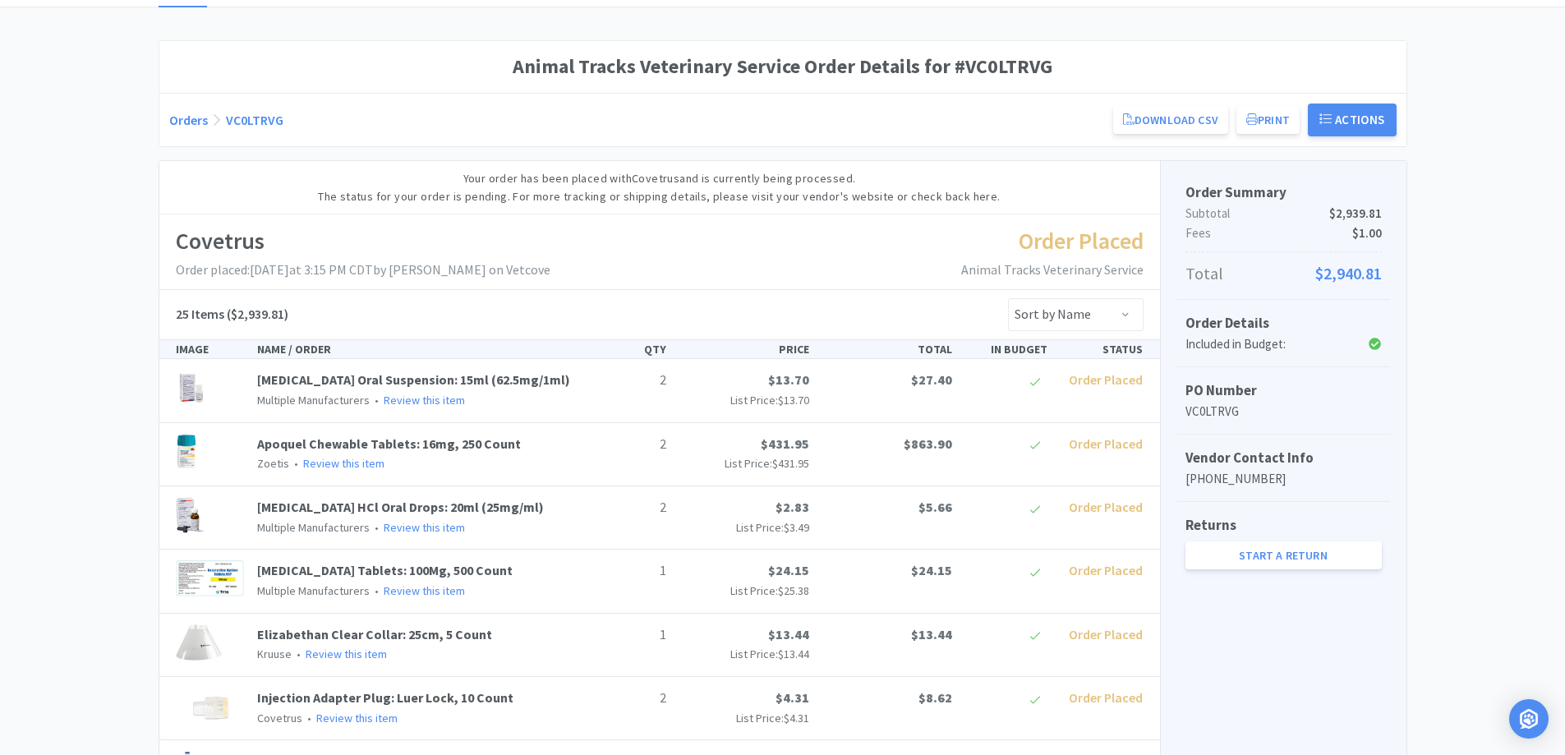
click at [187, 119] on link "Orders" at bounding box center [188, 120] width 39 height 16
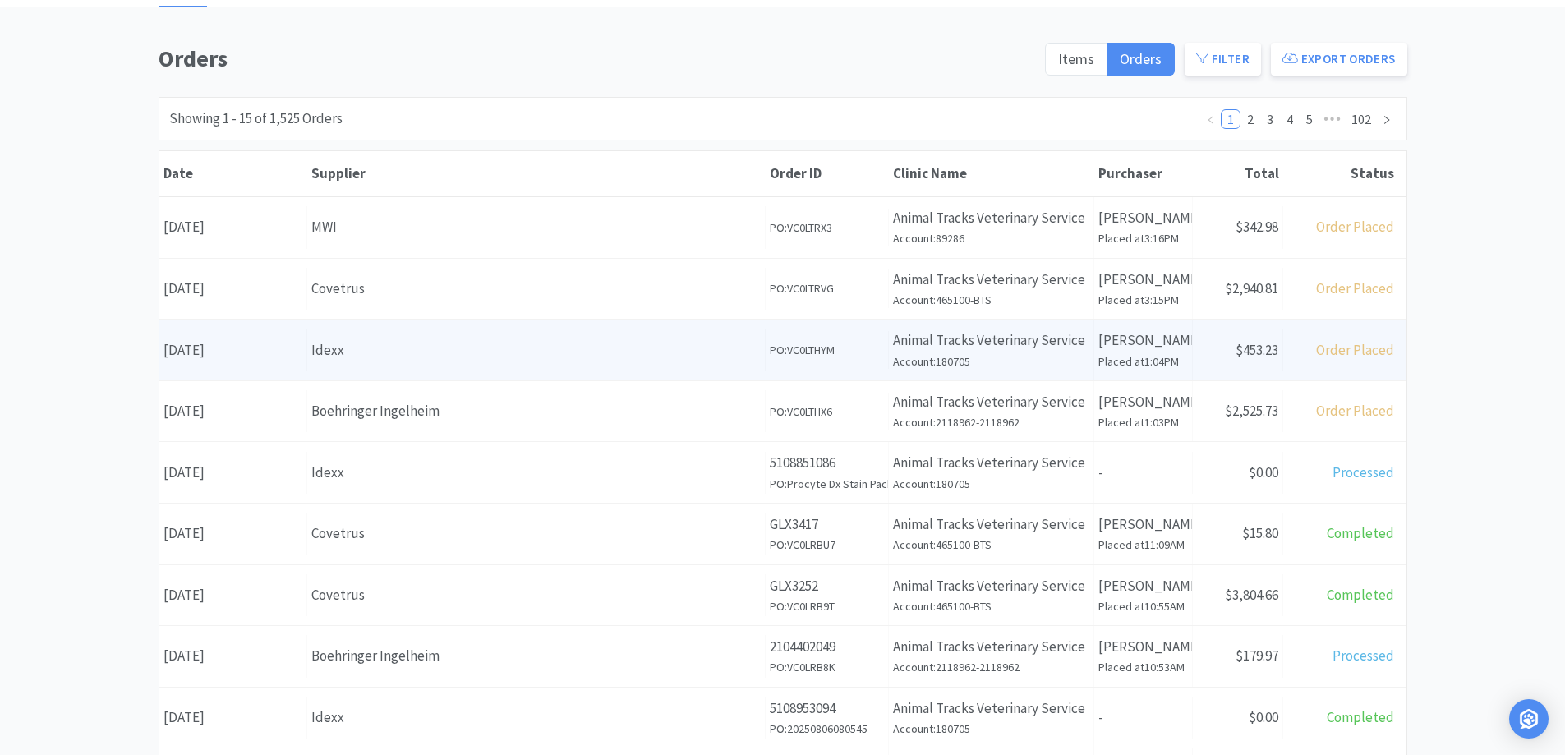
click at [337, 346] on div "Idexx" at bounding box center [535, 350] width 449 height 22
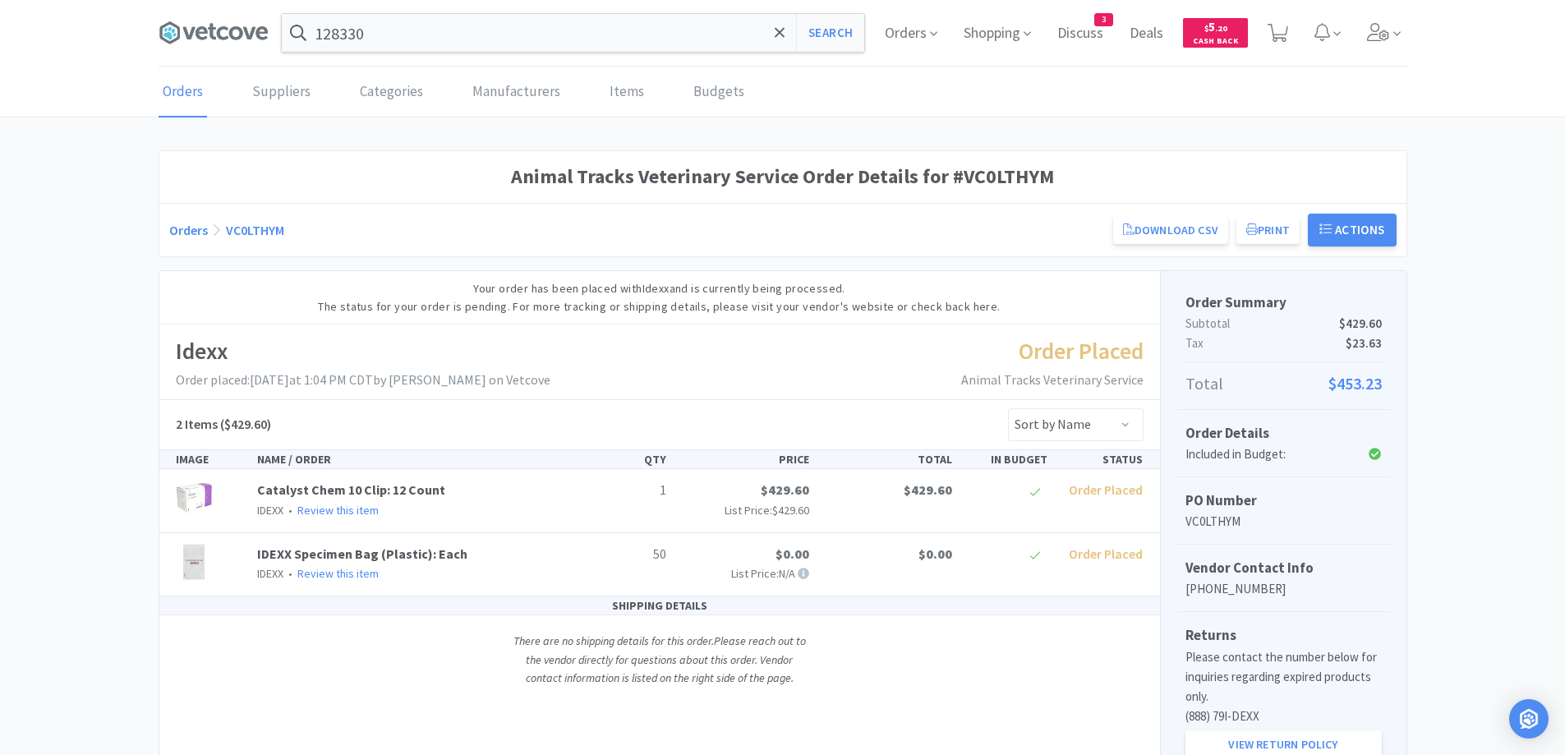
click at [185, 225] on link "Orders" at bounding box center [188, 230] width 39 height 16
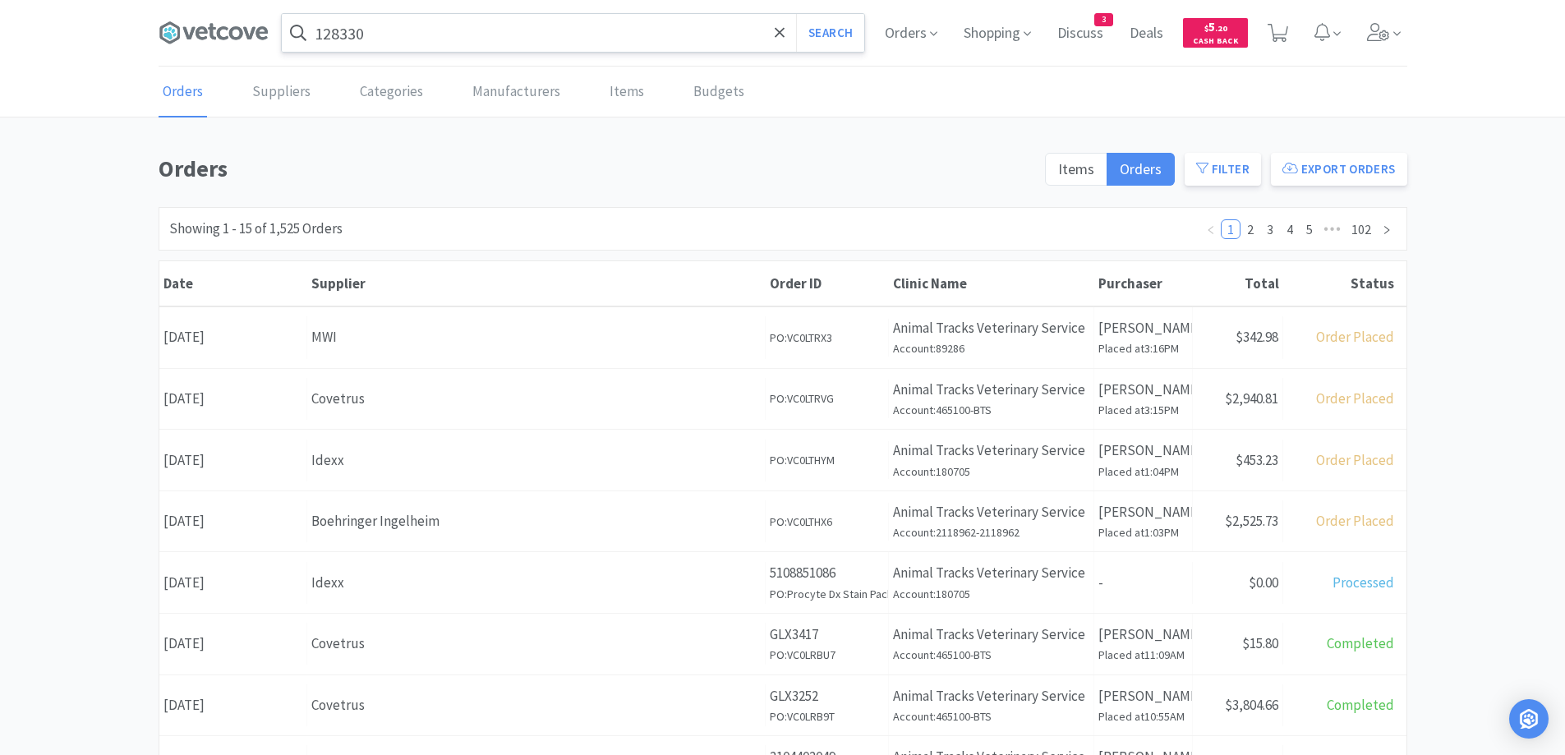
click at [420, 27] on input "128330" at bounding box center [573, 33] width 583 height 38
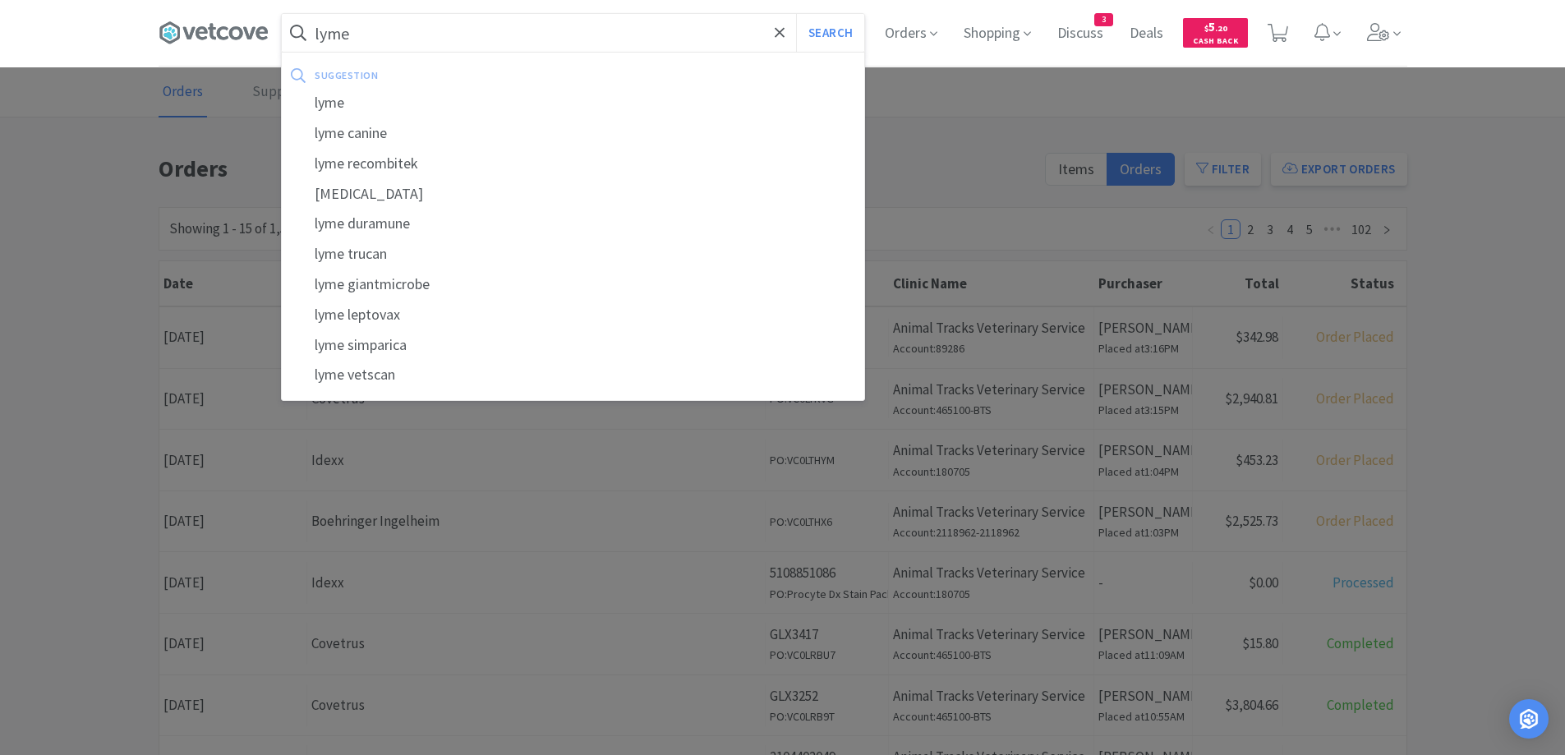
click at [796, 14] on button "Search" at bounding box center [830, 33] width 68 height 38
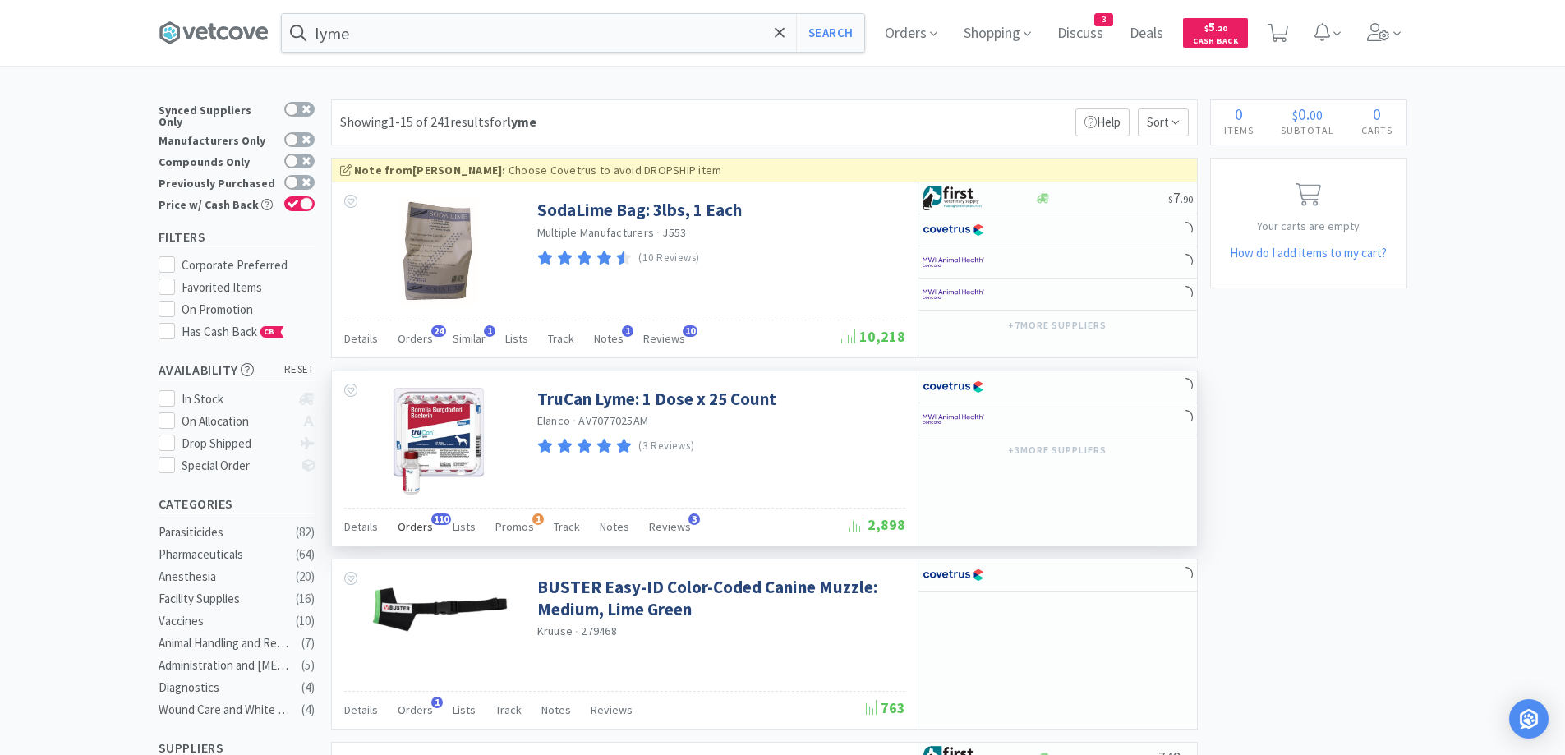
click at [400, 523] on span "Orders" at bounding box center [415, 526] width 35 height 15
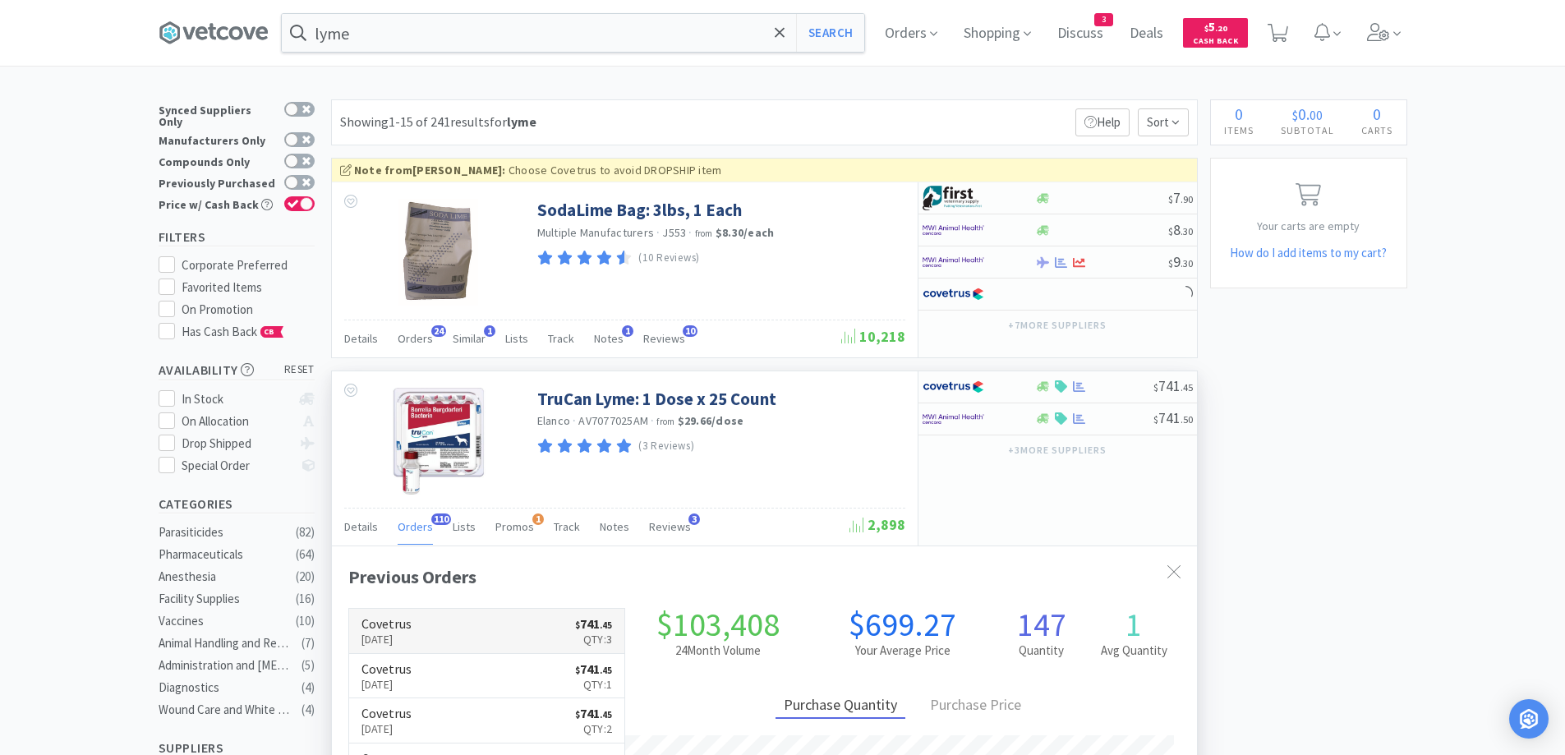
scroll to position [440, 865]
